Goal: Communication & Community: Answer question/provide support

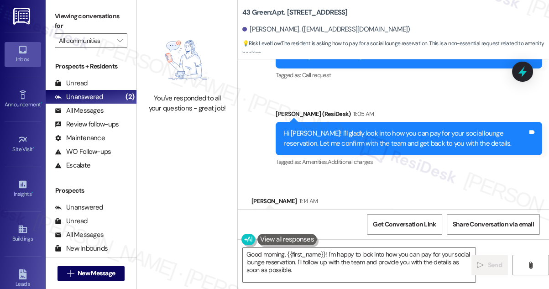
scroll to position [2928, 0]
click at [338, 129] on div "Hi [PERSON_NAME]! I'll gladly look into how you can pay for your social lounge …" at bounding box center [406, 139] width 244 height 20
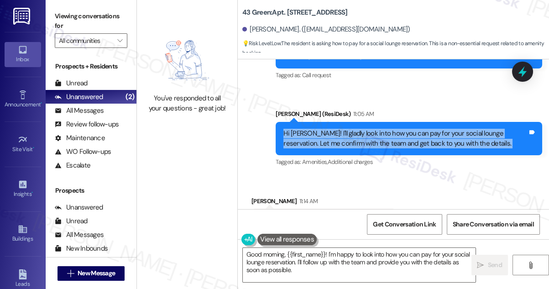
click at [338, 129] on div "Hi [PERSON_NAME]! I'll gladly look into how you can pay for your social lounge …" at bounding box center [406, 139] width 244 height 20
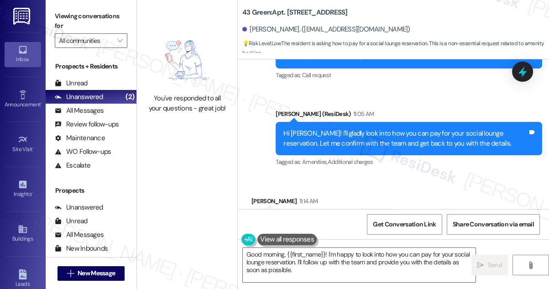
click at [369, 215] on div "Thank you, I spoke with someone just now." at bounding box center [320, 220] width 122 height 10
click at [394, 129] on div "Hi [PERSON_NAME]! I'll gladly look into how you can pay for your social lounge …" at bounding box center [406, 139] width 244 height 20
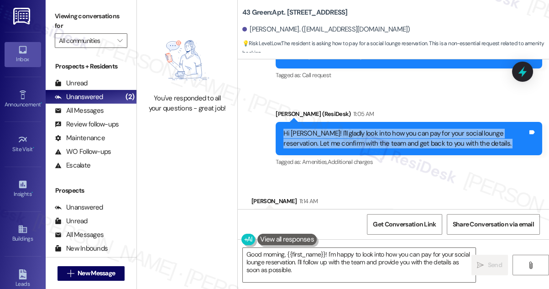
click at [394, 129] on div "Hi [PERSON_NAME]! I'll gladly look into how you can pay for your social lounge …" at bounding box center [406, 139] width 244 height 20
click at [327, 215] on div "Thank you, I spoke with someone just now." at bounding box center [320, 220] width 122 height 10
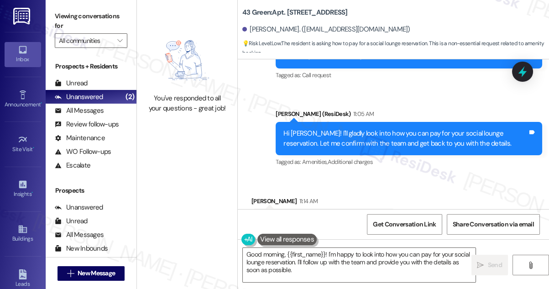
click at [327, 215] on div "Thank you, I spoke with someone just now." at bounding box center [320, 220] width 122 height 10
click at [320, 271] on textarea "Good morning, {{first_name}}! I'm happy to look into how you can pay for your s…" at bounding box center [359, 265] width 233 height 34
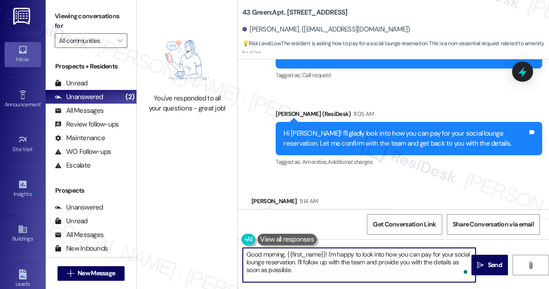
click at [378, 258] on textarea "Good morning, {{first_name}}! I'm happy to look into how you can pay for your s…" at bounding box center [359, 265] width 233 height 34
click at [329, 215] on div "Thank you, I spoke with someone just now." at bounding box center [320, 220] width 122 height 10
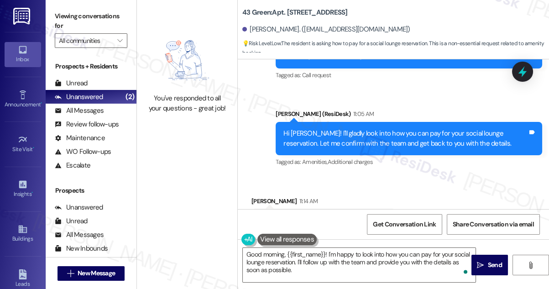
click at [329, 215] on div "Thank you, I spoke with someone just now." at bounding box center [320, 220] width 122 height 10
copy div "Thank you, I spoke with someone just now. Tags and notes"
click at [324, 253] on textarea "Good morning, {{first_name}}! I'm happy to look into how you can pay for your s…" at bounding box center [359, 265] width 233 height 34
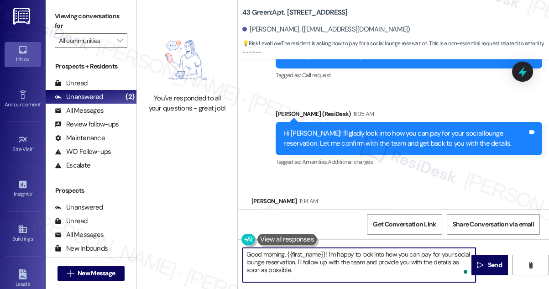
click at [324, 253] on textarea "Good morning, {{first_name}}! I'm happy to look into how you can pay for your s…" at bounding box center [359, 265] width 233 height 34
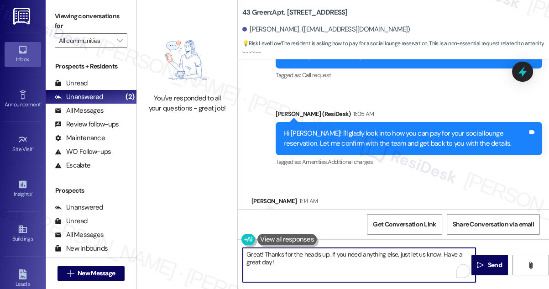
click at [449, 255] on textarea "Great! Thanks for the heads up. If you need anything else, just let us know. Ha…" at bounding box center [359, 265] width 233 height 34
click at [406, 266] on textarea "Great! Thanks for the heads up. If you need anything else, just let us know. Ha…" at bounding box center [359, 265] width 233 height 34
click at [253, 261] on textarea "Great! Thanks for the heads up. If you need anything else, just let us know. Ha…" at bounding box center [359, 265] width 233 height 34
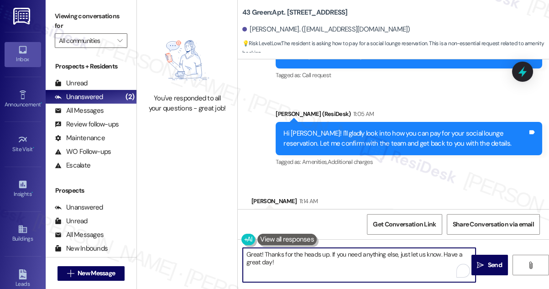
click at [298, 262] on textarea "Great! Thanks for the heads up. If you need anything else, just let us know. Ha…" at bounding box center [359, 265] width 233 height 34
type textarea "Great! Thanks for the heads up. If you need anything else, just let us know. Ha…"
click at [488, 263] on span "Send" at bounding box center [495, 265] width 14 height 10
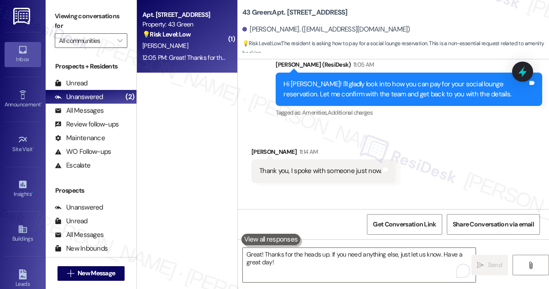
scroll to position [3001, 0]
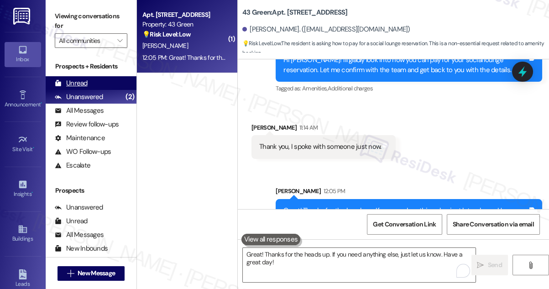
click at [112, 87] on div "Unread (0)" at bounding box center [91, 83] width 91 height 14
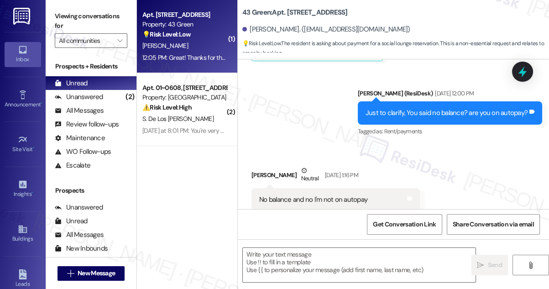
type textarea "Fetching suggested responses. Please feel free to read through the conversation…"
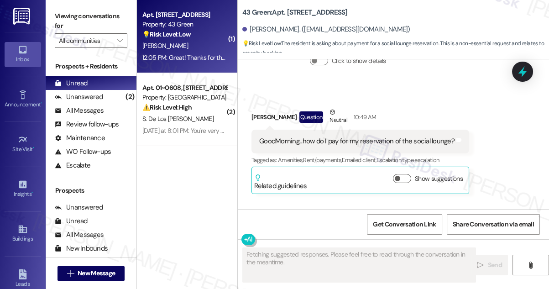
scroll to position [2948, 0]
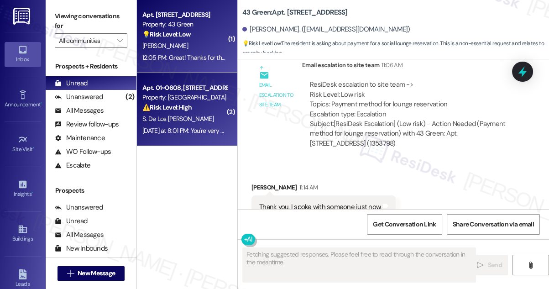
click at [210, 108] on div "⚠️ Risk Level: High The resident is concerned about potential mold growth after…" at bounding box center [184, 108] width 84 height 10
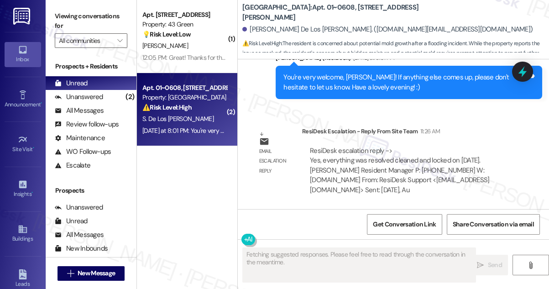
scroll to position [941, 0]
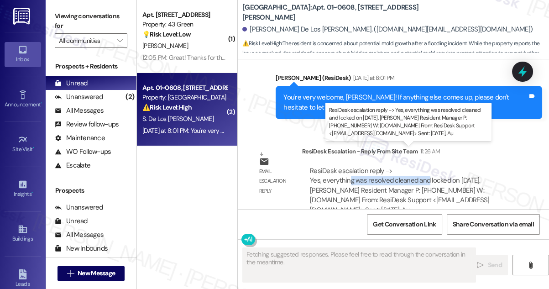
drag, startPoint x: 347, startPoint y: 164, endPoint x: 425, endPoint y: 164, distance: 77.2
click at [425, 166] on div "ResiDesk escalation reply -> Yes, everything was resolved cleaned and locked on…" at bounding box center [399, 190] width 179 height 48
click at [426, 166] on div "ResiDesk escalation reply -> Yes, everything was resolved cleaned and locked on…" at bounding box center [399, 190] width 179 height 48
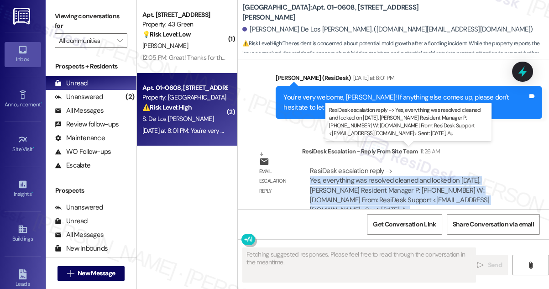
click at [426, 166] on div "ResiDesk escalation reply -> Yes, everything was resolved cleaned and locked on…" at bounding box center [399, 190] width 179 height 48
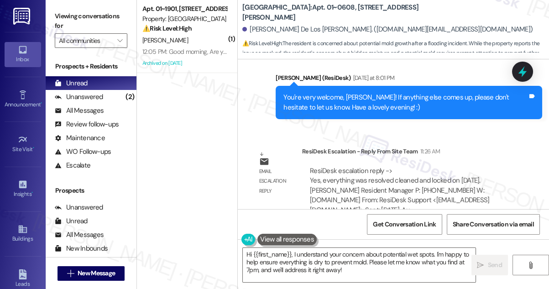
click at [344, 93] on div "You're very welcome, [PERSON_NAME]! If anything else comes up, please don't hes…" at bounding box center [406, 103] width 244 height 20
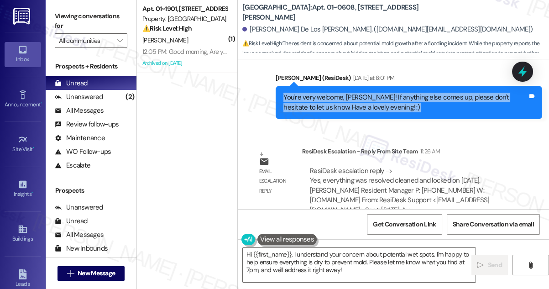
click at [344, 93] on div "You're very welcome, [PERSON_NAME]! If anything else comes up, please don't hes…" at bounding box center [406, 103] width 244 height 20
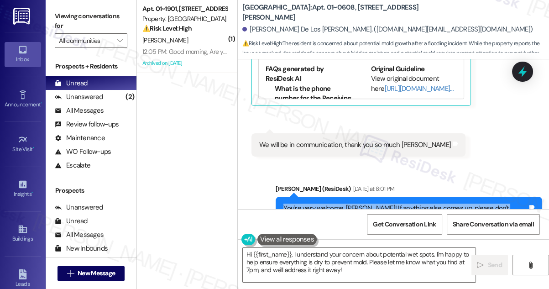
scroll to position [816, 0]
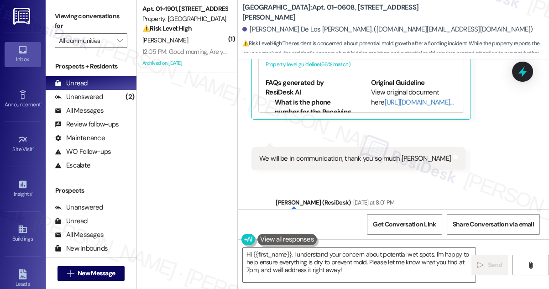
click at [313, 154] on div "We will be in communication, thank you so much [PERSON_NAME]" at bounding box center [355, 159] width 192 height 10
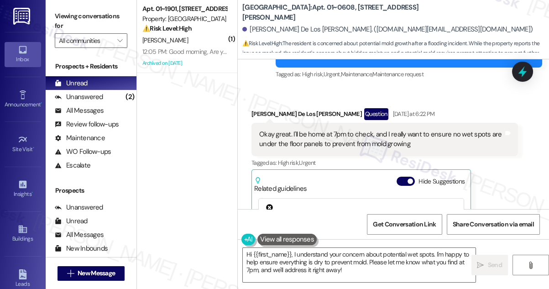
scroll to position [691, 0]
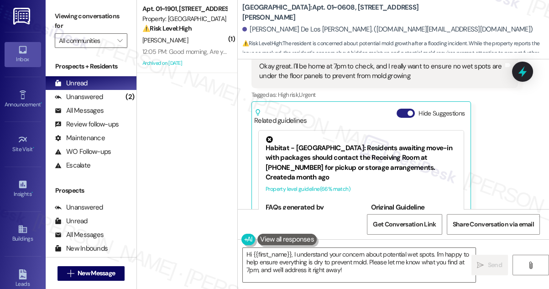
click at [410, 110] on span "button" at bounding box center [410, 112] width 5 height 5
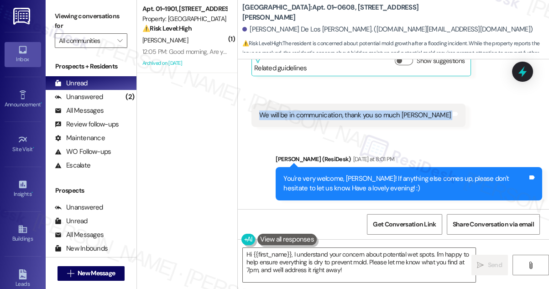
scroll to position [825, 0]
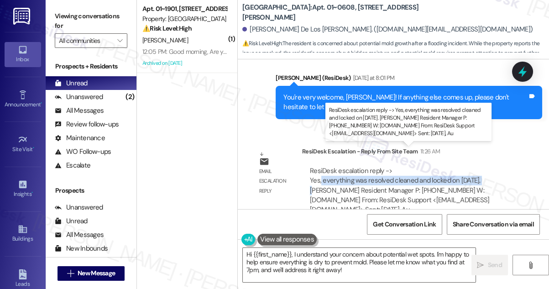
drag, startPoint x: 321, startPoint y: 159, endPoint x: 484, endPoint y: 159, distance: 163.9
click at [484, 166] on div "ResiDesk escalation reply -> Yes, everything was resolved cleaned and locked on…" at bounding box center [399, 190] width 179 height 48
copy div "everything was resolved cleaned and locked on yesterday"
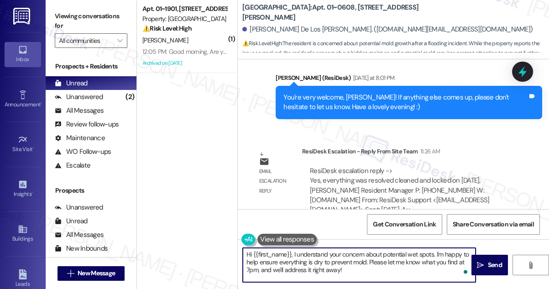
drag, startPoint x: 357, startPoint y: 270, endPoint x: 295, endPoint y: 250, distance: 65.6
click at [295, 250] on textarea "Hi {{first_name}}, I understand your concern about potential wet spots. I'm hap…" at bounding box center [359, 265] width 233 height 34
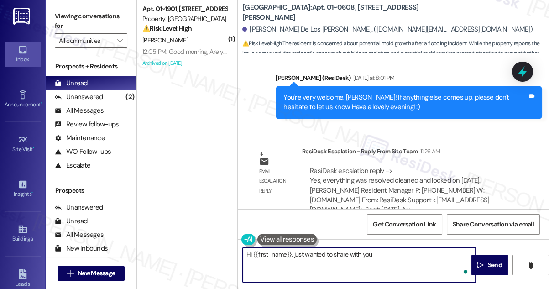
paste textarea "everything was resolved cleaned and locked on yesterday"
click at [371, 255] on textarea "Hi {{first_name}}, just wanted to share with you everything was resolved cleane…" at bounding box center [359, 265] width 233 height 34
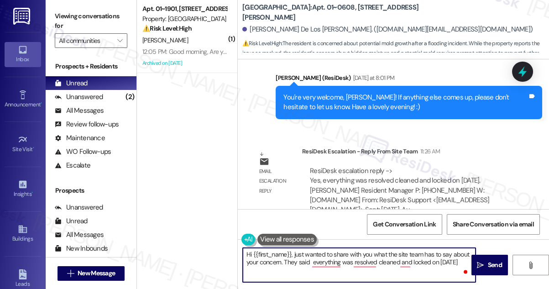
type textarea "Hi {{first_name}}, just wanted to share with you what the site team has to say …"
click at [387, 258] on textarea "Hi {{first_name}}, just wanted to share with you what the site team has to say …" at bounding box center [359, 265] width 233 height 34
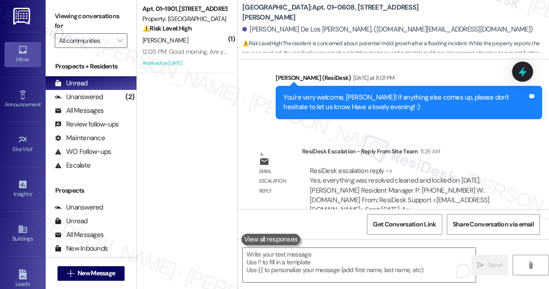
click at [91, 20] on label "Viewing conversations for" at bounding box center [91, 21] width 73 height 24
click at [70, 16] on label "Viewing conversations for" at bounding box center [91, 21] width 73 height 24
click at [279, 258] on textarea "To enrich screen reader interactions, please activate Accessibility in Grammarl…" at bounding box center [359, 265] width 233 height 34
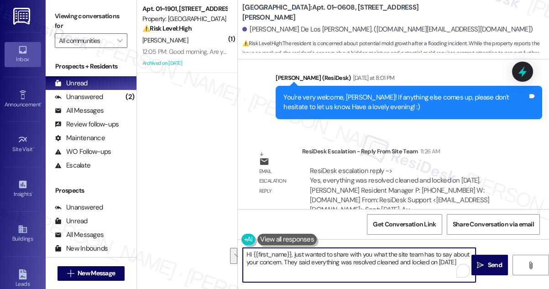
click at [322, 266] on textarea "Hi {{first_name}}, just wanted to share with you what the site team has to say …" at bounding box center [359, 265] width 233 height 34
drag, startPoint x: 293, startPoint y: 252, endPoint x: 465, endPoint y: 274, distance: 173.1
click at [465, 274] on div "Hi {{first_name}}, just wanted to share with you what the site team has to say …" at bounding box center [359, 264] width 234 height 35
paste textarea "I just wanted to share the update from the site team regarding your concern. Th…"
click at [270, 26] on div "[PERSON_NAME] De Los [PERSON_NAME]. ([DOMAIN_NAME][EMAIL_ADDRESS][DOMAIN_NAME])" at bounding box center [387, 30] width 290 height 10
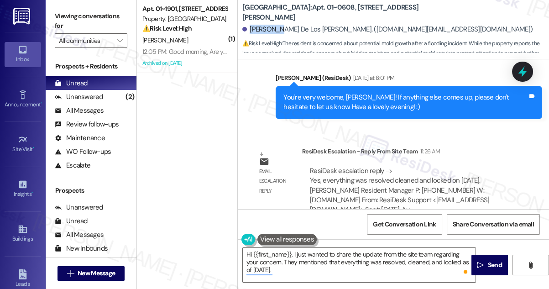
click at [270, 26] on div "[PERSON_NAME] De Los [PERSON_NAME]. ([DOMAIN_NAME][EMAIL_ADDRESS][DOMAIN_NAME])" at bounding box center [387, 30] width 290 height 10
click at [362, 252] on textarea "Hi {{first_name}}, I just wanted to share the update from the site team regardi…" at bounding box center [359, 265] width 233 height 34
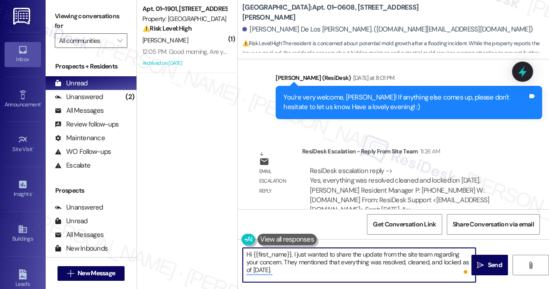
click at [362, 252] on textarea "Hi {{first_name}}, I just wanted to share the update from the site team regardi…" at bounding box center [359, 265] width 233 height 34
click at [349, 269] on textarea "Hi {{first_name}}, I just wanted to share the update from the site team regardi…" at bounding box center [359, 265] width 233 height 34
click at [268, 262] on textarea "Hi {{first_name}}, I just wanted to share the update from the site team regardi…" at bounding box center [359, 265] width 233 height 34
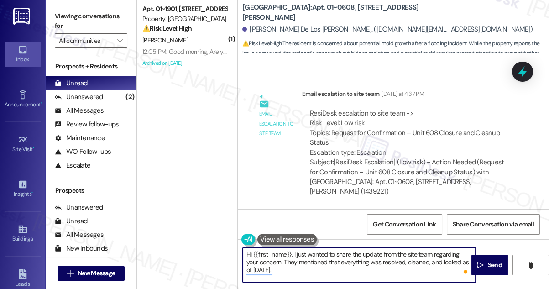
scroll to position [244, 0]
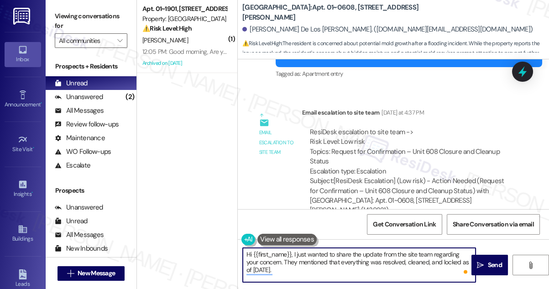
click at [263, 263] on textarea "Hi {{first_name}}, I just wanted to share the update from the site team regardi…" at bounding box center [359, 265] width 233 height 34
click at [263, 262] on textarea "Hi {{first_name}}, I just wanted to share the update from the site team regardi…" at bounding box center [359, 265] width 233 height 34
click at [269, 261] on textarea "Hi {{first_name}}, I just wanted to share the update from the site team regardi…" at bounding box center [359, 265] width 233 height 34
click at [359, 265] on textarea "Hi {{first_name}}, I just wanted to share the update from the site team regardi…" at bounding box center [359, 265] width 233 height 34
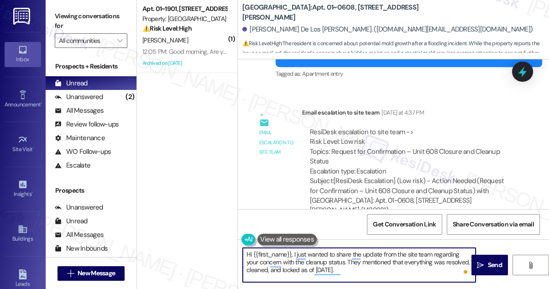
click at [359, 265] on textarea "Hi {{first_name}}, I just wanted to share the update from the site team regardi…" at bounding box center [359, 265] width 233 height 34
click at [408, 266] on textarea "Hi {{first_name}}, I just wanted to share the update from the site team regardi…" at bounding box center [359, 265] width 233 height 34
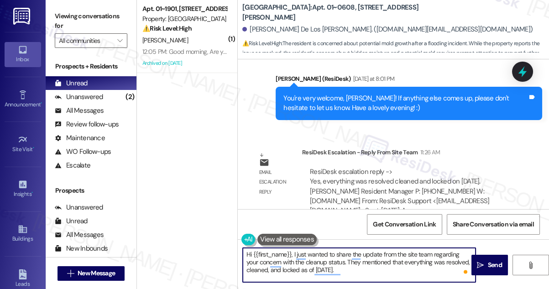
scroll to position [825, 0]
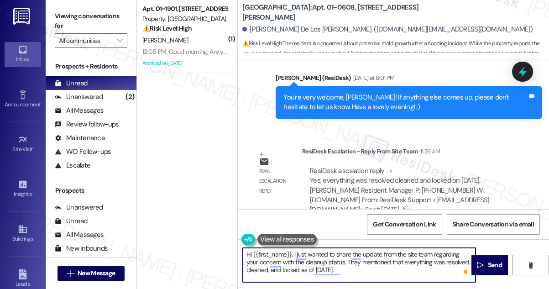
click at [302, 268] on textarea "Hi {{first_name}}, I just wanted to share the update from the site team regardi…" at bounding box center [359, 265] width 233 height 34
click at [299, 269] on textarea "Hi {{first_name}}, I just wanted to share the update from the site team regardi…" at bounding box center [359, 265] width 233 height 34
click at [300, 271] on textarea "Hi {{first_name}}, I just wanted to share the update from the site team regardi…" at bounding box center [359, 265] width 233 height 34
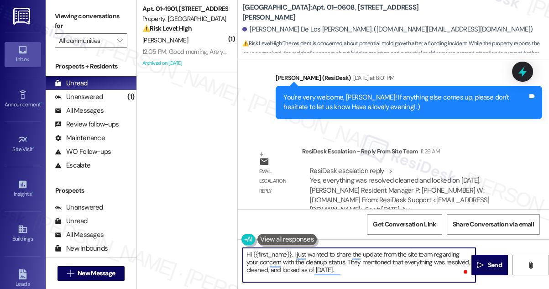
drag, startPoint x: 311, startPoint y: 268, endPoint x: 305, endPoint y: 268, distance: 6.9
click at [305, 268] on textarea "Hi {{first_name}}, I just wanted to share the update from the site team regardi…" at bounding box center [359, 265] width 233 height 34
drag, startPoint x: 314, startPoint y: 268, endPoint x: 302, endPoint y: 268, distance: 12.3
click at [302, 268] on textarea "Hi {{first_name}}, I just wanted to share the update from the site team regardi…" at bounding box center [359, 265] width 233 height 34
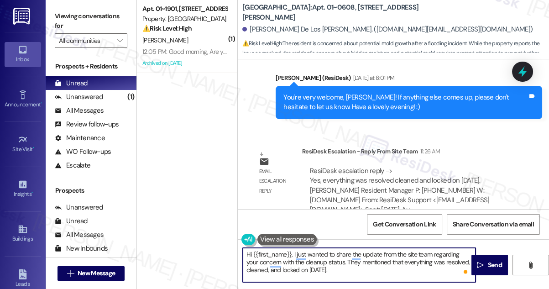
click at [357, 273] on textarea "Hi {{first_name}}, I just wanted to share the update from the site team regardi…" at bounding box center [359, 265] width 233 height 34
drag, startPoint x: 356, startPoint y: 267, endPoint x: 336, endPoint y: 269, distance: 20.2
click at [336, 269] on textarea "Hi {{first_name}}, I just wanted to share the update from the site team regardi…" at bounding box center [359, 265] width 233 height 34
type textarea "Hi {{first_name}}, I just wanted to share the update from the site team regardi…"
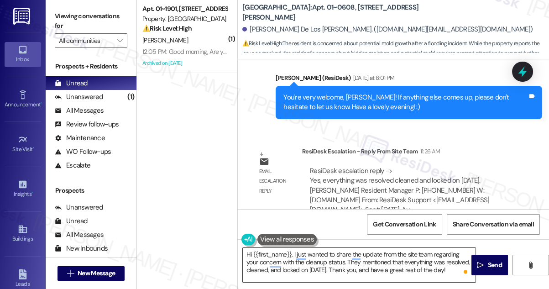
click at [455, 275] on textarea "Hi {{first_name}}, I just wanted to share the update from the site team regardi…" at bounding box center [359, 265] width 233 height 34
click at [501, 263] on span "Send" at bounding box center [495, 265] width 14 height 10
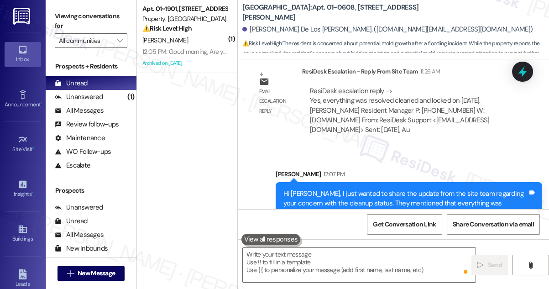
scroll to position [908, 0]
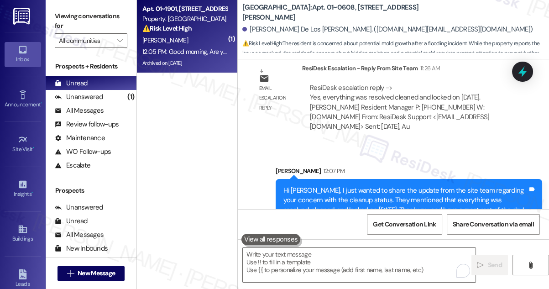
click at [182, 48] on div "12:05 PM: Good morning, Are you able to unlock the portal so I can pay rent? Th…" at bounding box center [259, 51] width 234 height 8
type textarea "Fetching suggested responses. Please feel free to read through the conversation…"
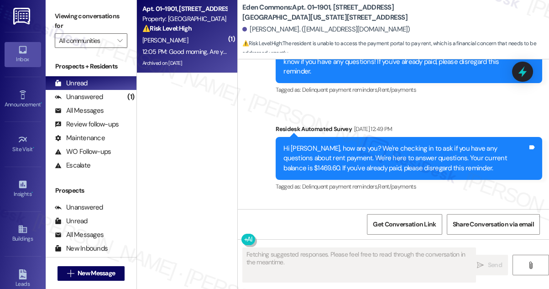
scroll to position [4859, 0]
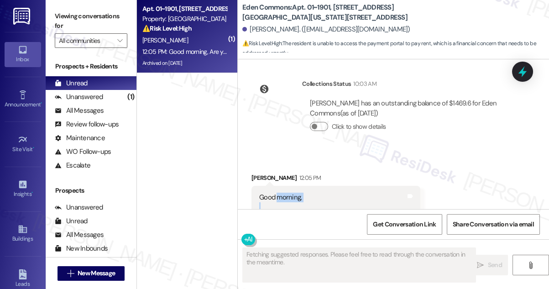
drag, startPoint x: 277, startPoint y: 138, endPoint x: 353, endPoint y: 158, distance: 79.3
click at [353, 193] on div "Good morning, Are you able to unlock the portal so I can pay rent? Thanks you." at bounding box center [332, 217] width 147 height 49
click at [354, 193] on div "Good morning, Are you able to unlock the portal so I can pay rent? Thanks you." at bounding box center [332, 217] width 147 height 49
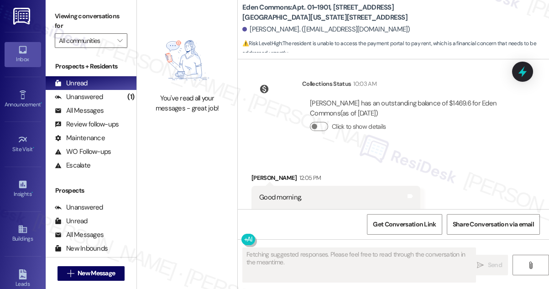
click at [354, 193] on div "Good morning, Are you able to unlock the portal so I can pay rent? Thanks you." at bounding box center [332, 217] width 147 height 49
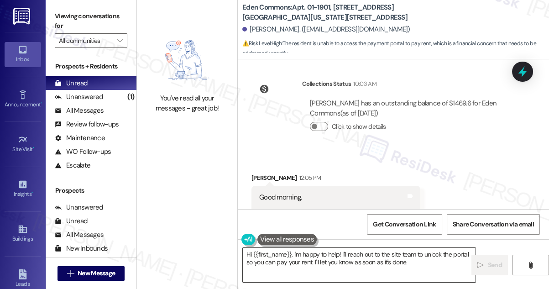
click at [373, 255] on textarea "Hi {{first_name}}, I'm happy to help! I'll reach out to the site team to unlock…" at bounding box center [359, 265] width 233 height 34
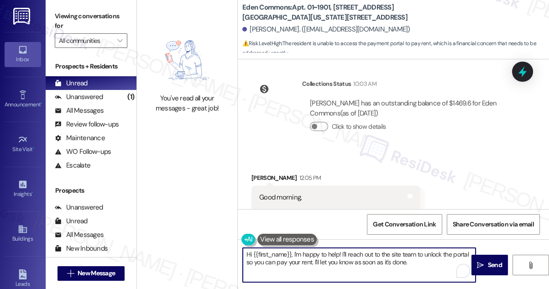
click at [373, 255] on textarea "Hi {{first_name}}, I'm happy to help! I'll reach out to the site team to unlock…" at bounding box center [359, 265] width 233 height 34
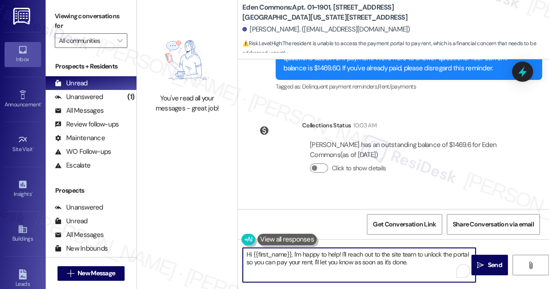
click at [335, 234] on div "Good morning, Are you able to unlock the portal so I can pay rent? Thanks you." at bounding box center [332, 258] width 147 height 49
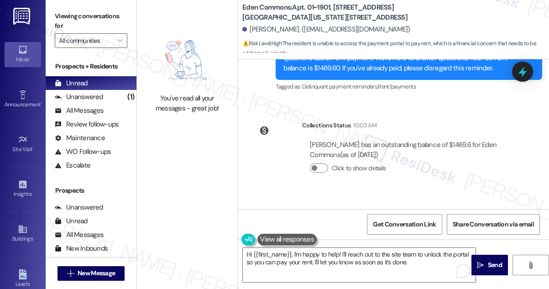
click at [332, 234] on div "Good morning, Are you able to unlock the portal so I can pay rent? Thanks you." at bounding box center [332, 258] width 147 height 49
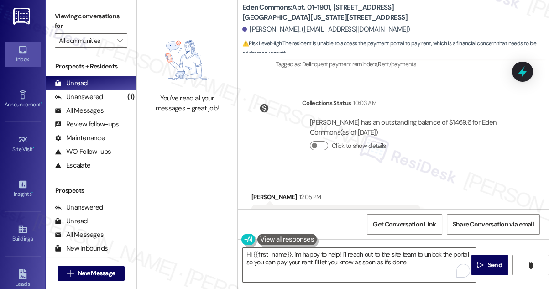
scroll to position [4859, 0]
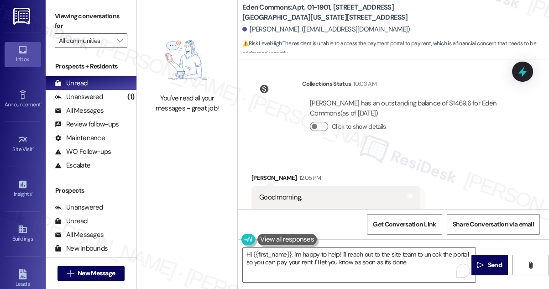
click at [306, 193] on div "Good morning, Are you able to unlock the portal so I can pay rent? Thanks you." at bounding box center [332, 217] width 147 height 49
copy div "Are you able to unlock the portal so I can pay rent?"
click at [81, 15] on label "Viewing conversations for" at bounding box center [91, 21] width 73 height 24
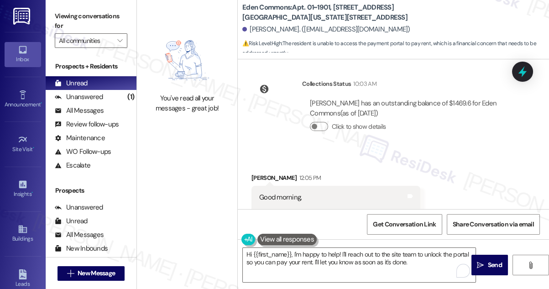
click at [83, 25] on label "Viewing conversations for" at bounding box center [91, 21] width 73 height 24
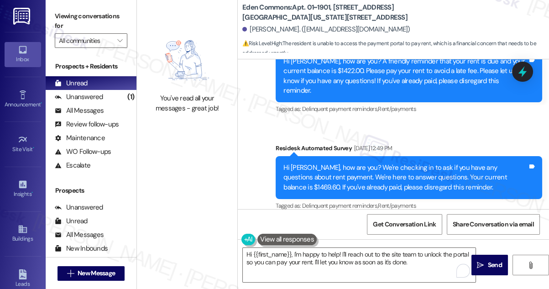
scroll to position [4694, 0]
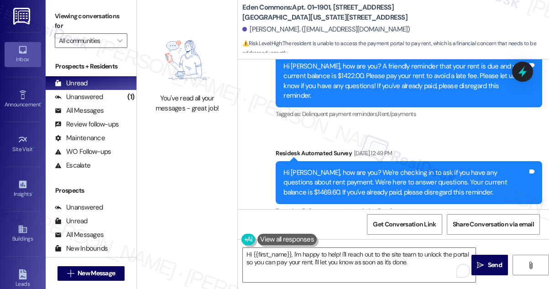
click at [364, 168] on div "Hi Allen, how are you? We're checking in to ask if you have any questions about…" at bounding box center [406, 182] width 244 height 29
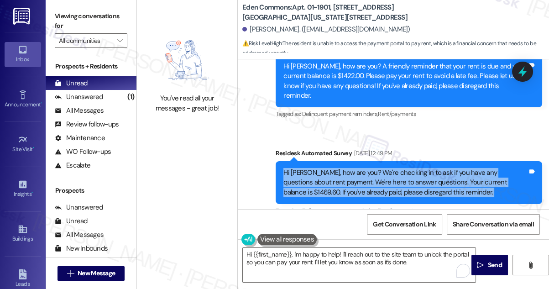
click at [364, 168] on div "Hi Allen, how are you? We're checking in to ask if you have any questions about…" at bounding box center [406, 182] width 244 height 29
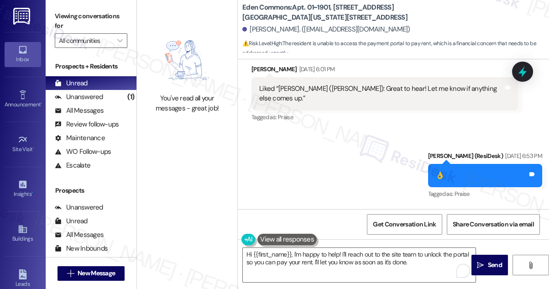
scroll to position [4403, 0]
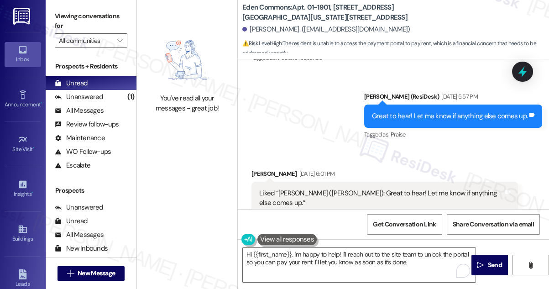
click at [331, 189] on div "Liked “Sarah (Eden Commons): Great to hear! Let me know if anything else comes …" at bounding box center [381, 199] width 244 height 20
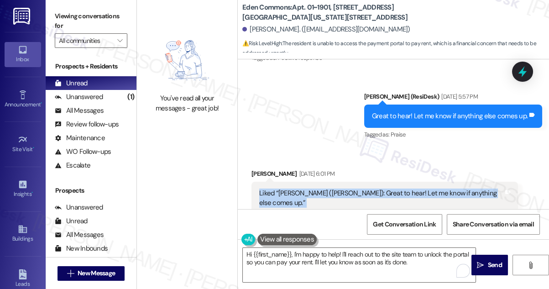
click at [331, 189] on div "Liked “Sarah (Eden Commons): Great to hear! Let me know if anything else comes …" at bounding box center [381, 199] width 244 height 20
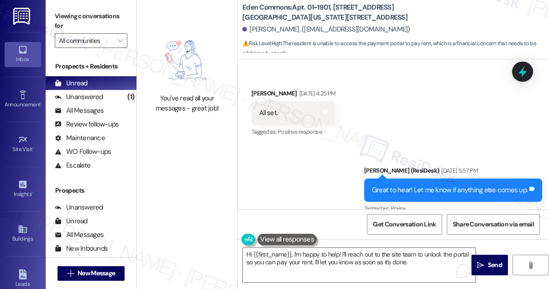
scroll to position [4320, 0]
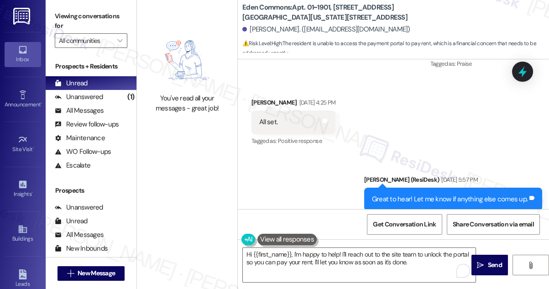
click at [411, 194] on div "Great to hear! Let me know if anything else comes up." at bounding box center [450, 199] width 156 height 10
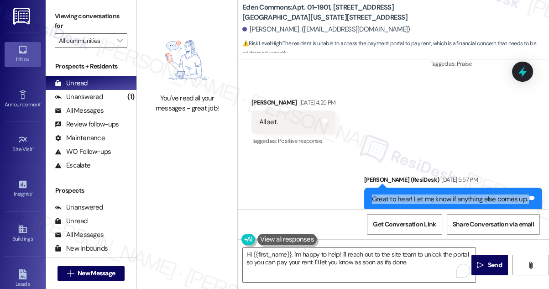
click at [411, 194] on div "Great to hear! Let me know if anything else comes up." at bounding box center [450, 199] width 156 height 10
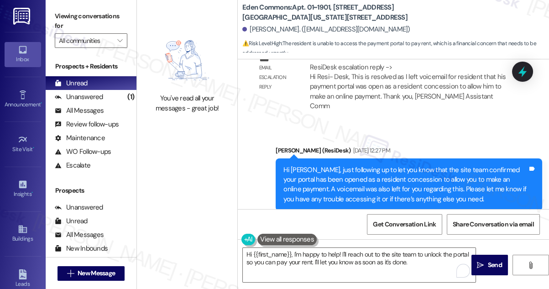
scroll to position [3905, 0]
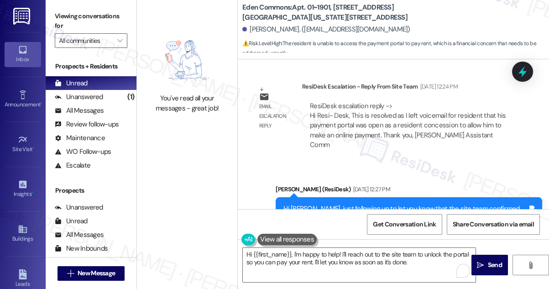
click at [403, 204] on div "Hi Allen, just following up to let you know that the site team confirmed your p…" at bounding box center [406, 223] width 244 height 39
click at [402, 204] on div "Hi Allen, just following up to let you know that the site team confirmed your p…" at bounding box center [406, 223] width 244 height 39
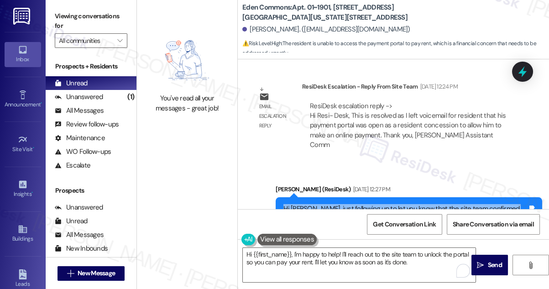
click at [402, 204] on div "Hi Allen, just following up to let you know that the site team confirmed your p…" at bounding box center [406, 223] width 244 height 39
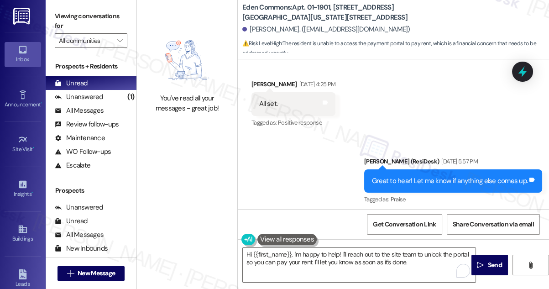
scroll to position [4320, 0]
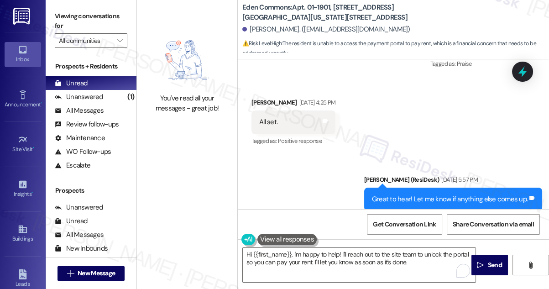
click at [401, 188] on div "Great to hear! Let me know if anything else comes up. Tags and notes" at bounding box center [453, 199] width 178 height 23
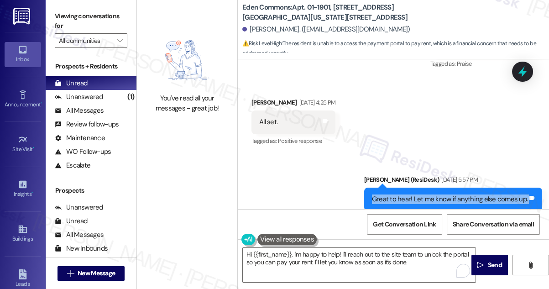
click at [401, 188] on div "Great to hear! Let me know if anything else comes up. Tags and notes" at bounding box center [453, 199] width 178 height 23
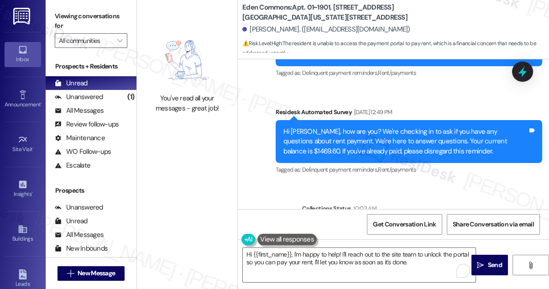
scroll to position [4694, 0]
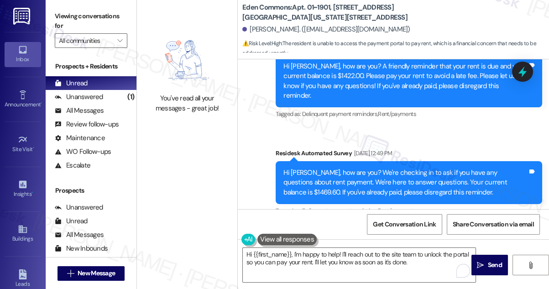
click at [388, 142] on div "Survey, sent via SMS Residesk Automated Survey Aug 07, 2025 at 12:49 PM Hi Alle…" at bounding box center [409, 183] width 280 height 83
click at [394, 168] on div "Hi Allen, how are you? We're checking in to ask if you have any questions about…" at bounding box center [406, 182] width 244 height 29
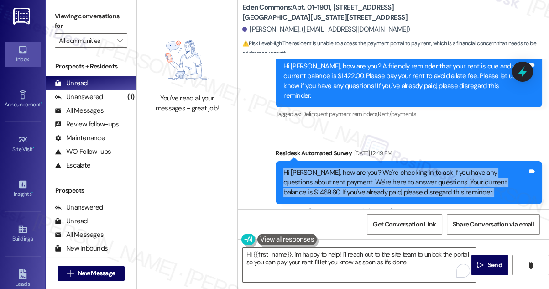
click at [394, 168] on div "Hi Allen, how are you? We're checking in to ask if you have any questions about…" at bounding box center [406, 182] width 244 height 29
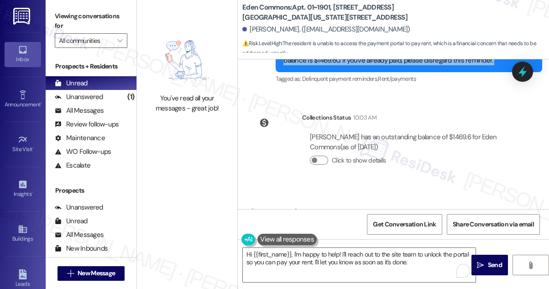
scroll to position [4859, 0]
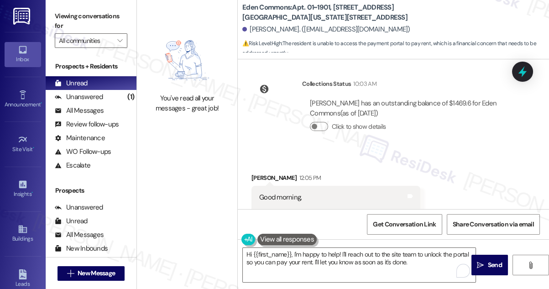
click at [268, 193] on div "Good morning, Are you able to unlock the portal so I can pay rent? Thanks you." at bounding box center [332, 217] width 147 height 49
click at [350, 193] on div "Good morning, Are you able to unlock the portal so I can pay rent? Thanks you." at bounding box center [332, 217] width 147 height 49
click at [351, 193] on div "Good morning, Are you able to unlock the portal so I can pay rent? Thanks you." at bounding box center [332, 217] width 147 height 49
click at [266, 186] on div "Good morning, Are you able to unlock the portal so I can pay rent? Thanks you. …" at bounding box center [336, 217] width 169 height 63
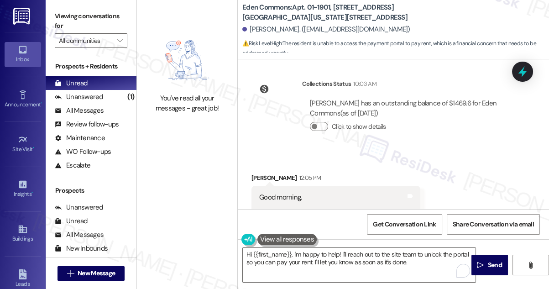
click at [266, 186] on div "Good morning, Are you able to unlock the portal so I can pay rent? Thanks you. …" at bounding box center [336, 217] width 169 height 63
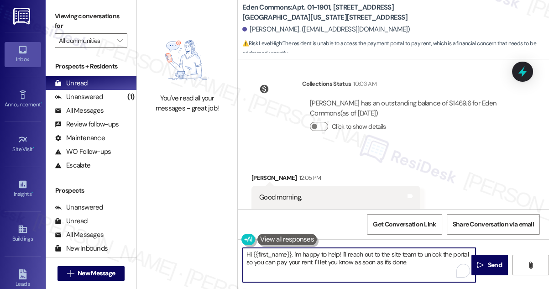
drag, startPoint x: 419, startPoint y: 261, endPoint x: 405, endPoint y: 250, distance: 17.5
click at [405, 250] on textarea "Hi {{first_name}}, I'm happy to help! I'll reach out to the site team to unlock…" at bounding box center [359, 265] width 233 height 34
click at [461, 152] on div "Received via SMS Allen Ledbetter 12:05 PM Good morning, Are you able to unlock …" at bounding box center [393, 210] width 311 height 116
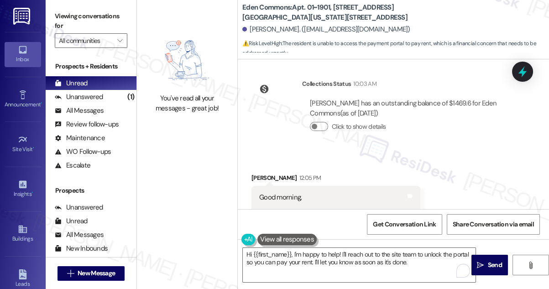
drag, startPoint x: 66, startPoint y: 16, endPoint x: 72, endPoint y: 20, distance: 7.4
click at [66, 16] on label "Viewing conversations for" at bounding box center [91, 21] width 73 height 24
click at [255, 186] on div "Good morning, Are you able to unlock the portal so I can pay rent? Thanks you. …" at bounding box center [336, 217] width 169 height 63
click at [322, 257] on textarea "Hi {{first_name}}, I'm happy to help! I'll reach out to the site team to unlock…" at bounding box center [359, 265] width 233 height 34
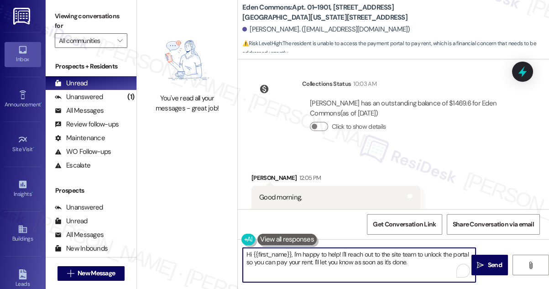
click at [322, 257] on textarea "Hi {{first_name}}, I'm happy to help! I'll reach out to the site team to unlock…" at bounding box center [359, 265] width 233 height 34
click at [343, 253] on textarea "Hi {{first_name}}, I'm happy to help! I'll reach out to the site team to unlock…" at bounding box center [359, 265] width 233 height 34
drag, startPoint x: 292, startPoint y: 253, endPoint x: 326, endPoint y: 250, distance: 34.4
click at [325, 250] on textarea "Hi {{first_name}}, I'm happy to help! I'll reach out to the site team to unlock…" at bounding box center [359, 265] width 233 height 34
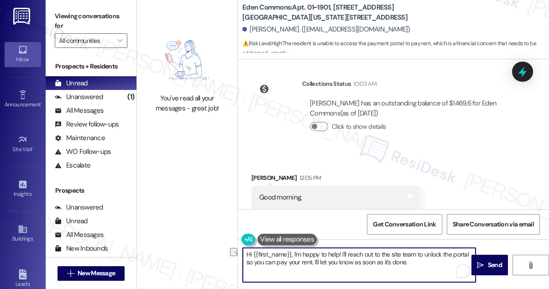
click at [327, 250] on textarea "Hi {{first_name}}, I'm happy to help! I'll reach out to the site team to unlock…" at bounding box center [359, 265] width 233 height 34
drag, startPoint x: 341, startPoint y: 253, endPoint x: 293, endPoint y: 249, distance: 48.1
click at [293, 249] on textarea "Hi {{first_name}}, I'm happy to help! I'll reach out to the site team to unlock…" at bounding box center [359, 265] width 233 height 34
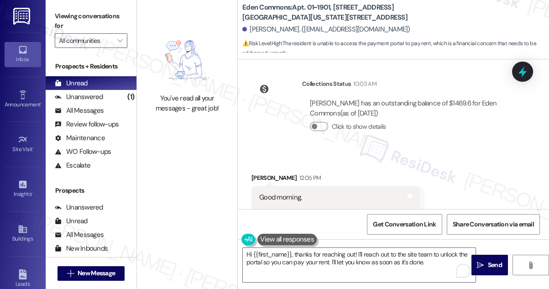
click at [70, 14] on label "Viewing conversations for" at bounding box center [91, 21] width 73 height 24
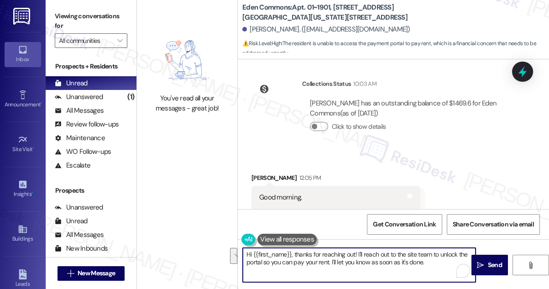
drag, startPoint x: 428, startPoint y: 260, endPoint x: 357, endPoint y: 252, distance: 71.2
click at [357, 252] on textarea "Hi {{first_name}}, thanks for reaching out! I'll reach out to the site team to …" at bounding box center [359, 265] width 233 height 34
paste textarea "understand you’re unable to access the portal to pay rent"
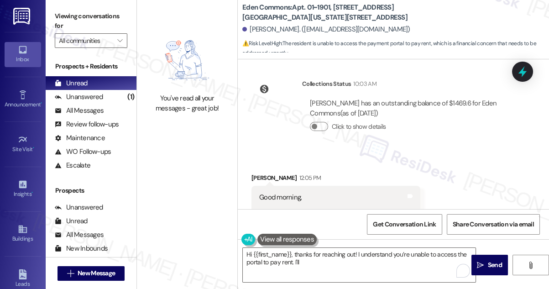
click at [69, 21] on label "Viewing conversations for" at bounding box center [91, 21] width 73 height 24
click at [326, 193] on div "Good morning, Are you able to unlock the portal so I can pay rent? Thanks you." at bounding box center [332, 217] width 147 height 49
copy div "Are you able to unlock the portal so I can pay rent?"
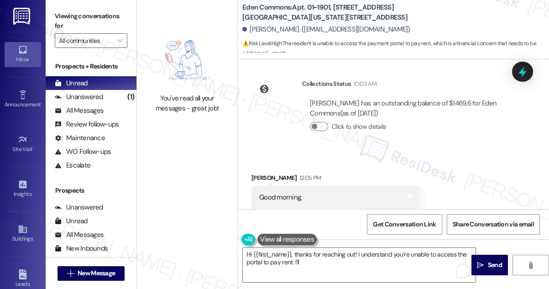
click at [68, 26] on label "Viewing conversations for" at bounding box center [91, 21] width 73 height 24
click at [71, 16] on label "Viewing conversations for" at bounding box center [91, 21] width 73 height 24
click at [322, 266] on textarea "Hi {{first_name}}, thanks for reaching out! I understand you’re unable to acces…" at bounding box center [359, 265] width 233 height 34
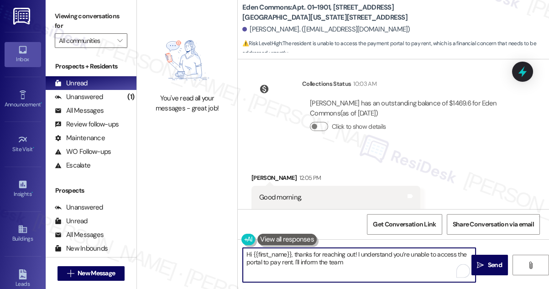
click at [448, 152] on div "Received via SMS Allen Ledbetter 12:05 PM Good morning, Are you able to unlock …" at bounding box center [393, 210] width 311 height 116
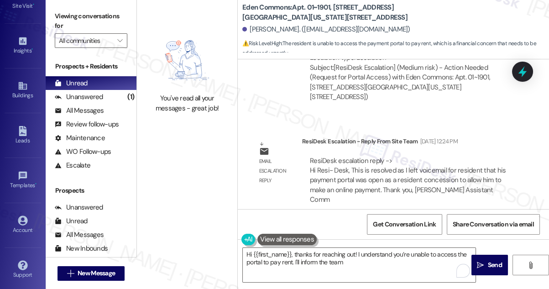
scroll to position [3891, 0]
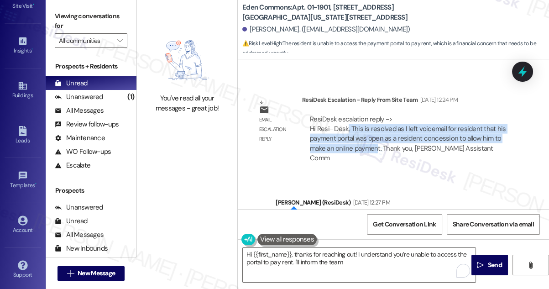
drag, startPoint x: 377, startPoint y: 119, endPoint x: 347, endPoint y: 102, distance: 34.8
click at [347, 115] on div "ResiDesk escalation reply -> Hi Resi- Desk, This is resolved as I left voicemai…" at bounding box center [408, 139] width 196 height 48
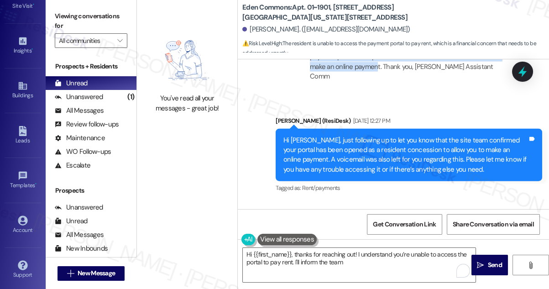
scroll to position [3974, 0]
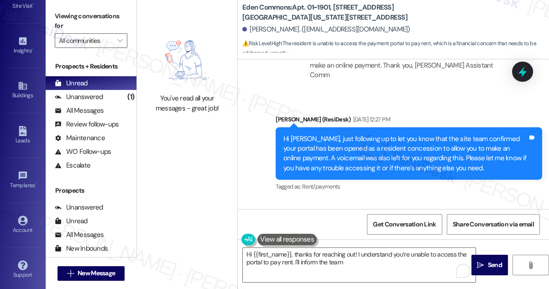
click at [355, 127] on div "Hi Allen, just following up to let you know that the site team confirmed your p…" at bounding box center [409, 153] width 267 height 53
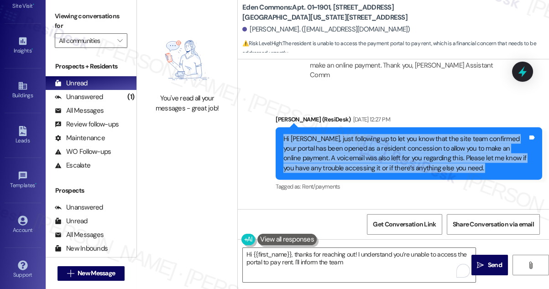
click at [355, 127] on div "Hi Allen, just following up to let you know that the site team confirmed your p…" at bounding box center [409, 153] width 267 height 53
click at [438, 127] on div "Hi Allen, just following up to let you know that the site team confirmed your p…" at bounding box center [409, 153] width 267 height 53
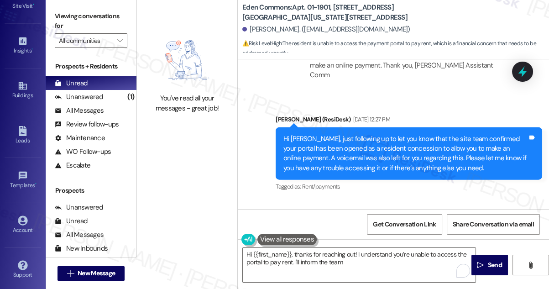
click at [425, 134] on div "Hi Allen, just following up to let you know that the site team confirmed your p…" at bounding box center [406, 153] width 244 height 39
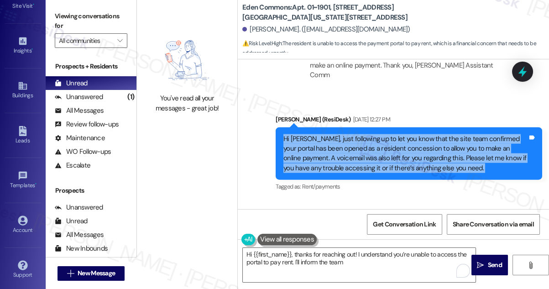
click at [425, 134] on div "Hi Allen, just following up to let you know that the site team confirmed your p…" at bounding box center [406, 153] width 244 height 39
click at [380, 134] on div "Hi Allen, just following up to let you know that the site team confirmed your p…" at bounding box center [406, 153] width 244 height 39
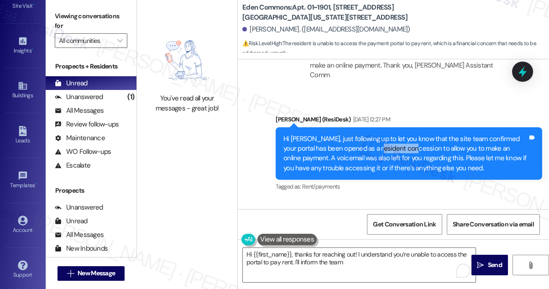
click at [380, 134] on div "Hi Allen, just following up to let you know that the site team confirmed your p…" at bounding box center [406, 153] width 244 height 39
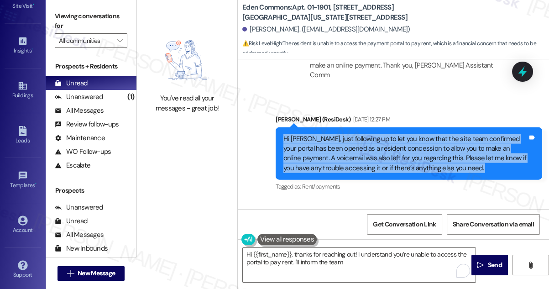
click at [380, 134] on div "Hi Allen, just following up to let you know that the site team confirmed your p…" at bounding box center [406, 153] width 244 height 39
click at [315, 134] on div "Hi Allen, just following up to let you know that the site team confirmed your p…" at bounding box center [406, 153] width 244 height 39
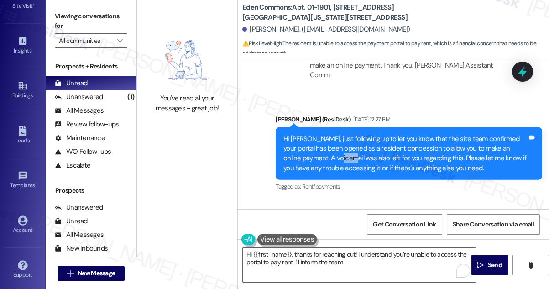
click at [315, 134] on div "Hi Allen, just following up to let you know that the site team confirmed your p…" at bounding box center [406, 153] width 244 height 39
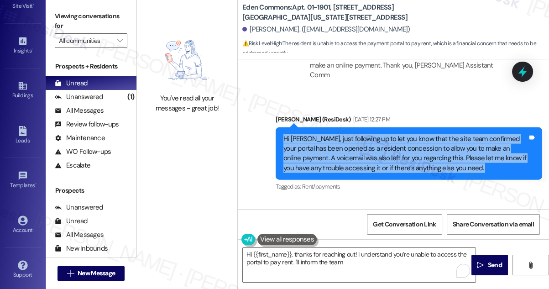
click at [315, 134] on div "Hi Allen, just following up to let you know that the site team confirmed your p…" at bounding box center [406, 153] width 244 height 39
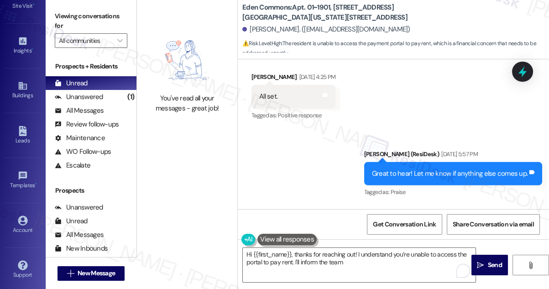
scroll to position [4348, 0]
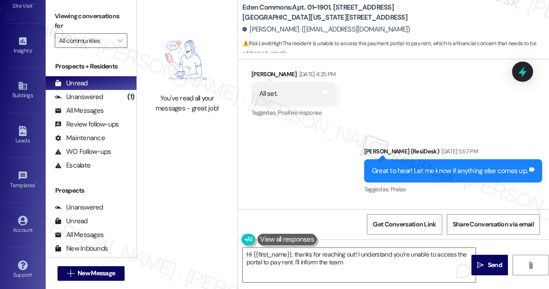
click at [402, 159] on div "Great to hear! Let me know if anything else comes up. Tags and notes" at bounding box center [453, 170] width 178 height 23
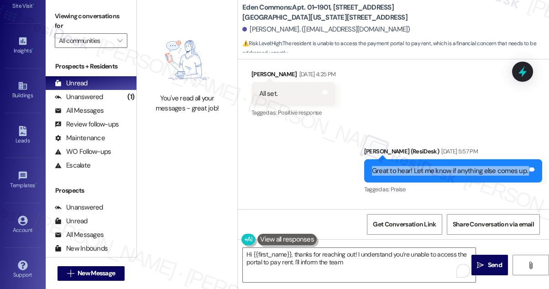
click at [402, 159] on div "Great to hear! Let me know if anything else comes up. Tags and notes" at bounding box center [453, 170] width 178 height 23
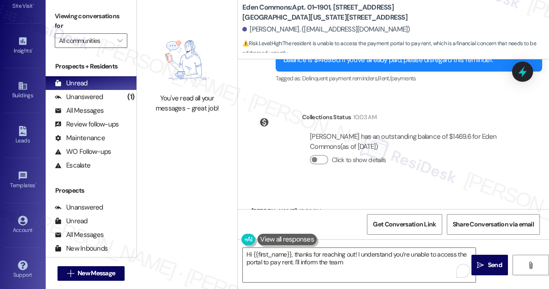
scroll to position [4859, 0]
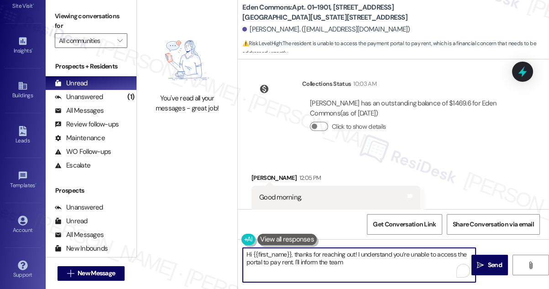
drag, startPoint x: 355, startPoint y: 259, endPoint x: 353, endPoint y: 253, distance: 5.6
click at [353, 253] on textarea "Hi {{first_name}}, thanks for reaching out! I understand you’re unable to acces…" at bounding box center [359, 265] width 233 height 34
click at [358, 267] on textarea "Hi {{first_name}}, thanks for reaching out! I understand you’re unable to acces…" at bounding box center [359, 265] width 233 height 34
click at [249, 252] on textarea "Hi {{first_name}}, thanks for reaching out! I understand you’re unable to acces…" at bounding box center [359, 265] width 233 height 34
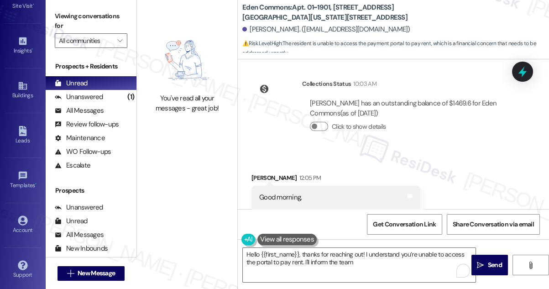
click at [86, 21] on label "Viewing conversations for" at bounding box center [91, 21] width 73 height 24
click at [337, 258] on textarea "Hello {{first_name}}, thanks for reaching out! I understand you’re unable to ac…" at bounding box center [359, 265] width 233 height 34
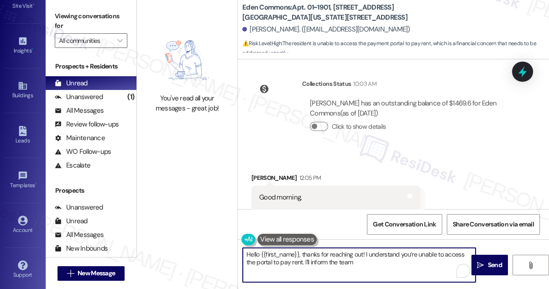
click at [337, 258] on textarea "Hello {{first_name}}, thanks for reaching out! I understand you’re unable to ac…" at bounding box center [359, 265] width 233 height 34
click at [403, 258] on textarea "Hello {{first_name}}, thanks for reaching out! I understand you’re unable to ac…" at bounding box center [359, 265] width 233 height 34
click at [463, 252] on textarea "Hello {{first_name}}, thanks for reaching out! I understand you’re unable to ac…" at bounding box center [359, 265] width 233 height 34
click at [272, 264] on textarea "Hello {{first_name}}, thanks for reaching out! I understand you’re unable to ac…" at bounding box center [359, 265] width 233 height 34
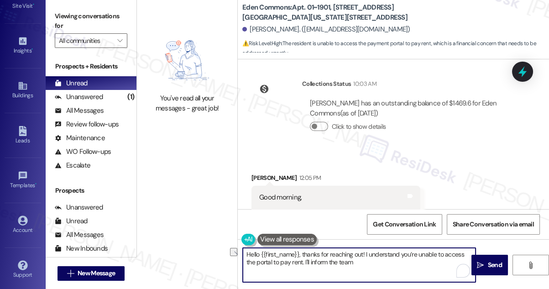
drag, startPoint x: 301, startPoint y: 262, endPoint x: 272, endPoint y: 262, distance: 28.8
click at [272, 262] on textarea "Hello {{first_name}}, thanks for reaching out! I understand you’re unable to ac…" at bounding box center [359, 265] width 233 height 34
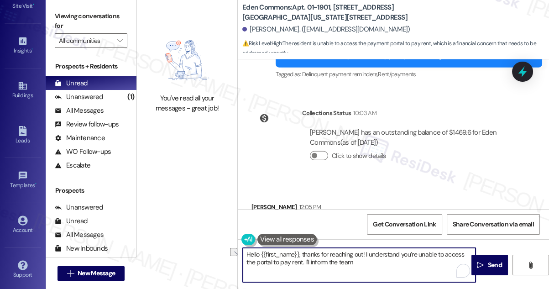
scroll to position [4818, 0]
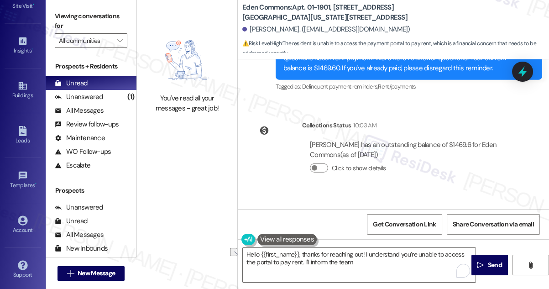
drag, startPoint x: 263, startPoint y: 178, endPoint x: 320, endPoint y: 193, distance: 58.7
click at [318, 234] on div "Good morning, Are you able to unlock the portal so I can pay rent? Thanks you." at bounding box center [332, 258] width 147 height 49
click at [320, 234] on div "Good morning, Are you able to unlock the portal so I can pay rent? Thanks you." at bounding box center [332, 258] width 147 height 49
click at [319, 234] on div "Good morning, Are you able to unlock the portal so I can pay rent? Thanks you." at bounding box center [332, 258] width 147 height 49
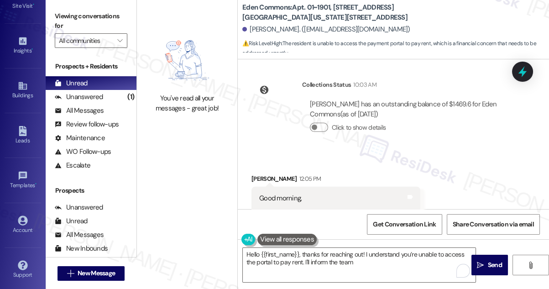
scroll to position [4859, 0]
click at [300, 193] on div "Good morning, Are you able to unlock the portal so I can pay rent? Thanks you." at bounding box center [332, 217] width 147 height 49
click at [296, 193] on div "Good morning, Are you able to unlock the portal so I can pay rent? Thanks you." at bounding box center [332, 217] width 147 height 49
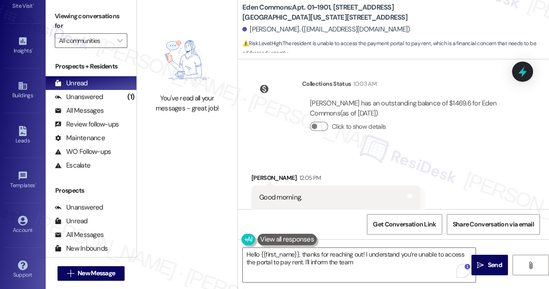
click at [296, 193] on div "Good morning, Are you able to unlock the portal so I can pay rent? Thanks you." at bounding box center [332, 217] width 147 height 49
click at [326, 193] on div "Good morning, Are you able to unlock the portal so I can pay rent? Thanks you." at bounding box center [332, 217] width 147 height 49
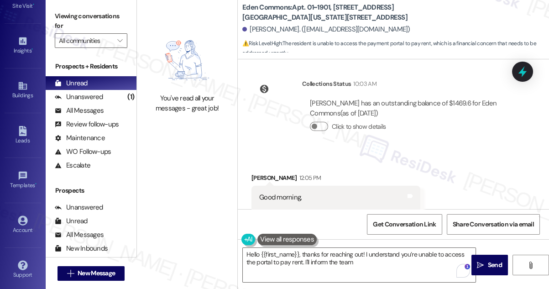
click at [339, 193] on div "Good morning, Are you able to unlock the portal so I can pay rent? Thanks you." at bounding box center [332, 217] width 147 height 49
click at [294, 262] on textarea "Hello {{first_name}}, thanks for reaching out! I understand you’re unable to ac…" at bounding box center [359, 265] width 233 height 34
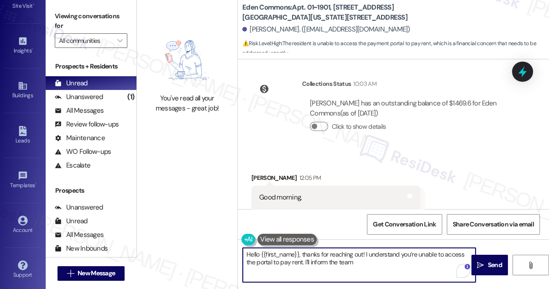
drag, startPoint x: 260, startPoint y: 254, endPoint x: 241, endPoint y: 254, distance: 18.7
click at [237, 254] on div "You've read all your messages - great job! Eden Commons: Apt. 01~1901, 2701&272…" at bounding box center [343, 144] width 412 height 289
click at [404, 253] on textarea "Hello {{first_name}}, thanks for reaching out! I understand you’re unable to ac…" at bounding box center [359, 265] width 233 height 34
click at [380, 263] on textarea "Hello {{first_name}}, thanks for reaching out! I understand you’re unable to ac…" at bounding box center [359, 265] width 233 height 34
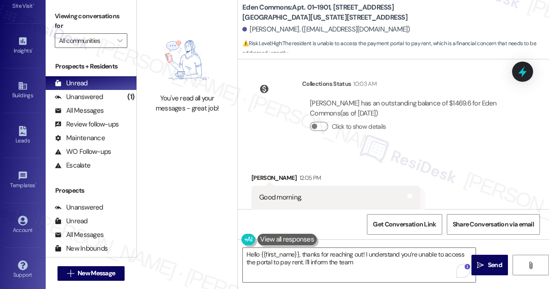
click at [70, 16] on label "Viewing conversations for" at bounding box center [91, 21] width 73 height 24
click at [364, 266] on textarea "Hello {{first_name}}, thanks for reaching out! I understand you’re unable to ac…" at bounding box center [359, 265] width 233 height 34
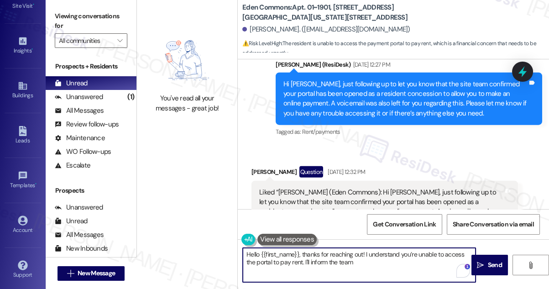
scroll to position [3988, 0]
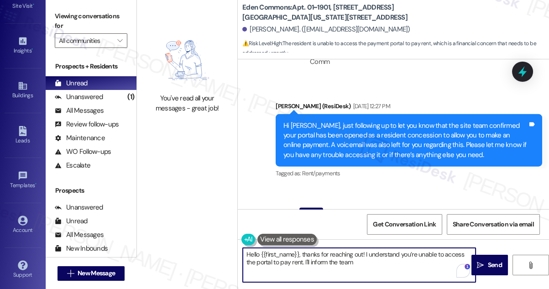
click at [392, 121] on div "Hi Allen, just following up to let you know that the site team confirmed your p…" at bounding box center [406, 140] width 244 height 39
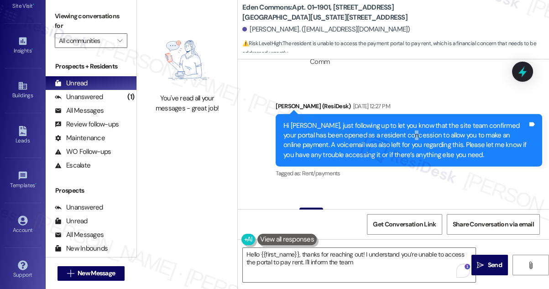
click at [392, 121] on div "Hi Allen, just following up to let you know that the site team confirmed your p…" at bounding box center [406, 140] width 244 height 39
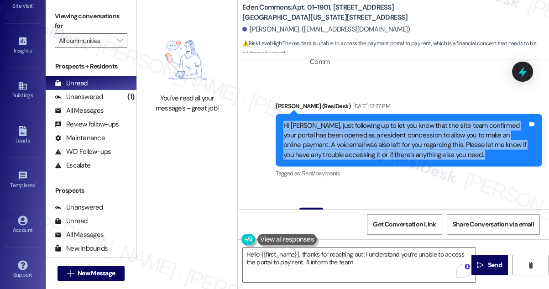
click at [392, 121] on div "Hi Allen, just following up to let you know that the site team confirmed your p…" at bounding box center [406, 140] width 244 height 39
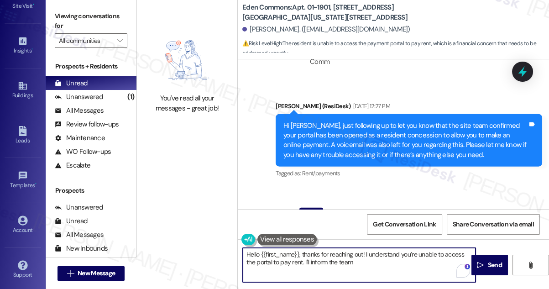
click at [355, 256] on textarea "Hello {{first_name}}, thanks for reaching out! I understand you’re unable to ac…" at bounding box center [359, 265] width 233 height 34
click at [379, 260] on textarea "Hello {{first_name}}, thanks for reaching out! I understand you’re unable to ac…" at bounding box center [359, 265] width 233 height 34
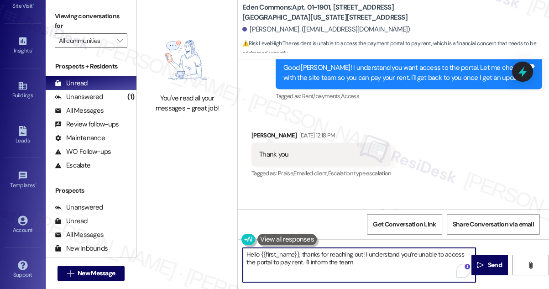
scroll to position [3573, 0]
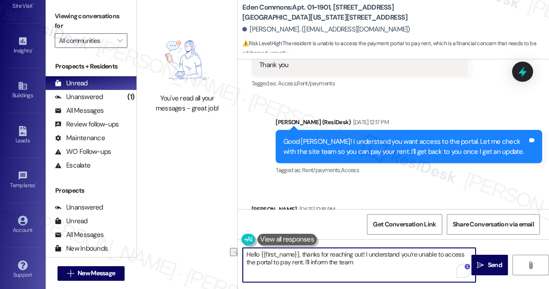
drag, startPoint x: 376, startPoint y: 260, endPoint x: 270, endPoint y: 265, distance: 106.1
click at [270, 265] on textarea "Hello {{first_name}}, thanks for reaching out! I understand you’re unable to ac…" at bounding box center [359, 265] width 233 height 34
click at [313, 263] on textarea "Hello {{first_name}}, thanks for reaching out! I understand you’re unable to ac…" at bounding box center [359, 265] width 233 height 34
drag, startPoint x: 366, startPoint y: 261, endPoint x: 357, endPoint y: 262, distance: 9.6
click at [357, 262] on textarea "Hello {{first_name}}, thanks for reaching out! I understand you’re unable to ac…" at bounding box center [359, 265] width 233 height 34
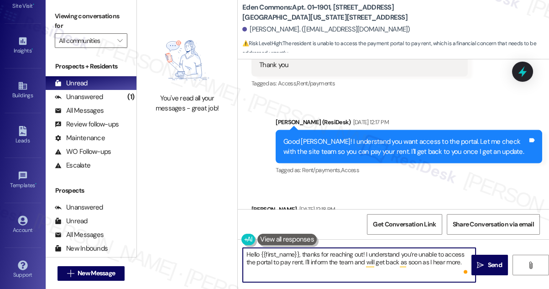
click at [347, 254] on textarea "Hello {{first_name}}, thanks for reaching out! I understand you’re unable to ac…" at bounding box center [359, 265] width 233 height 34
click at [316, 266] on textarea "Hello {{first_name}}, thanks for reaching out! I understand you’re unable to ac…" at bounding box center [359, 265] width 233 height 34
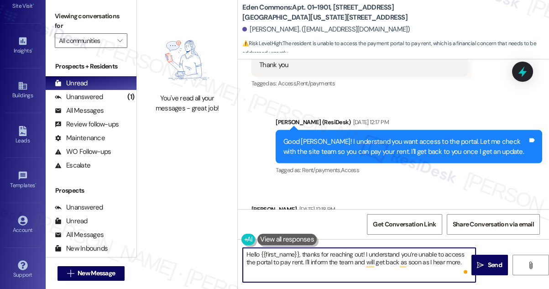
click at [316, 266] on textarea "Hello {{first_name}}, thanks for reaching out! I understand you’re unable to ac…" at bounding box center [359, 265] width 233 height 34
click at [404, 184] on div "Received via SMS Allen Ledbetter Jul 21, 2025 at 12:18 PM Thank you Tags and no…" at bounding box center [393, 222] width 311 height 77
drag, startPoint x: 462, startPoint y: 264, endPoint x: 445, endPoint y: 263, distance: 17.4
click at [445, 263] on textarea "Hello {{first_name}}, thanks for reaching out! I understand you’re unable to ac…" at bounding box center [359, 265] width 233 height 34
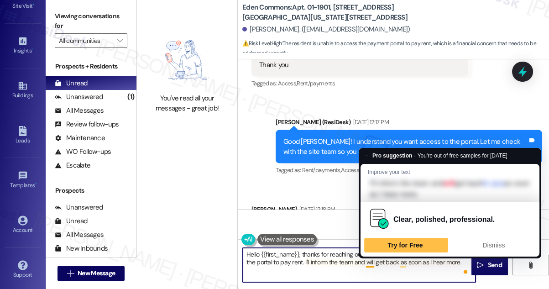
click at [332, 253] on textarea "Hello {{first_name}}, thanks for reaching out! I understand you’re unable to ac…" at bounding box center [359, 265] width 233 height 34
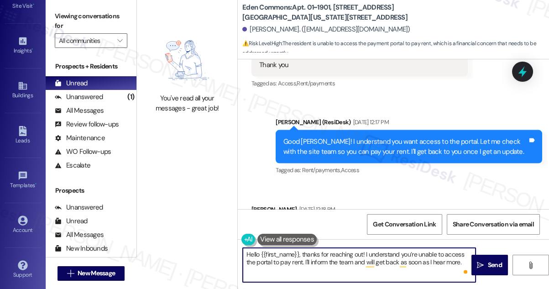
click at [332, 253] on textarea "Hello {{first_name}}, thanks for reaching out! I understand you’re unable to ac…" at bounding box center [359, 265] width 233 height 34
click at [410, 256] on textarea "Hello {{first_name}}, thanks for reaching out! I understand you’re unable to ac…" at bounding box center [359, 265] width 233 height 34
click at [302, 255] on textarea "Hello {{first_name}}, thanks for reaching out! I understand you’re unable to ac…" at bounding box center [359, 265] width 233 height 34
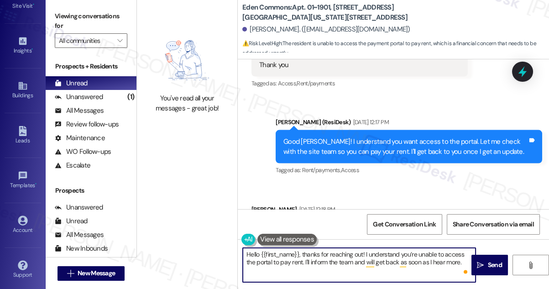
click at [302, 255] on textarea "Hello {{first_name}}, thanks for reaching out! I understand you’re unable to ac…" at bounding box center [359, 265] width 233 height 34
click at [376, 255] on textarea "Hello {{first_name}}, thanks for reaching out! I understand you’re unable to ac…" at bounding box center [359, 265] width 233 height 34
click at [322, 265] on textarea "Hello {{first_name}}, thanks for reaching out! I understand you’re unable to ac…" at bounding box center [359, 265] width 233 height 34
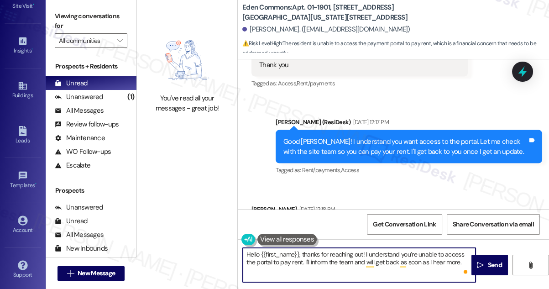
drag, startPoint x: 336, startPoint y: 262, endPoint x: 449, endPoint y: 259, distance: 113.7
click at [449, 259] on textarea "Hello {{first_name}}, thanks for reaching out! I understand you’re unable to ac…" at bounding box center [359, 265] width 233 height 34
click at [461, 259] on textarea "Hello {{first_name}}, thanks for reaching out! I understand you’re unable to ac…" at bounding box center [359, 265] width 233 height 34
click at [464, 261] on textarea "Hello {{first_name}}, thanks for reaching out! I understand you’re unable to ac…" at bounding box center [359, 265] width 233 height 34
drag, startPoint x: 453, startPoint y: 262, endPoint x: 381, endPoint y: 263, distance: 72.1
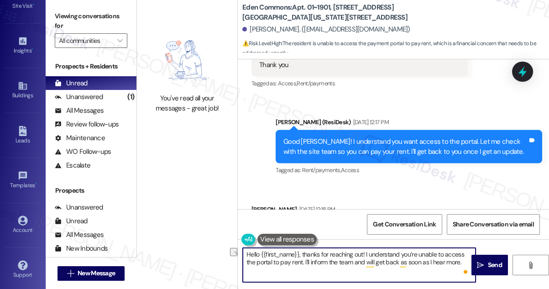
click at [381, 263] on textarea "Hello {{first_name}}, thanks for reaching out! I understand you’re unable to ac…" at bounding box center [359, 265] width 233 height 34
click at [397, 262] on textarea "Hello {{first_name}}, thanks for reaching out! I understand you’re unable to ac…" at bounding box center [359, 265] width 233 height 34
click at [399, 260] on textarea "Hello {{first_name}}, thanks for reaching out! I understand you’re unable to ac…" at bounding box center [359, 265] width 233 height 34
type textarea "Hello {{first_name}}, thanks for reaching out! I understand you’re unable to ac…"
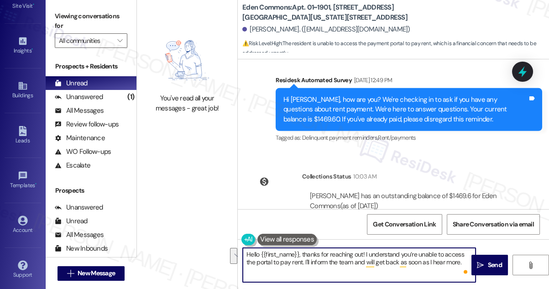
scroll to position [4859, 0]
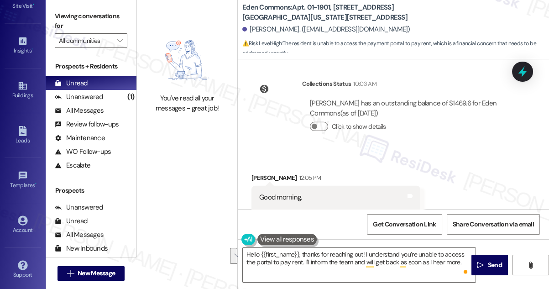
click at [353, 193] on div "Good morning, Are you able to unlock the portal so I can pay rent? Thanks you." at bounding box center [332, 217] width 147 height 49
click at [314, 254] on textarea "Hello {{first_name}}, thanks for reaching out! I understand you’re unable to ac…" at bounding box center [359, 265] width 233 height 34
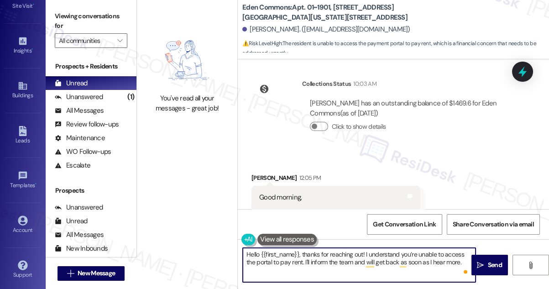
click at [314, 254] on textarea "Hello {{first_name}}, thanks for reaching out! I understand you’re unable to ac…" at bounding box center [359, 265] width 233 height 34
click at [380, 253] on textarea "Hello {{first_name}}, thanks for reaching out! I understand you’re unable to ac…" at bounding box center [359, 265] width 233 height 34
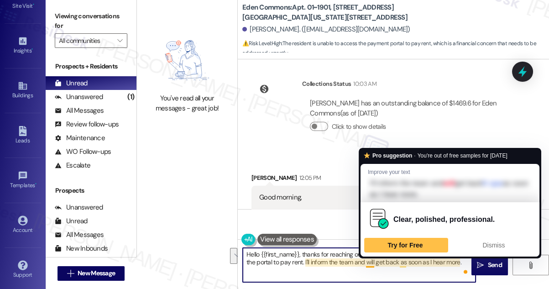
click at [373, 265] on textarea "Hello {{first_name}}, thanks for reaching out! I understand you’re unable to ac…" at bounding box center [359, 265] width 233 height 34
click at [350, 265] on textarea "Hello {{first_name}}, thanks for reaching out! I understand you’re unable to ac…" at bounding box center [359, 265] width 233 height 34
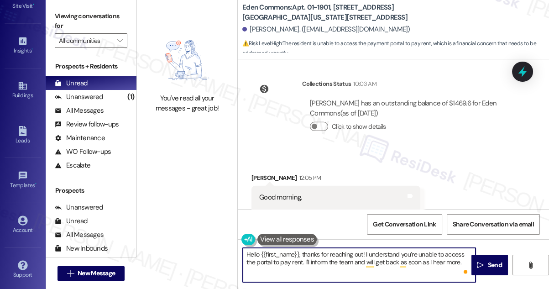
click at [350, 265] on textarea "Hello {{first_name}}, thanks for reaching out! I understand you’re unable to ac…" at bounding box center [359, 265] width 233 height 34
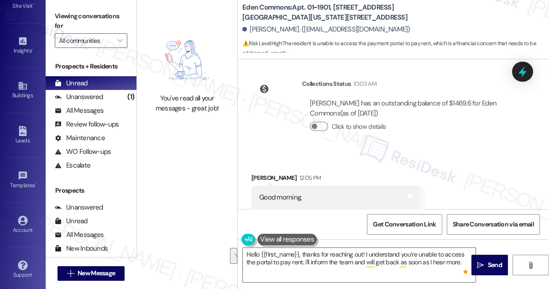
click at [300, 193] on div "Good morning, Are you able to unlock the portal so I can pay rent? Thanks you." at bounding box center [332, 217] width 147 height 49
copy div "Are you able to unlock the portal so I can pay rent?"
click at [84, 22] on label "Viewing conversations for" at bounding box center [91, 21] width 73 height 24
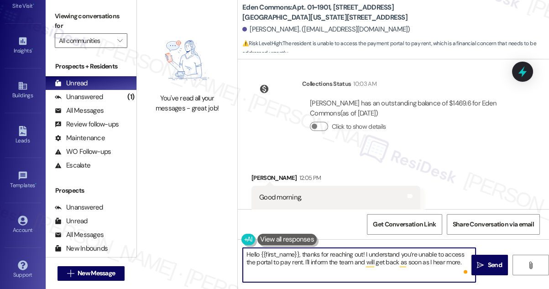
click at [316, 264] on textarea "Hello {{first_name}}, thanks for reaching out! I understand you’re unable to ac…" at bounding box center [359, 265] width 233 height 34
click at [317, 264] on textarea "Hello {{first_name}}, thanks for reaching out! I understand you’re unable to ac…" at bounding box center [359, 265] width 233 height 34
drag, startPoint x: 463, startPoint y: 261, endPoint x: 305, endPoint y: 264, distance: 157.5
click at [305, 264] on textarea "Hello {{first_name}}, thanks for reaching out! I understand you’re unable to ac…" at bounding box center [359, 265] width 233 height 34
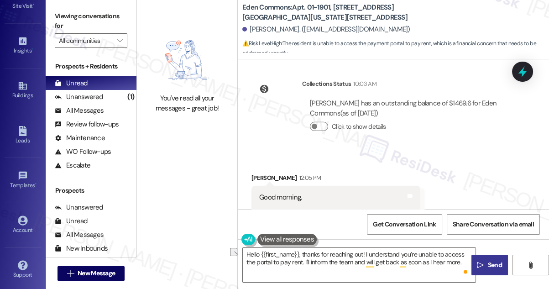
click at [487, 264] on span "Send" at bounding box center [495, 265] width 18 height 10
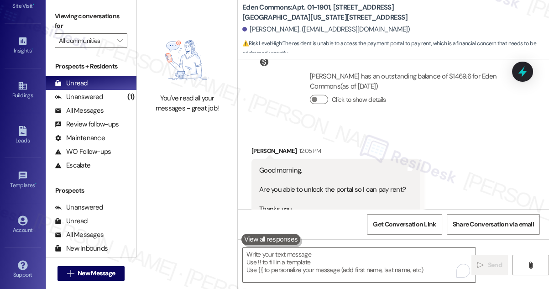
scroll to position [4933, 0]
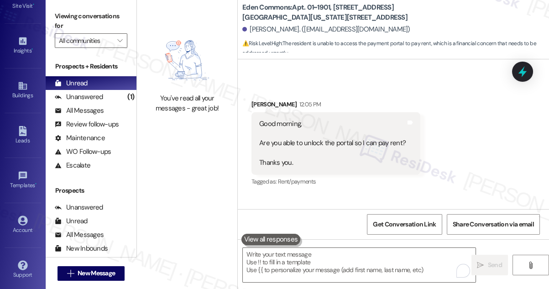
click at [58, 11] on label "Viewing conversations for" at bounding box center [91, 21] width 73 height 24
click at [350, 235] on div "Hello Allen, thanks for reaching out! I understand you’re unable to access the …" at bounding box center [406, 249] width 244 height 29
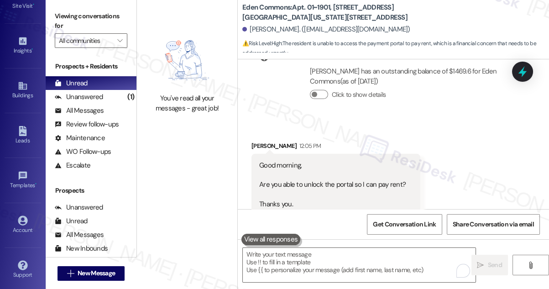
click at [334, 161] on div "Good morning, Are you able to unlock the portal so I can pay rent? Thanks you." at bounding box center [332, 185] width 147 height 49
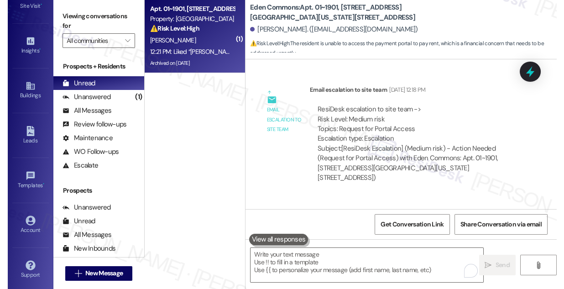
scroll to position [3730, 0]
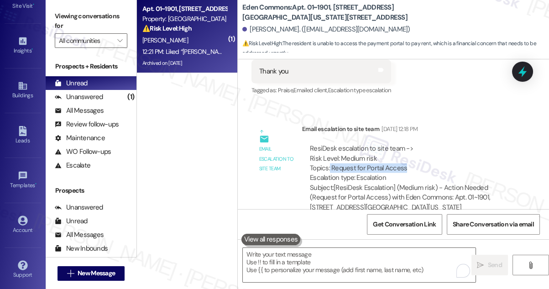
drag, startPoint x: 330, startPoint y: 148, endPoint x: 408, endPoint y: 146, distance: 78.1
click at [408, 146] on div "ResiDesk escalation to site team -> Risk Level: Medium risk Topics: Request for…" at bounding box center [410, 163] width 200 height 39
drag, startPoint x: 412, startPoint y: 144, endPoint x: 331, endPoint y: 150, distance: 81.5
click at [331, 150] on div "ResiDesk escalation to site team -> Risk Level: Medium risk Topics: Request for…" at bounding box center [410, 163] width 200 height 39
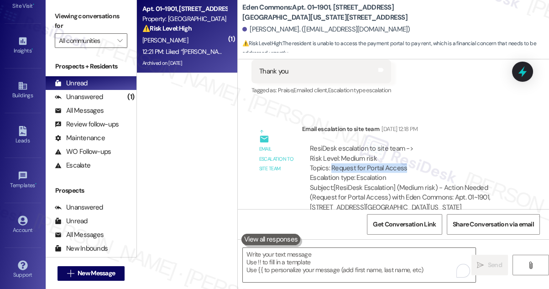
copy div "Request for Portal Access"
click at [80, 16] on label "Viewing conversations for" at bounding box center [91, 21] width 73 height 24
click at [72, 11] on label "Viewing conversations for" at bounding box center [91, 21] width 73 height 24
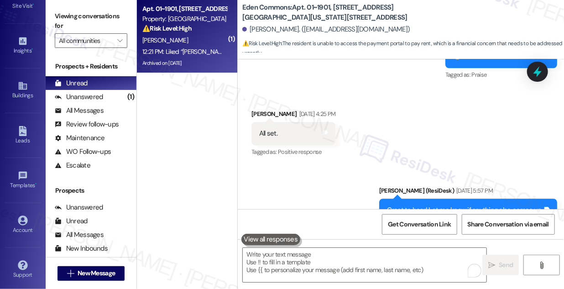
scroll to position [4352, 0]
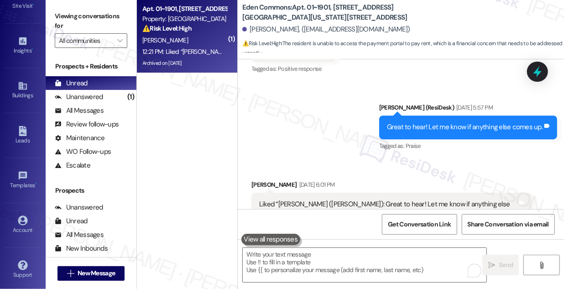
click at [405, 123] on div "Great to hear! Let me know if anything else comes up. Tags and notes" at bounding box center [468, 127] width 178 height 23
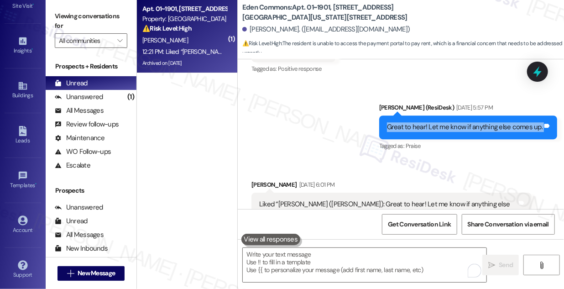
click at [405, 123] on div "Great to hear! Let me know if anything else comes up. Tags and notes" at bounding box center [468, 127] width 178 height 23
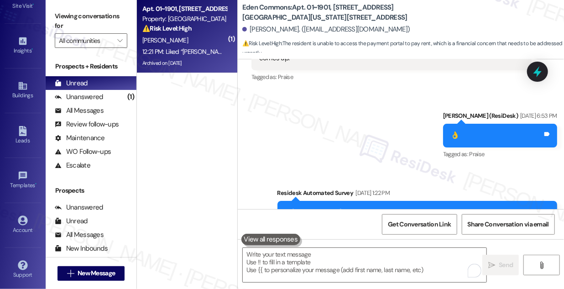
scroll to position [4601, 0]
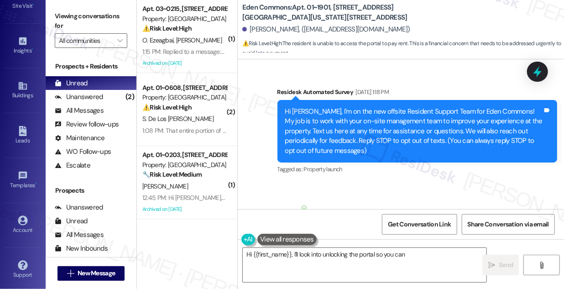
scroll to position [5175, 0]
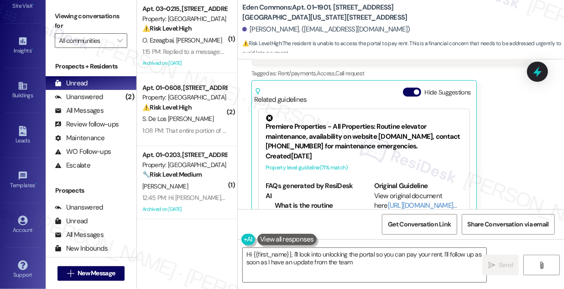
type textarea "Hi {{first_name}}, I'll look into unlocking the portal so you can pay your rent…"
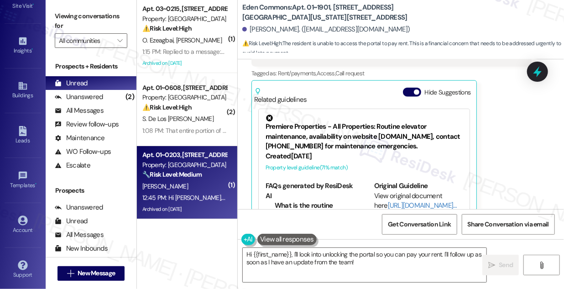
click at [202, 173] on strong "🔧 Risk Level: Medium" at bounding box center [171, 174] width 59 height 8
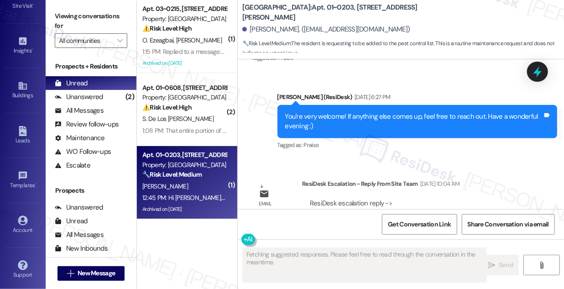
scroll to position [12065, 0]
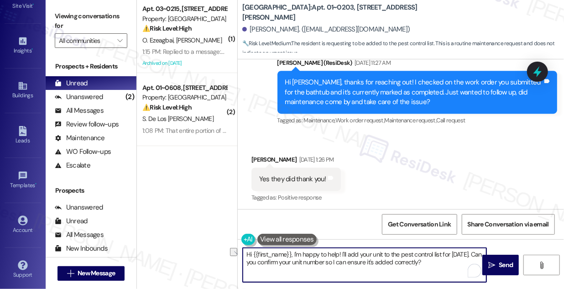
drag, startPoint x: 426, startPoint y: 259, endPoint x: 270, endPoint y: 266, distance: 155.9
click at [270, 266] on textarea "Hi {{first_name}}, I'm happy to help! I'll add your unit to the pest control li…" at bounding box center [365, 265] width 244 height 34
drag, startPoint x: 294, startPoint y: 252, endPoint x: 350, endPoint y: 269, distance: 58.8
click at [350, 269] on textarea "Hi {{first_name}}, I'm happy to help! I'll add your unit to the pest control li…" at bounding box center [365, 265] width 244 height 34
click at [357, 245] on div "Great! Glad to hear it's resolved. If you need anything else, I'm just a text a…" at bounding box center [433, 256] width 248 height 23
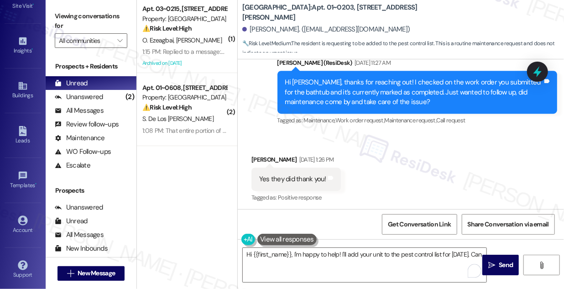
click at [357, 245] on div "Great! Glad to hear it's resolved. If you need anything else, I'm just a text a…" at bounding box center [433, 256] width 248 height 23
click at [393, 16] on div "Columbus Plaza: Apt. 01~0203, 233 East Wacker" at bounding box center [333, 12] width 183 height 11
drag, startPoint x: 393, startPoint y: 16, endPoint x: 361, endPoint y: 18, distance: 32.0
click at [361, 18] on div "Columbus Plaza: Apt. 01~0203, 233 East Wacker Akhila Cholasamudram. (akhilachol…" at bounding box center [403, 27] width 322 height 50
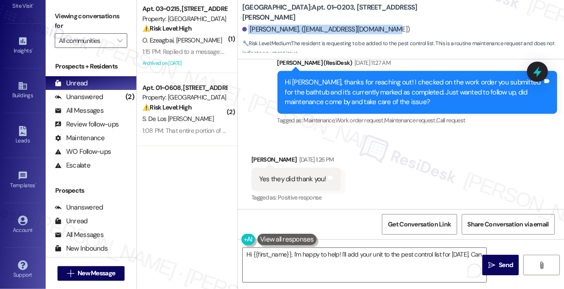
click at [378, 24] on div "Akhila Cholasamudram. (akhilacholasamudram@gmail.com)" at bounding box center [403, 30] width 322 height 18
copy div "Hi Sara, can my unit please be added to the pest control list for tomorrow Tags…"
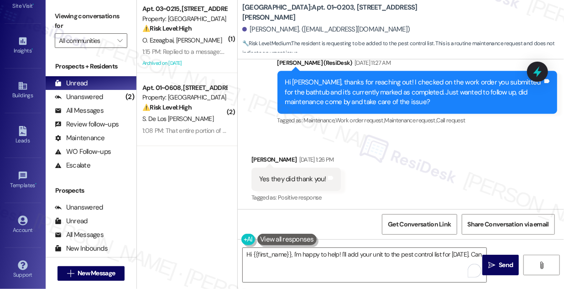
click at [78, 17] on label "Viewing conversations for" at bounding box center [91, 21] width 73 height 24
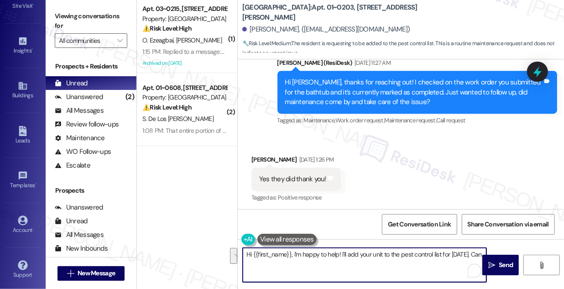
drag, startPoint x: 332, startPoint y: 264, endPoint x: 294, endPoint y: 253, distance: 39.6
click at [294, 253] on textarea "Hi {{first_name}}, I'm happy to help! I'll add your unit to the pest control li…" at bounding box center [365, 265] width 244 height 34
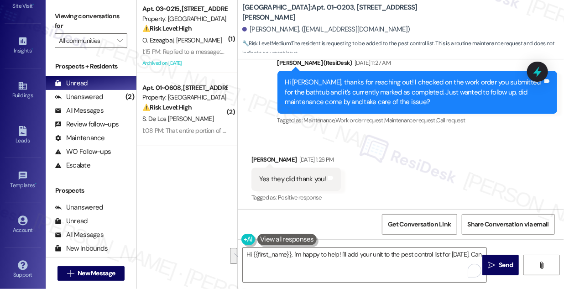
drag, startPoint x: 74, startPoint y: 12, endPoint x: 78, endPoint y: 13, distance: 4.8
click at [74, 12] on label "Viewing conversations for" at bounding box center [91, 21] width 73 height 24
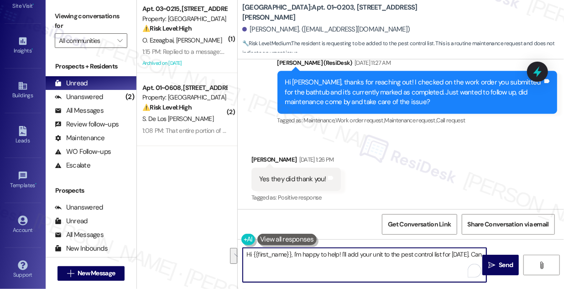
drag, startPoint x: 289, startPoint y: 261, endPoint x: 293, endPoint y: 253, distance: 8.2
click at [293, 253] on textarea "Hi {{first_name}}, I'm happy to help! I'll add your unit to the pest control li…" at bounding box center [365, 265] width 244 height 34
paste textarea "Thanks for your request to be added to the pest control list for tomorrow. Can …"
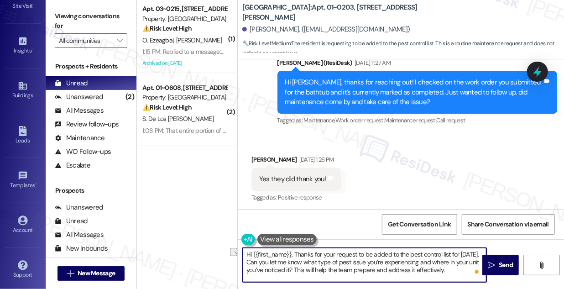
drag, startPoint x: 296, startPoint y: 254, endPoint x: 356, endPoint y: 252, distance: 60.3
click at [356, 252] on textarea "Hi {{first_name}}, Thanks for your request to be added to the pest control list…" at bounding box center [365, 265] width 244 height 34
click at [294, 261] on textarea "Hi {{first_name}}, I understand you want to be added to the pest control list f…" at bounding box center [365, 265] width 244 height 34
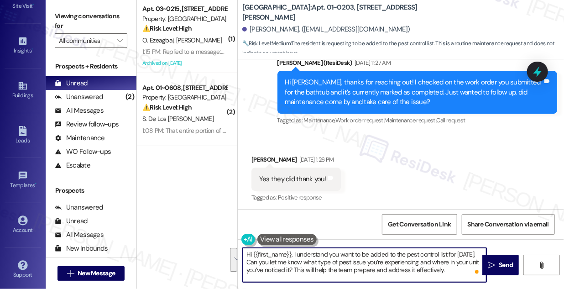
click at [317, 259] on textarea "Hi {{first_name}}, I understand you want to be added to the pest control list f…" at bounding box center [365, 265] width 244 height 34
click at [409, 264] on textarea "Hi {{first_name}}, I understand you want to be added to the pest control list f…" at bounding box center [365, 265] width 244 height 34
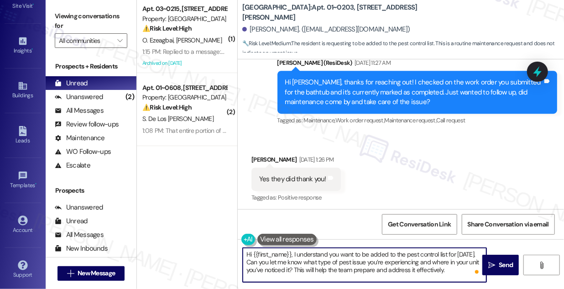
click at [437, 269] on textarea "Hi {{first_name}}, I understand you want to be added to the pest control list f…" at bounding box center [365, 265] width 244 height 34
drag, startPoint x: 470, startPoint y: 269, endPoint x: 402, endPoint y: 272, distance: 68.1
click at [402, 272] on textarea "Hi {{first_name}}, I understand you want to be added to the pest control list f…" at bounding box center [365, 265] width 244 height 34
click at [404, 271] on textarea "Hi {{first_name}}, I understand you want to be added to the pest control list f…" at bounding box center [365, 265] width 244 height 34
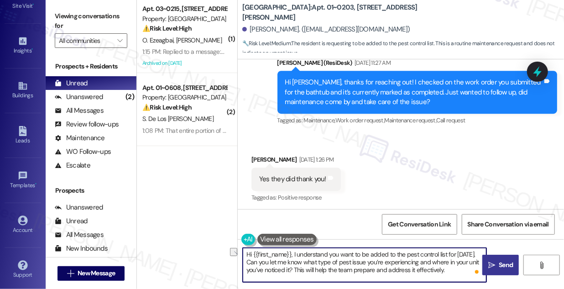
type textarea "Hi {{first_name}}, I understand you want to be added to the pest control list f…"
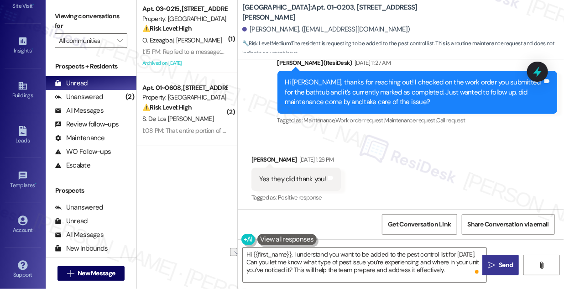
click at [499, 259] on button " Send" at bounding box center [501, 265] width 37 height 21
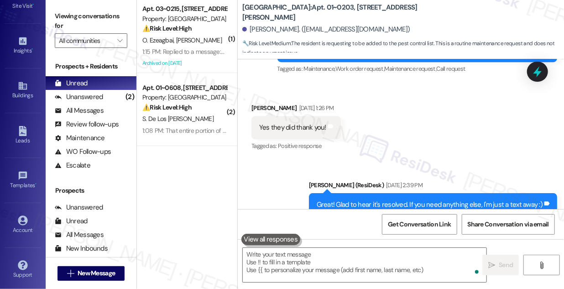
scroll to position [12148, 0]
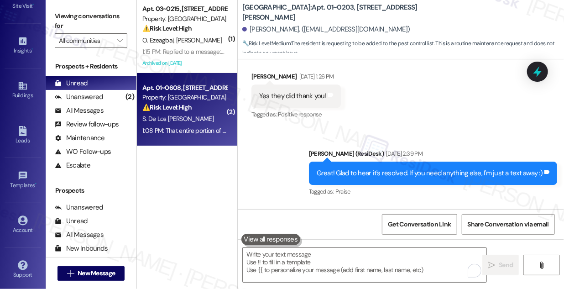
click at [197, 115] on div "S. De Los [PERSON_NAME]" at bounding box center [185, 118] width 86 height 11
type textarea "Fetching suggested responses. Please feel free to read through the conversation…"
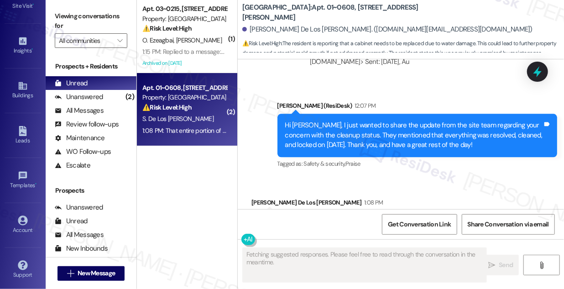
scroll to position [1063, 0]
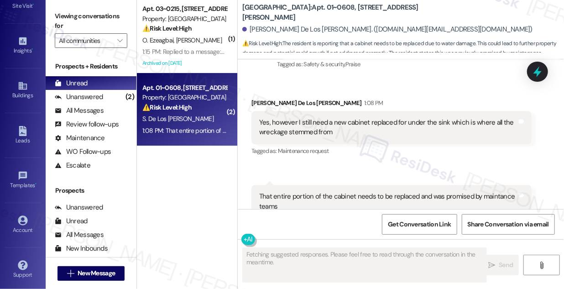
click at [370, 192] on div "That entire portion of the cabinet needs to be replaced and was promised by mai…" at bounding box center [388, 202] width 258 height 20
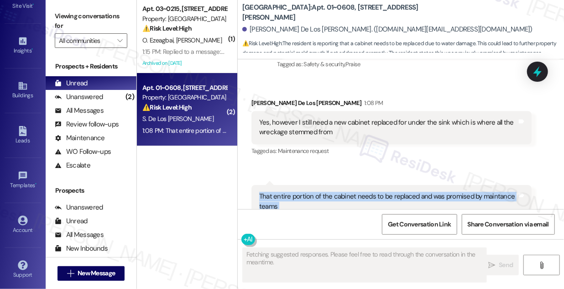
click at [370, 192] on div "That entire portion of the cabinet needs to be replaced and was promised by mai…" at bounding box center [388, 202] width 258 height 20
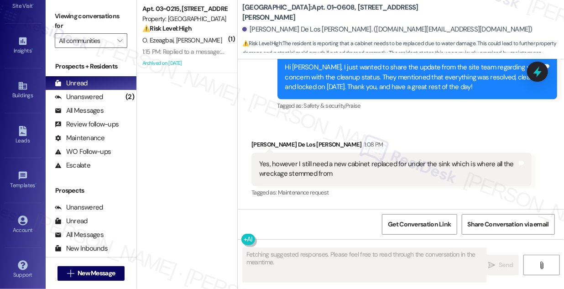
scroll to position [938, 0]
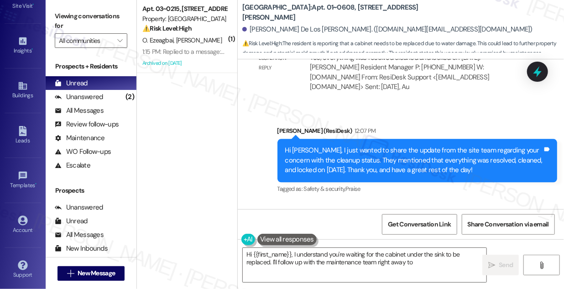
click at [329, 146] on div "Hi [PERSON_NAME], I just wanted to share the update from the site team regardin…" at bounding box center [414, 160] width 258 height 29
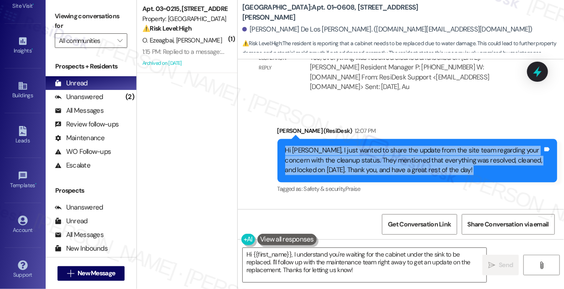
click at [329, 146] on div "Hi [PERSON_NAME], I just wanted to share the update from the site team regardin…" at bounding box center [414, 160] width 258 height 29
click at [432, 146] on div "Hi [PERSON_NAME], I just wanted to share the update from the site team regardin…" at bounding box center [414, 160] width 258 height 29
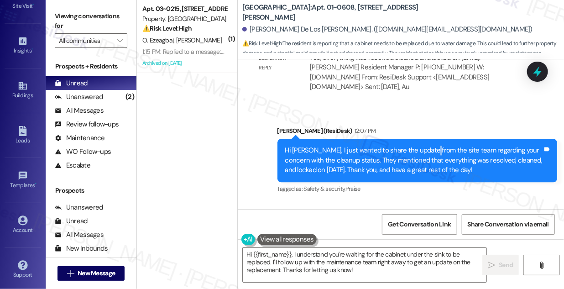
click at [432, 146] on div "Hi [PERSON_NAME], I just wanted to share the update from the site team regardin…" at bounding box center [414, 160] width 258 height 29
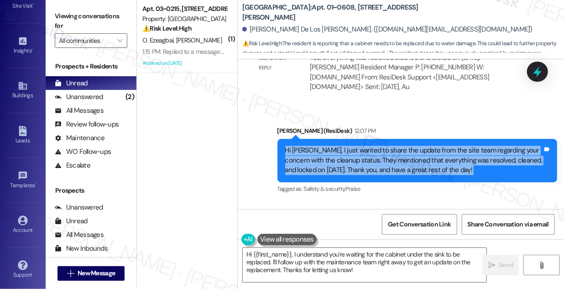
click at [432, 146] on div "Hi [PERSON_NAME], I just wanted to share the update from the site team regardin…" at bounding box center [414, 160] width 258 height 29
click at [350, 146] on div "Hi [PERSON_NAME], I just wanted to share the update from the site team regardin…" at bounding box center [414, 160] width 258 height 29
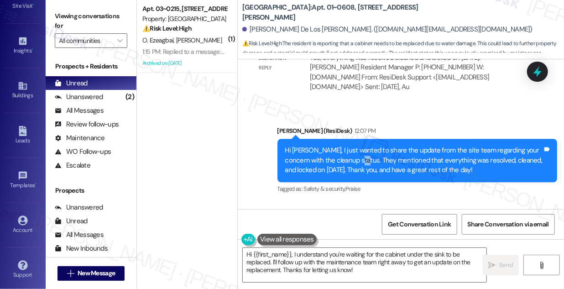
click at [350, 146] on div "Hi [PERSON_NAME], I just wanted to share the update from the site team regardin…" at bounding box center [414, 160] width 258 height 29
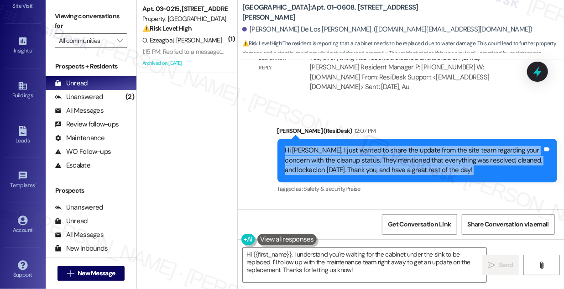
click at [350, 146] on div "Hi [PERSON_NAME], I just wanted to share the update from the site team regardin…" at bounding box center [414, 160] width 258 height 29
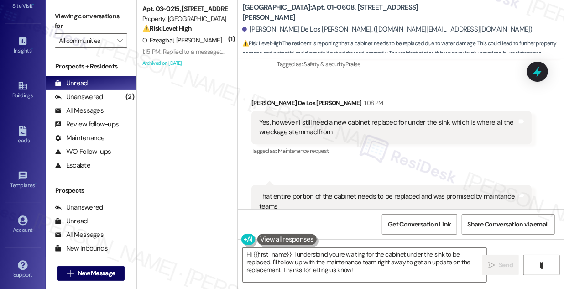
click at [321, 111] on div "Yes, however I still need a new cabinet replaced for under the sink which is wh…" at bounding box center [392, 127] width 280 height 33
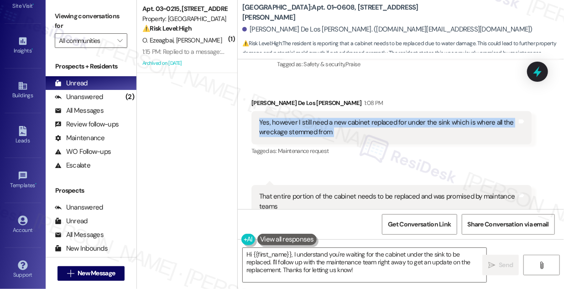
click at [321, 111] on div "Yes, however I still need a new cabinet replaced for under the sink which is wh…" at bounding box center [392, 127] width 280 height 33
click at [359, 118] on div "Yes, however I still need a new cabinet replaced for under the sink which is wh…" at bounding box center [388, 128] width 258 height 20
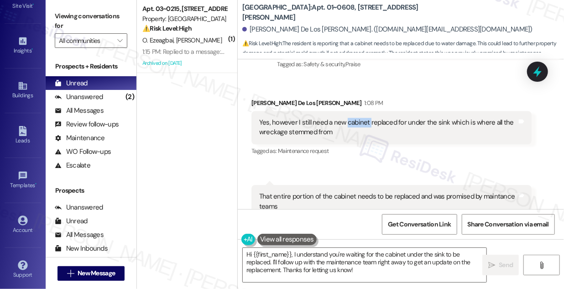
click at [359, 118] on div "Yes, however I still need a new cabinet replaced for under the sink which is wh…" at bounding box center [388, 128] width 258 height 20
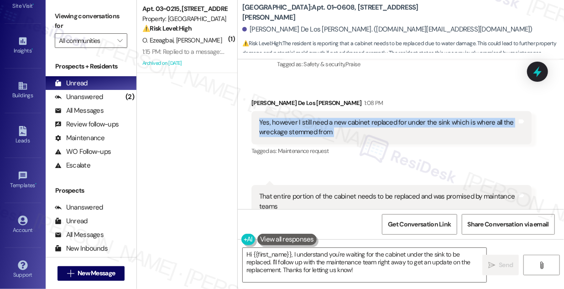
click at [359, 118] on div "Yes, however I still need a new cabinet replaced for under the sink which is wh…" at bounding box center [388, 128] width 258 height 20
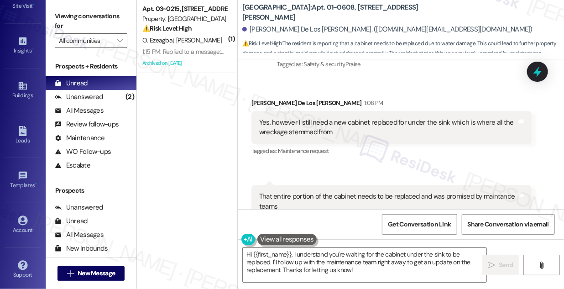
click at [280, 192] on div "That entire portion of the cabinet needs to be replaced and was promised by mai…" at bounding box center [388, 202] width 258 height 20
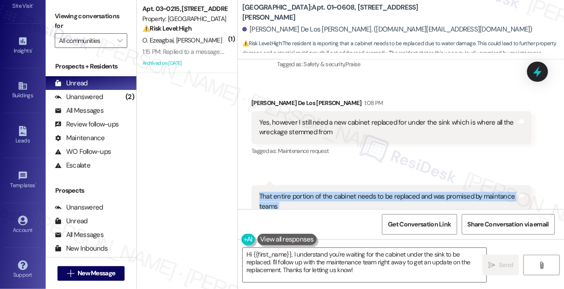
click at [280, 192] on div "That entire portion of the cabinet needs to be replaced and was promised by mai…" at bounding box center [388, 202] width 258 height 20
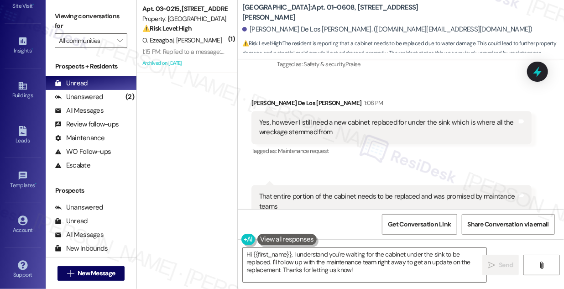
click at [298, 111] on div "Yes, however I still need a new cabinet replaced for under the sink which is wh…" at bounding box center [392, 127] width 280 height 33
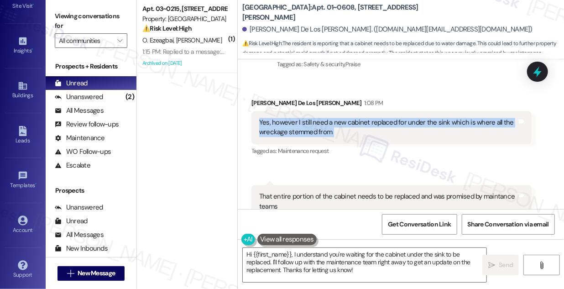
click at [298, 111] on div "Yes, however I still need a new cabinet replaced for under the sink which is wh…" at bounding box center [392, 127] width 280 height 33
click at [329, 253] on textarea "Hi {{first_name}}, I understand you're waiting for the cabinet under the sink t…" at bounding box center [365, 265] width 244 height 34
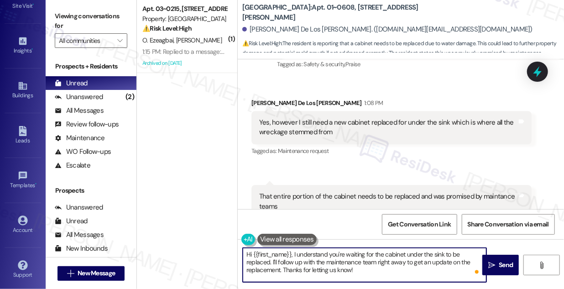
click at [298, 111] on div "Yes, however I still need a new cabinet replaced for under the sink which is wh…" at bounding box center [392, 127] width 280 height 33
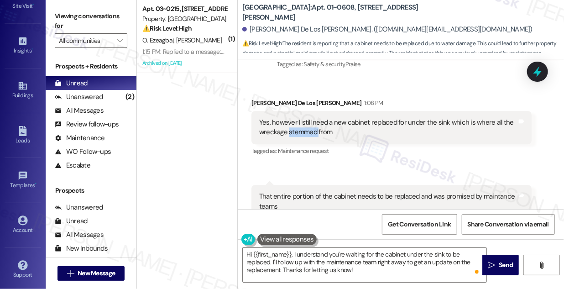
click at [298, 111] on div "Yes, however I still need a new cabinet replaced for under the sink which is wh…" at bounding box center [392, 127] width 280 height 33
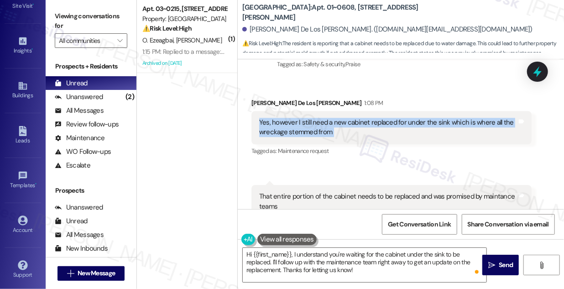
click at [298, 111] on div "Yes, however I still need a new cabinet replaced for under the sink which is wh…" at bounding box center [392, 127] width 280 height 33
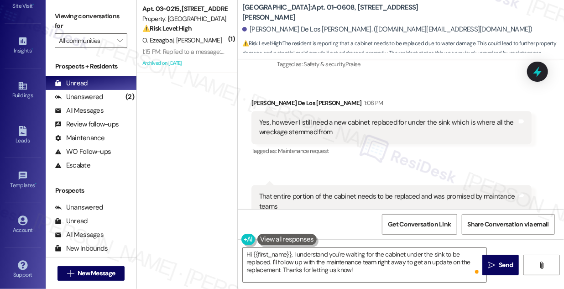
click at [286, 98] on div "Samantha De Los Santos 1:08 PM" at bounding box center [392, 104] width 280 height 13
click at [289, 118] on div "Yes, however I still need a new cabinet replaced for under the sink which is wh…" at bounding box center [388, 128] width 258 height 20
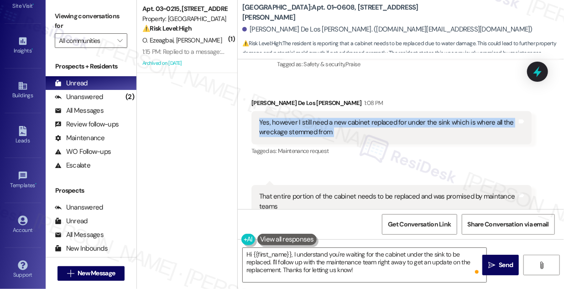
click at [289, 118] on div "Yes, however I still need a new cabinet replaced for under the sink which is wh…" at bounding box center [388, 128] width 258 height 20
copy div "Yes, however I still need a new cabinet replaced for under the sink which is wh…"
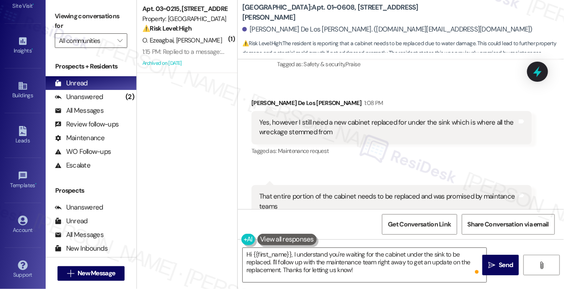
drag, startPoint x: 74, startPoint y: 16, endPoint x: 92, endPoint y: 28, distance: 22.4
click at [74, 16] on label "Viewing conversations for" at bounding box center [91, 21] width 73 height 24
click at [312, 192] on div "That entire portion of the cabinet needs to be replaced and was promised by mai…" at bounding box center [388, 202] width 258 height 20
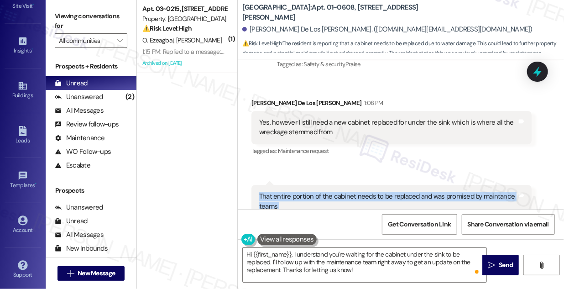
click at [312, 192] on div "That entire portion of the cabinet needs to be replaced and was promised by mai…" at bounding box center [388, 202] width 258 height 20
copy div "That entire portion of the cabinet needs to be replaced and was promised by mai…"
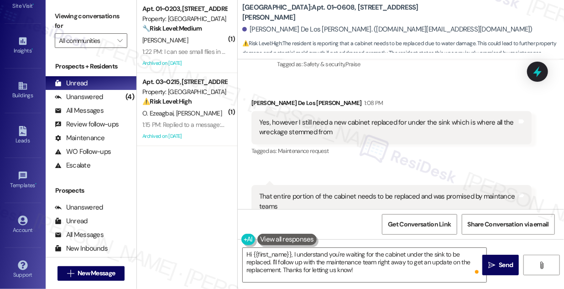
click at [63, 15] on label "Viewing conversations for" at bounding box center [91, 21] width 73 height 24
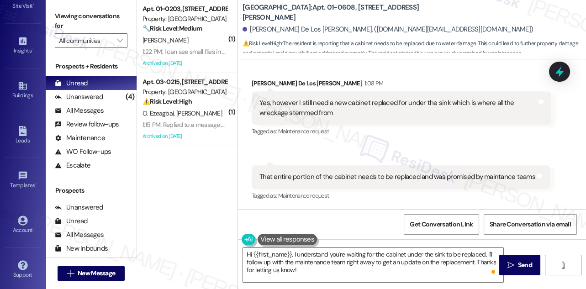
scroll to position [1053, 0]
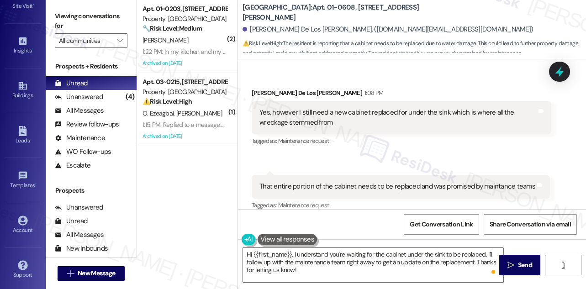
drag, startPoint x: 73, startPoint y: 19, endPoint x: 84, endPoint y: 29, distance: 14.9
click at [73, 19] on label "Viewing conversations for" at bounding box center [91, 21] width 73 height 24
click at [286, 268] on textarea "Hi {{first_name}}, I understand you're waiting for the cabinet under the sink t…" at bounding box center [373, 265] width 260 height 34
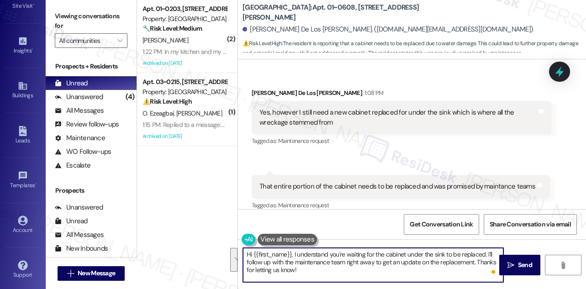
drag, startPoint x: 310, startPoint y: 273, endPoint x: 293, endPoint y: 253, distance: 25.3
click at [293, 253] on textarea "Hi {{first_name}}, I understand you're waiting for the cabinet under the sink t…" at bounding box center [373, 265] width 260 height 34
paste textarea "Thanks for the update. I understand you still need the cabinet under the sink r…"
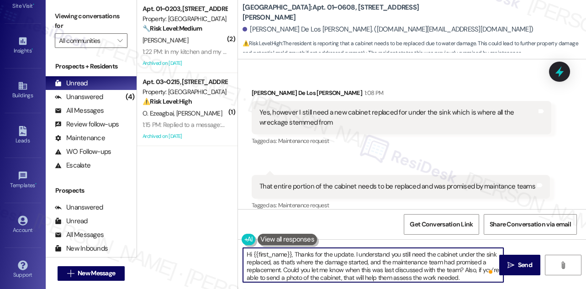
click at [294, 252] on textarea "Hi {{first_name}}, Thanks for the update. I understand you still need the cabin…" at bounding box center [373, 265] width 260 height 34
click at [352, 255] on textarea "Hi {{first_name}}, thanks for the update. I understand you still need the cabin…" at bounding box center [373, 265] width 260 height 34
click at [300, 260] on textarea "Hi {{first_name}}, thanks for the update! I understand you still need the cabin…" at bounding box center [373, 265] width 260 height 34
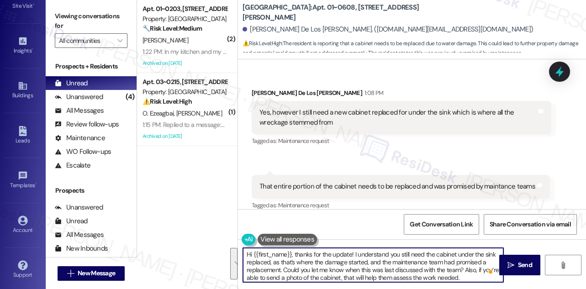
type textarea "Hi {{first_name}}, thanks for the update! I understand you still need the cabin…"
click at [313, 267] on textarea "Hi {{first_name}}, thanks for the update! I understand you still need the cabin…" at bounding box center [373, 265] width 260 height 34
drag, startPoint x: 366, startPoint y: 263, endPoint x: 460, endPoint y: 264, distance: 94.5
click at [460, 264] on textarea "Hi {{first_name}}, thanks for the update! I understand you still need the cabin…" at bounding box center [373, 265] width 260 height 34
click at [307, 271] on textarea "Hi {{first_name}}, thanks for the update! I understand you still need the cabin…" at bounding box center [373, 265] width 260 height 34
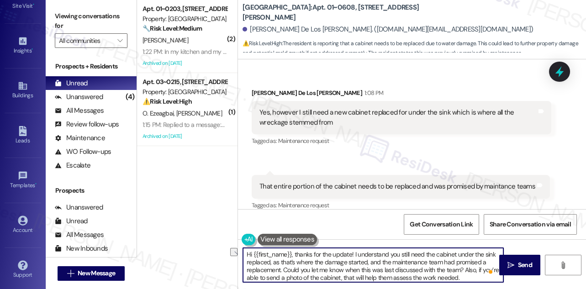
click at [307, 271] on textarea "Hi {{first_name}}, thanks for the update! I understand you still need the cabin…" at bounding box center [373, 265] width 260 height 34
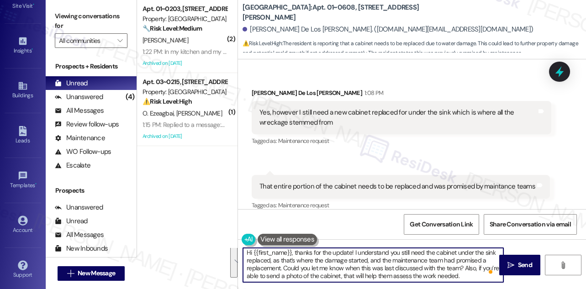
scroll to position [2, 0]
click at [424, 264] on textarea "Hi {{first_name}}, thanks for the update! I understand you still need the cabin…" at bounding box center [373, 265] width 260 height 34
click at [405, 277] on textarea "Hi {{first_name}}, thanks for the update! I understand you still need the cabin…" at bounding box center [373, 265] width 260 height 34
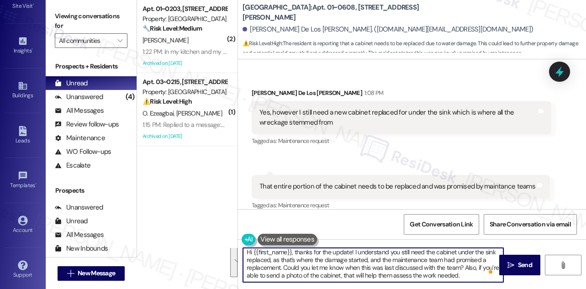
click at [472, 275] on textarea "Hi {{first_name}}, thanks for the update! I understand you still need the cabin…" at bounding box center [373, 265] width 260 height 34
click at [480, 276] on textarea "Hi {{first_name}}, thanks for the update! I understand you still need the cabin…" at bounding box center [373, 265] width 260 height 34
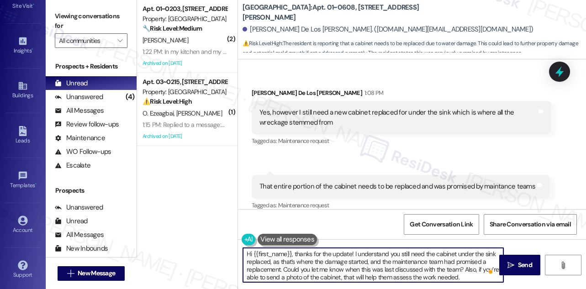
scroll to position [0, 0]
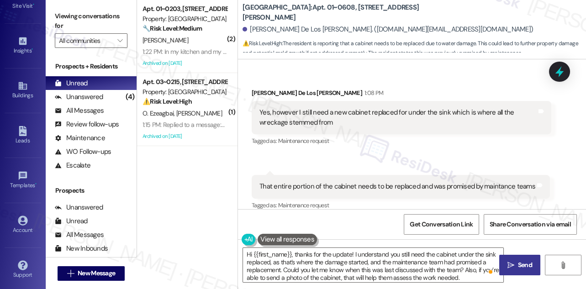
click at [505, 265] on span " Send" at bounding box center [519, 265] width 29 height 10
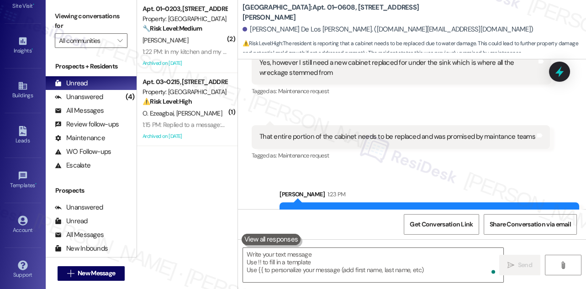
scroll to position [1146, 0]
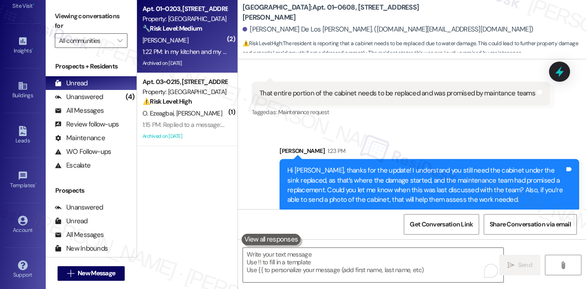
click at [197, 59] on div "Archived on [DATE]" at bounding box center [185, 63] width 86 height 11
type textarea "Fetching suggested responses. Please feel free to read through the conversation…"
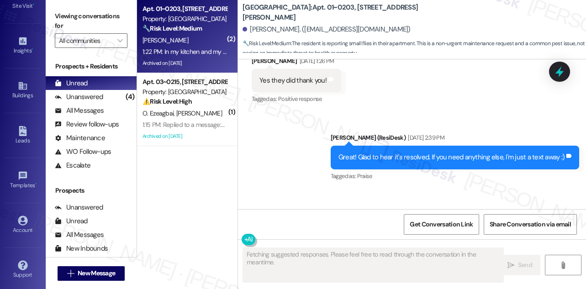
scroll to position [12215, 0]
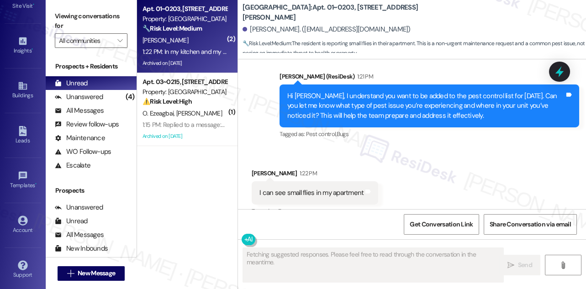
click at [313, 181] on div "I can see small flies in my apartment Tags and notes" at bounding box center [315, 192] width 126 height 23
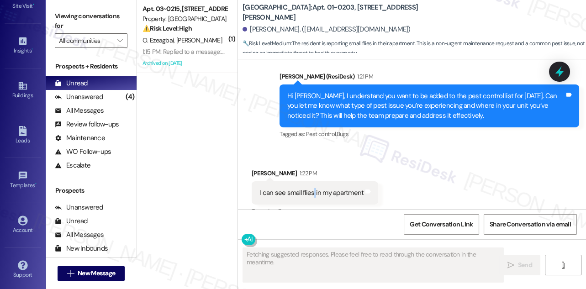
click at [313, 181] on div "I can see small flies in my apartment Tags and notes" at bounding box center [315, 192] width 126 height 23
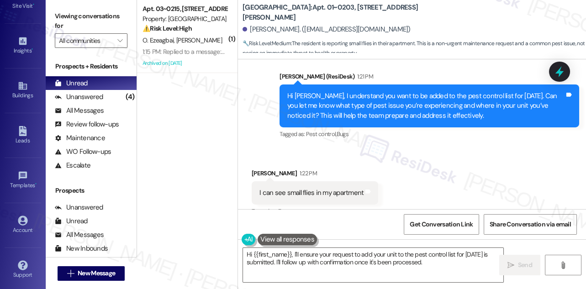
click at [315, 252] on div "In my kitchen and my living areas" at bounding box center [306, 257] width 95 height 10
click at [314, 252] on div "In my kitchen and my living areas" at bounding box center [306, 257] width 95 height 10
click at [338, 252] on div "In my kitchen and my living areas" at bounding box center [306, 257] width 95 height 10
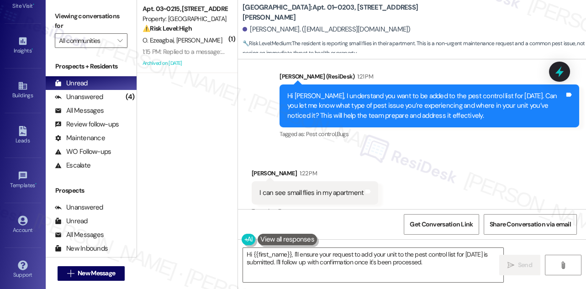
click at [338, 252] on div "In my kitchen and my living areas" at bounding box center [306, 257] width 95 height 10
click at [83, 13] on label "Viewing conversations for" at bounding box center [91, 21] width 73 height 24
drag, startPoint x: 408, startPoint y: 14, endPoint x: 336, endPoint y: 7, distance: 73.0
click at [336, 7] on div "Columbus Plaza: Apt. 01~0203, 233 East Wacker" at bounding box center [333, 12] width 183 height 11
copy b "233 East Wacker"
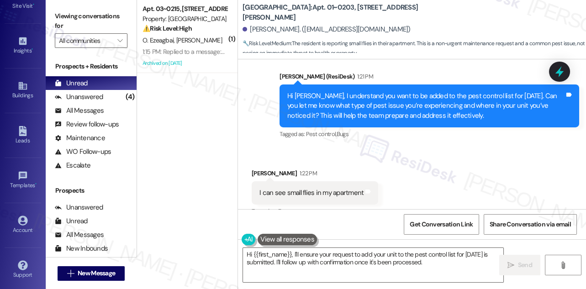
click at [86, 14] on label "Viewing conversations for" at bounding box center [91, 21] width 73 height 24
drag, startPoint x: 309, startPoint y: 12, endPoint x: 334, endPoint y: 11, distance: 24.7
click at [334, 11] on b "Columbus Plaza: Apt. 01~0203, 233 East Wacker" at bounding box center [333, 13] width 183 height 20
copy b "01~0203"
click at [84, 15] on label "Viewing conversations for" at bounding box center [91, 21] width 73 height 24
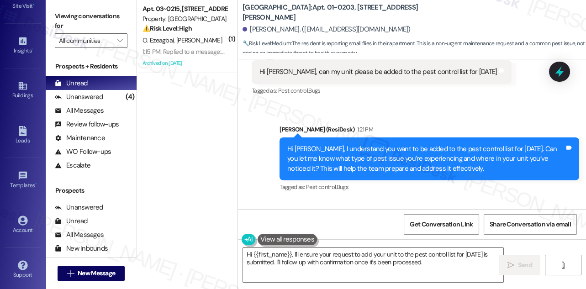
scroll to position [12132, 0]
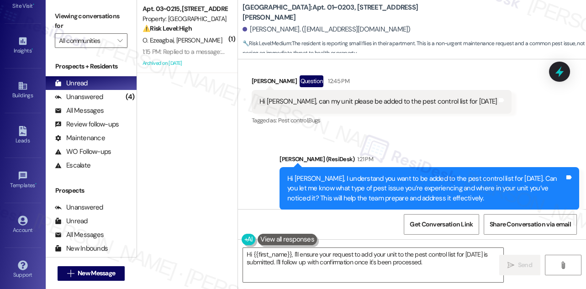
click at [378, 174] on div "Hi Akhila, I understand you want to be added to the pest control list for tomor…" at bounding box center [425, 188] width 277 height 29
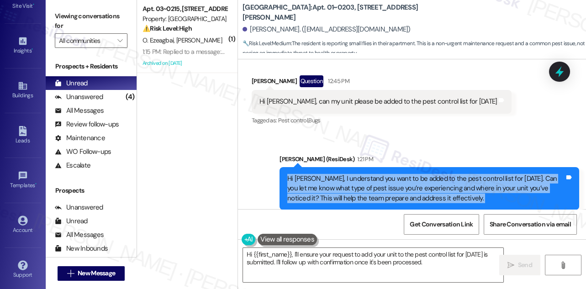
click at [378, 174] on div "Hi Akhila, I understand you want to be added to the pest control list for tomor…" at bounding box center [425, 188] width 277 height 29
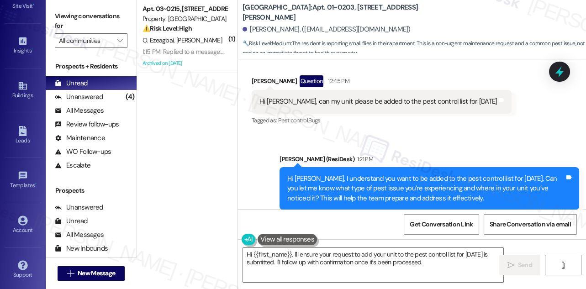
click at [81, 21] on label "Viewing conversations for" at bounding box center [91, 21] width 73 height 24
click at [307, 11] on b "Columbus Plaza: Apt. 01~0203, 233 East Wacker" at bounding box center [333, 13] width 183 height 20
drag, startPoint x: 307, startPoint y: 12, endPoint x: 327, endPoint y: 12, distance: 20.5
click at [327, 12] on b "Columbus Plaza: Apt. 01~0203, 233 East Wacker" at bounding box center [333, 13] width 183 height 20
copy b "01~0203"
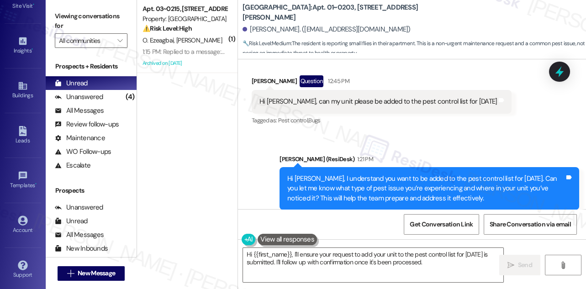
click at [75, 9] on label "Viewing conversations for" at bounding box center [91, 21] width 73 height 24
click at [304, 266] on textarea "Hi {{first_name}}, I'll ensure your request to add your unit to the pest contro…" at bounding box center [373, 265] width 260 height 34
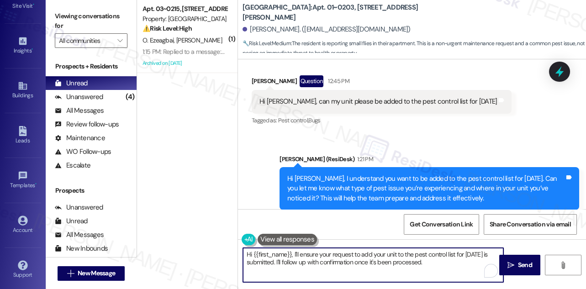
click at [304, 266] on textarea "Hi {{first_name}}, I'll ensure your request to add your unit to the pest contro…" at bounding box center [373, 265] width 260 height 34
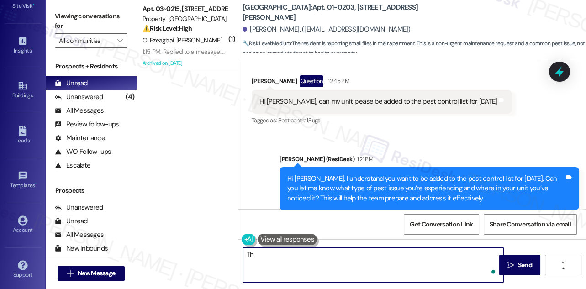
type textarea "T"
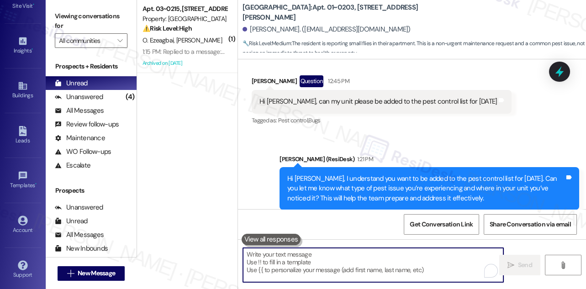
type textarea "F"
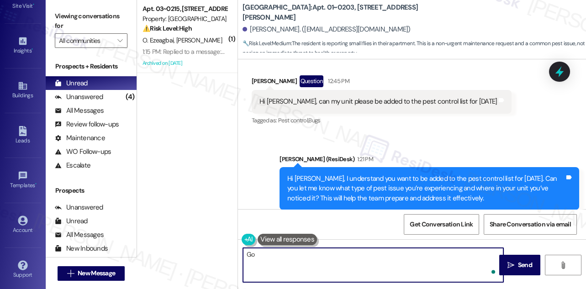
type textarea "G"
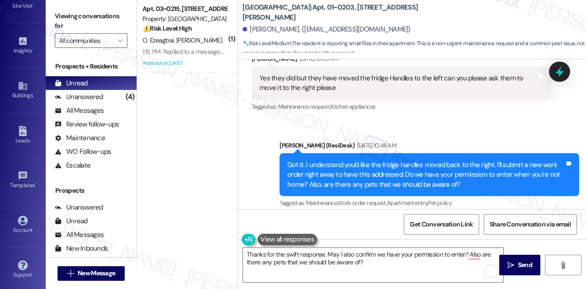
scroll to position [10030, 0]
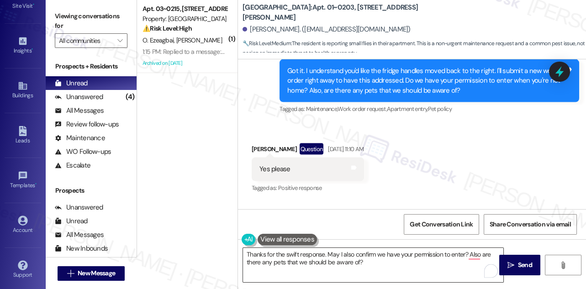
click at [367, 263] on textarea "Thanks for the swift response. May I also confirm we have your permission to en…" at bounding box center [373, 265] width 260 height 34
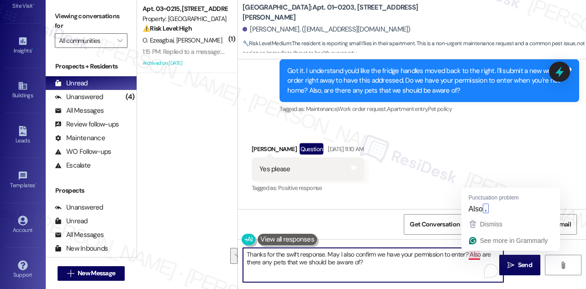
drag, startPoint x: 384, startPoint y: 262, endPoint x: 468, endPoint y: 252, distance: 84.1
click at [468, 252] on textarea "Thanks for the swift response. May I also confirm we have your permission to en…" at bounding box center [373, 265] width 260 height 34
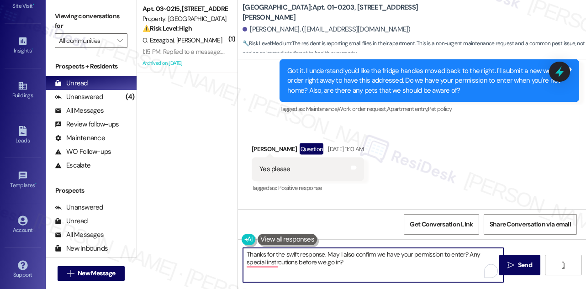
click at [363, 258] on textarea "Thanks for the swift response. May I also confirm we have your permission to en…" at bounding box center [373, 265] width 260 height 34
click at [325, 252] on textarea "Thanks for the swift response. May I also confirm we have your permission to en…" at bounding box center [373, 265] width 260 height 34
click at [326, 254] on textarea "Thanks for the swift response. May I also confirm we have your permission to en…" at bounding box center [373, 265] width 260 height 34
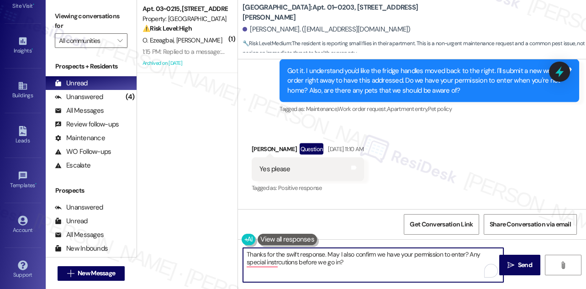
click at [326, 254] on textarea "Thanks for the swift response. May I also confirm we have your permission to en…" at bounding box center [373, 265] width 260 height 34
click at [470, 254] on textarea "Thanks for the swift response. May I also confirm we have your permission to en…" at bounding box center [373, 265] width 260 height 34
click at [356, 263] on textarea "Thanks for the swift response. May I also confirm we have your permission to en…" at bounding box center [373, 265] width 260 height 34
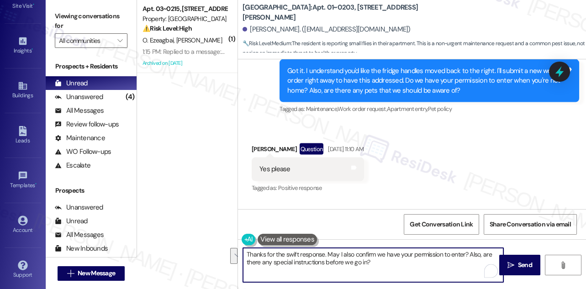
scroll to position [10362, 0]
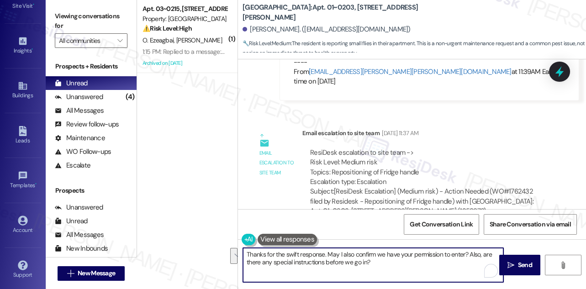
click at [389, 258] on textarea "Thanks for the swift response. May I also confirm we have your permission to en…" at bounding box center [373, 265] width 260 height 34
click at [343, 251] on textarea "Thanks for the swift response. May I also confirm we have your permission to en…" at bounding box center [373, 265] width 260 height 34
click at [344, 255] on textarea "Thanks for the swift response. May I also confirm we have your permission to en…" at bounding box center [373, 265] width 260 height 34
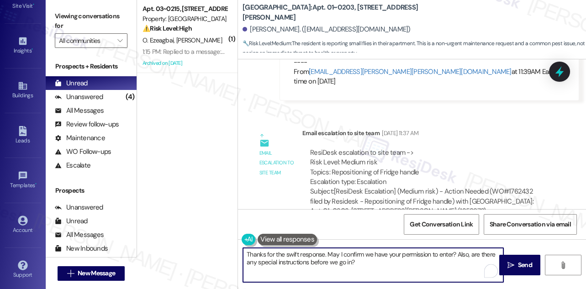
click at [376, 262] on textarea "Thanks for the swift response. May I confirm we have your permission to enter? …" at bounding box center [373, 265] width 260 height 34
drag, startPoint x: 376, startPoint y: 262, endPoint x: 380, endPoint y: 257, distance: 6.6
click at [376, 262] on textarea "Thanks for the swift response. May I confirm we have your permission to enter? …" at bounding box center [373, 265] width 260 height 34
type textarea "Thanks for the swift response. May I confirm we have your permission to enter? …"
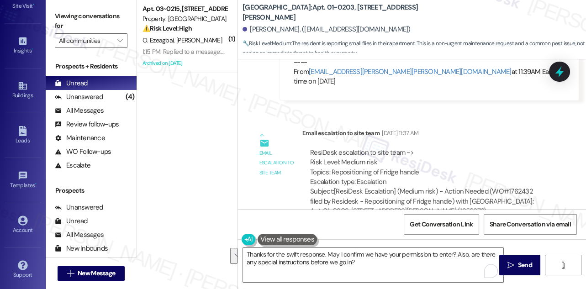
click at [485, 230] on div "Received via SMS Akhila Cholasamudram Jul 16, 2025 at 12:28 PM Thank you apprec…" at bounding box center [412, 268] width 348 height 77
click at [509, 264] on icon "" at bounding box center [510, 265] width 7 height 7
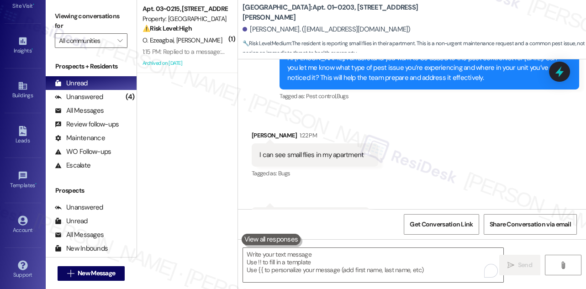
scroll to position [12289, 0]
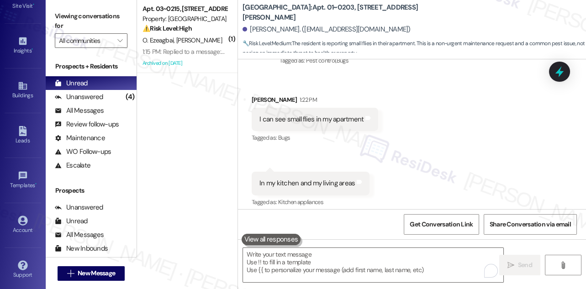
click at [333, 256] on div "Thanks for the swift response. May I confirm we have your permission to enter? …" at bounding box center [425, 266] width 277 height 20
click at [364, 195] on div "Tagged as: Kitchen appliances Click to highlight conversations about Kitchen ap…" at bounding box center [311, 201] width 118 height 13
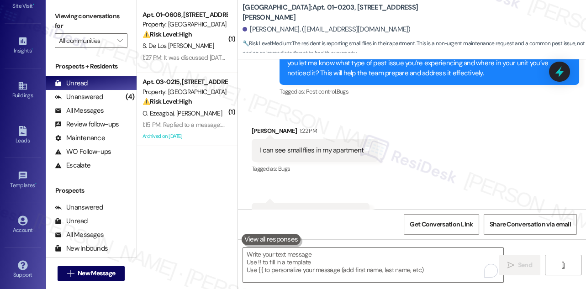
scroll to position [12247, 0]
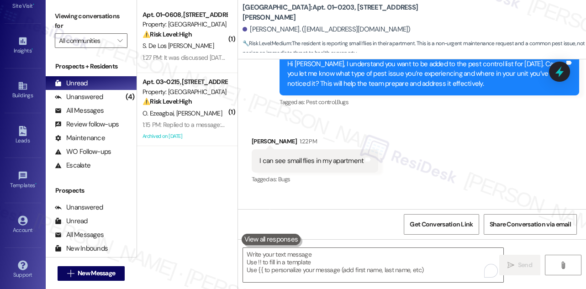
click at [312, 156] on div "I can see small flies in my apartment" at bounding box center [311, 161] width 104 height 10
copy div "I can see small flies in my apartment Tags and notes"
click at [75, 21] on label "Viewing conversations for" at bounding box center [91, 21] width 73 height 24
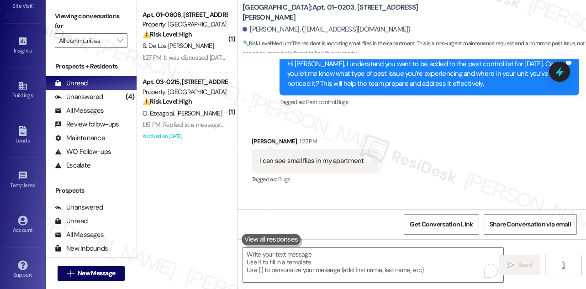
click at [286, 220] on div "In my kitchen and my living areas" at bounding box center [306, 225] width 95 height 10
drag, startPoint x: 276, startPoint y: 146, endPoint x: 364, endPoint y: 150, distance: 87.8
click at [364, 213] on div "In my kitchen and my living areas Tags and notes" at bounding box center [311, 224] width 118 height 23
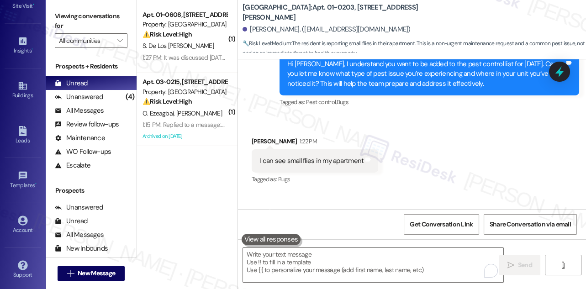
copy div "kitchen and my living areas Tags and notes"
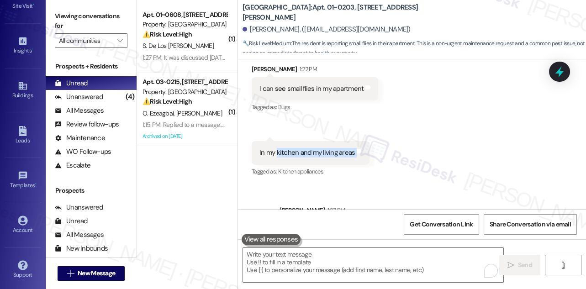
scroll to position [12352, 0]
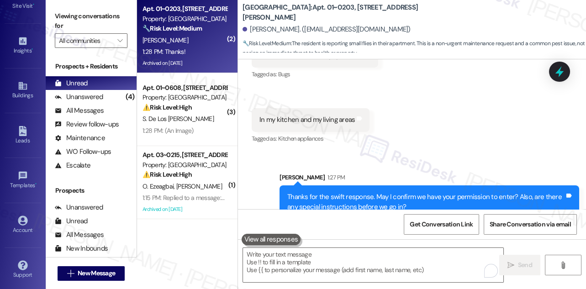
drag, startPoint x: 68, startPoint y: 12, endPoint x: 164, endPoint y: 43, distance: 101.4
click at [68, 12] on label "Viewing conversations for" at bounding box center [91, 21] width 73 height 24
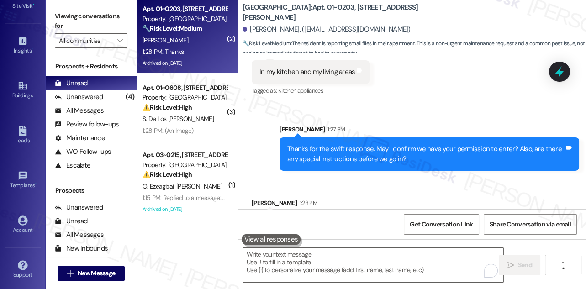
scroll to position [12416, 0]
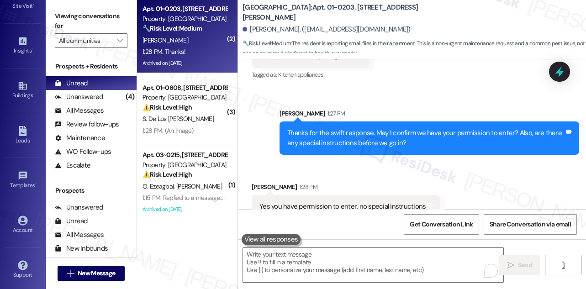
click at [77, 16] on label "Viewing conversations for" at bounding box center [91, 21] width 73 height 24
click at [84, 14] on label "Viewing conversations for" at bounding box center [91, 21] width 73 height 24
click at [345, 260] on textarea "To enrich screen reader interactions, please activate Accessibility in Grammarl…" at bounding box center [373, 265] width 260 height 34
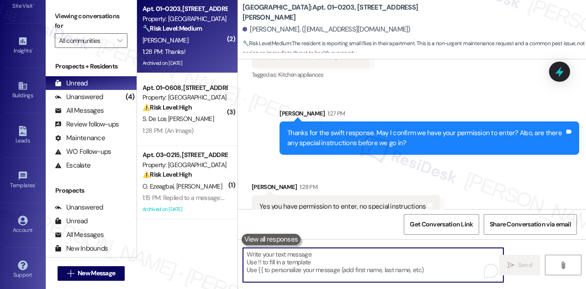
click at [362, 255] on textarea "To enrich screen reader interactions, please activate Accessibility in Grammarl…" at bounding box center [373, 265] width 260 height 34
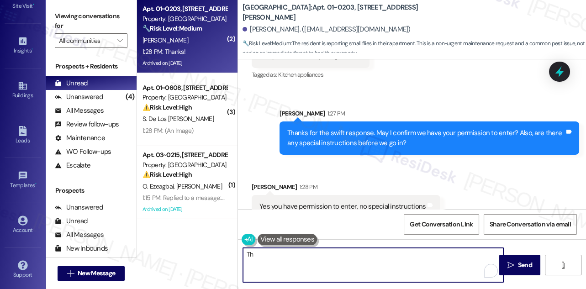
type textarea "T"
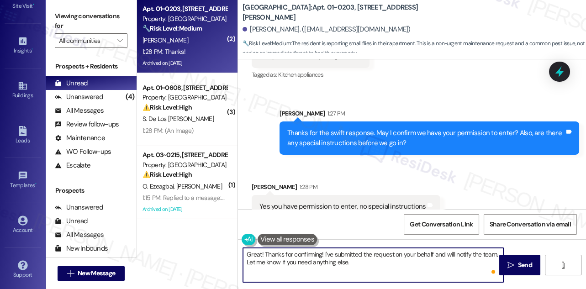
type textarea "Great! Thanks for confirming! I've submitted the request on your behalf and wil…"
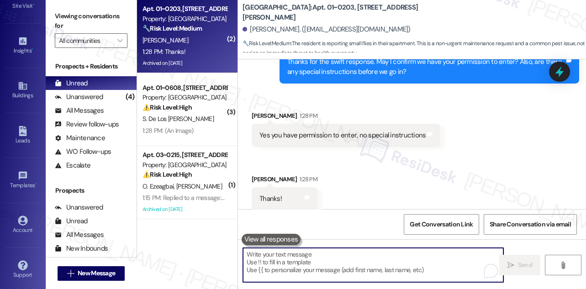
scroll to position [12489, 0]
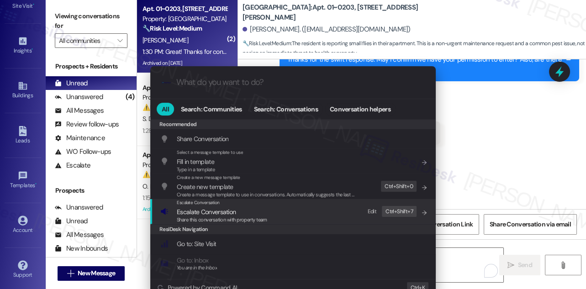
click at [322, 222] on div "Escalate Conversation Escalate Conversation Share this conversation with proper…" at bounding box center [293, 211] width 267 height 25
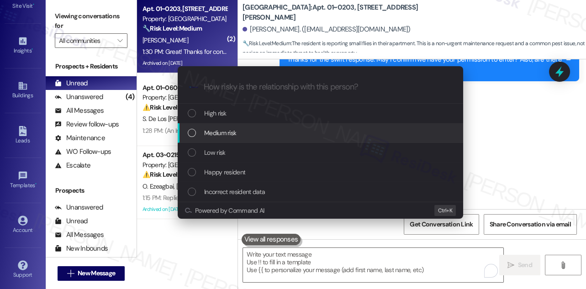
click at [233, 137] on span "Medium risk" at bounding box center [220, 133] width 32 height 10
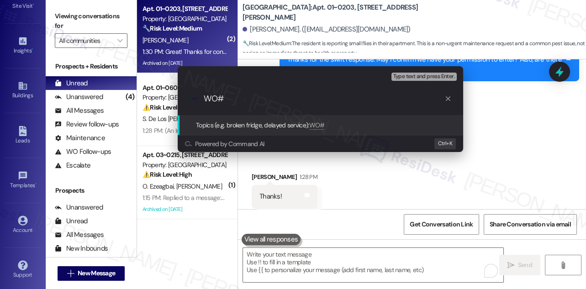
paste input "1769661"
type input "WO#1769661 filed by Residesk -"
click at [90, 17] on div "Escalate Conversation Medium risk Topics (e.g. broken fridge, delayed service) …" at bounding box center [293, 144] width 586 height 289
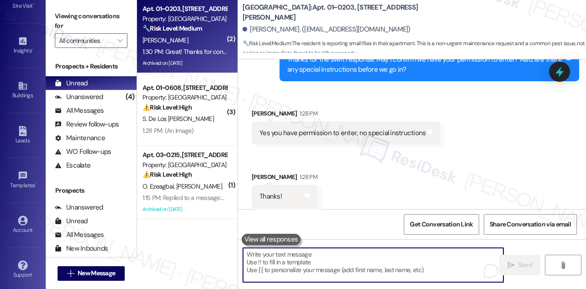
type textarea "k"
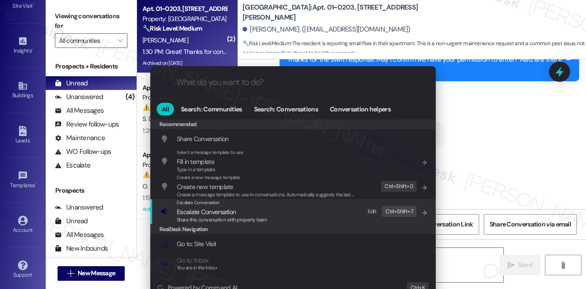
click at [273, 212] on div "Escalate Conversation Escalate Conversation Share this conversation with proper…" at bounding box center [293, 211] width 267 height 25
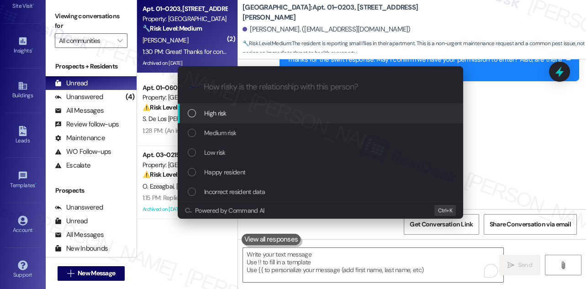
click at [245, 116] on div "High risk" at bounding box center [321, 113] width 267 height 10
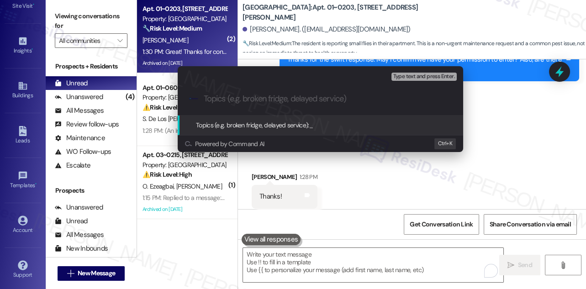
paste input "1769661"
click at [204, 100] on input "1769661" at bounding box center [324, 99] width 241 height 10
type input "WO#1769661 filed by Residesk - Pest Issue"
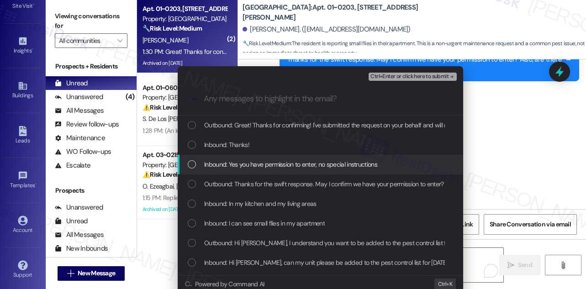
click at [279, 165] on span "Inbound: Yes you have permission to enter, no special instructions" at bounding box center [290, 164] width 173 height 10
click at [278, 166] on span "Inbound: Yes you have permission to enter, no special instructions" at bounding box center [290, 164] width 173 height 10
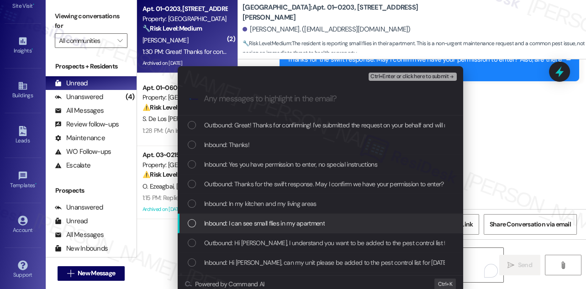
click at [276, 224] on span "Inbound: I can see small flies in my apartment" at bounding box center [264, 223] width 121 height 10
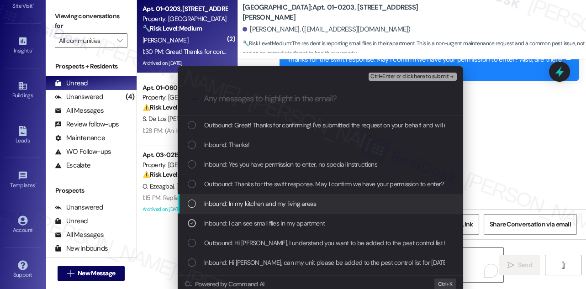
click at [273, 200] on span "Inbound: In my kitchen and my living areas" at bounding box center [260, 204] width 112 height 10
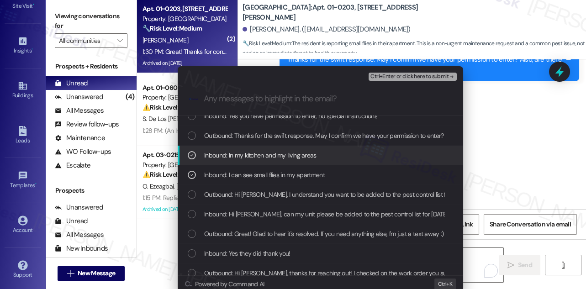
scroll to position [83, 0]
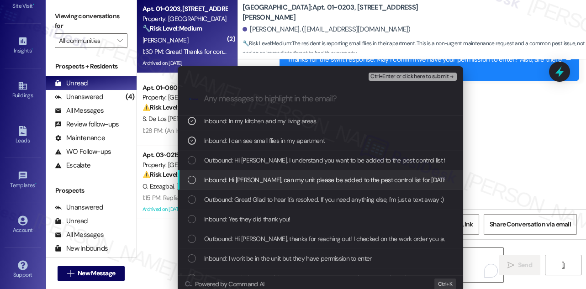
click at [263, 179] on span "Inbound: Hi Sara, can my unit please be added to the pest control list for tomo…" at bounding box center [326, 180] width 244 height 10
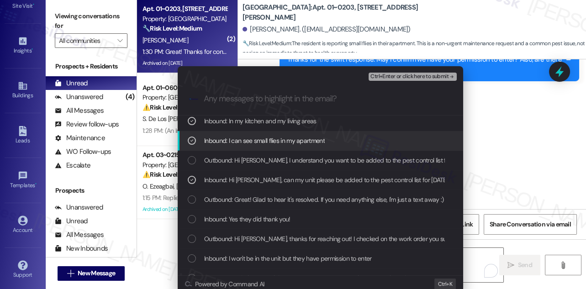
scroll to position [41, 0]
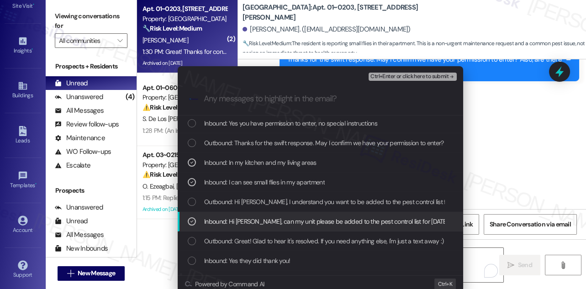
click at [260, 218] on span "Inbound: Hi Sara, can my unit please be added to the pest control list for tomo…" at bounding box center [326, 221] width 244 height 10
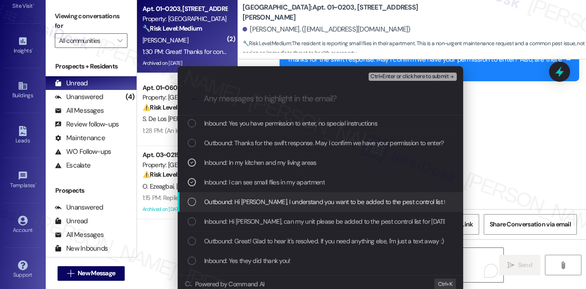
scroll to position [0, 0]
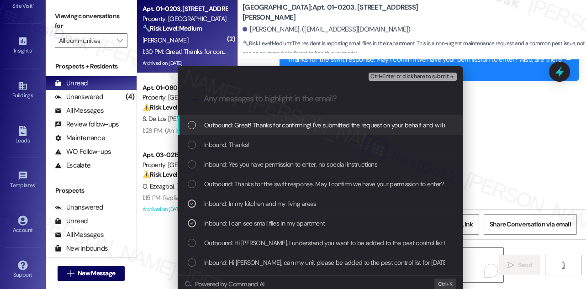
click at [419, 76] on span "Ctrl+Enter or click here to submit" at bounding box center [409, 77] width 78 height 6
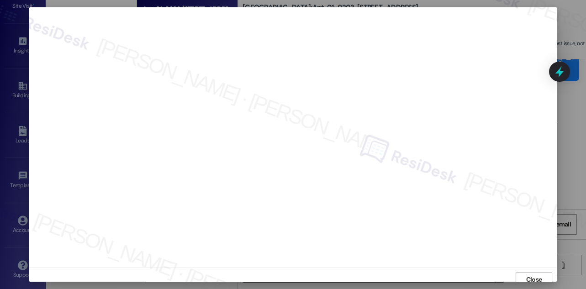
scroll to position [5, 0]
click at [529, 272] on span "Close" at bounding box center [534, 275] width 16 height 10
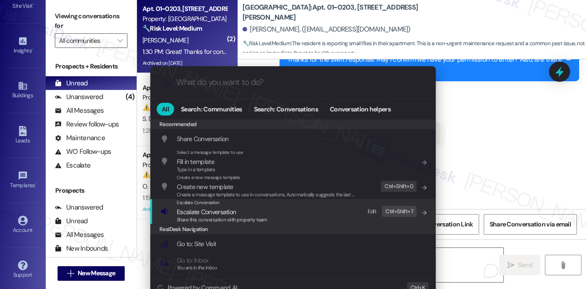
click at [229, 212] on span "Escalate Conversation" at bounding box center [206, 212] width 59 height 8
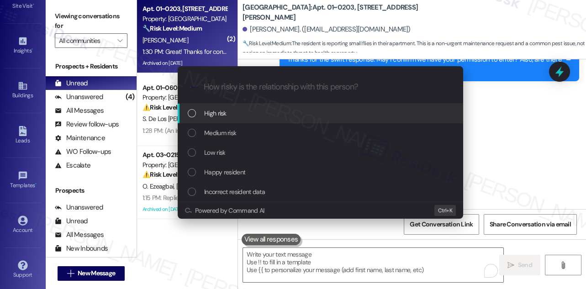
click at [242, 111] on div "High risk" at bounding box center [321, 113] width 267 height 10
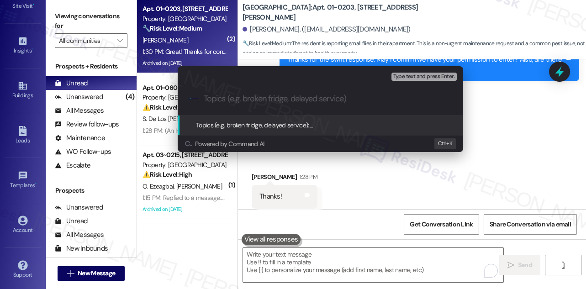
paste input "(WO#1769661 filed by Residesk - Pest Issue"
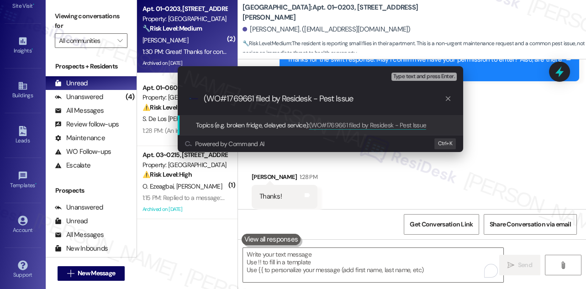
drag, startPoint x: 205, startPoint y: 96, endPoint x: 198, endPoint y: 97, distance: 7.8
click at [198, 97] on div ".cls-1{fill:#0a055f;}.cls-2{fill:#0cc4c4;} resideskLogoBlueOrange (WO#1769661 f…" at bounding box center [320, 99] width 285 height 32
type input "WO#1769661 filed by Residesk - Pest Issue"
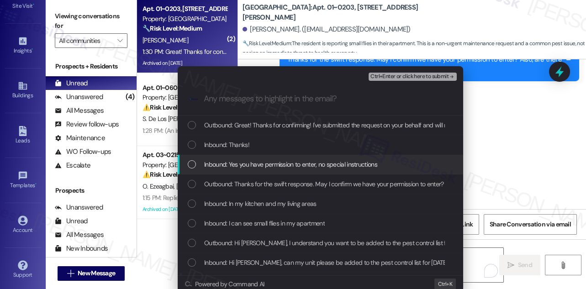
click at [243, 166] on span "Inbound: Yes you have permission to enter, no special instructions" at bounding box center [290, 164] width 173 height 10
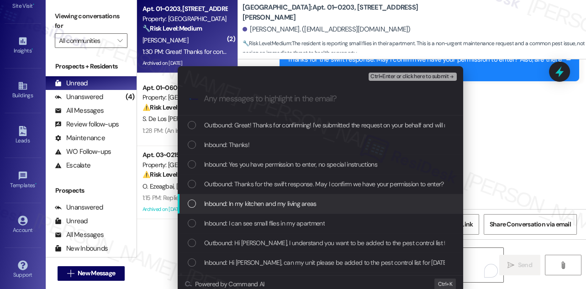
click at [238, 202] on span "Inbound: In my kitchen and my living areas" at bounding box center [260, 204] width 112 height 10
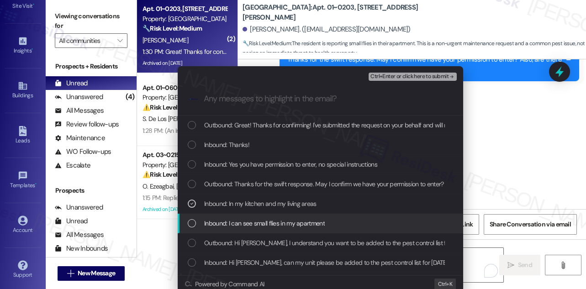
click at [238, 221] on span "Inbound: I can see small flies in my apartment" at bounding box center [264, 223] width 121 height 10
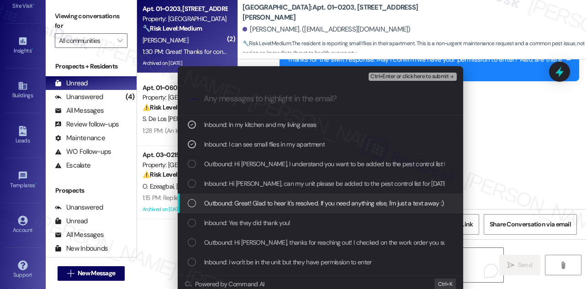
scroll to position [83, 0]
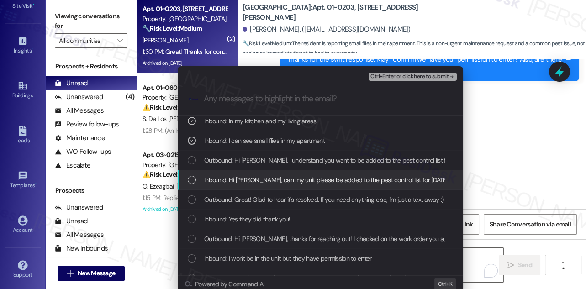
click at [265, 181] on span "Inbound: Hi Sara, can my unit please be added to the pest control list for tomo…" at bounding box center [326, 180] width 244 height 10
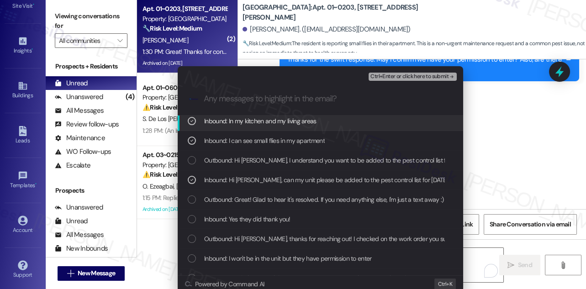
click at [414, 76] on span "Ctrl+Enter or click here to submit" at bounding box center [409, 77] width 78 height 6
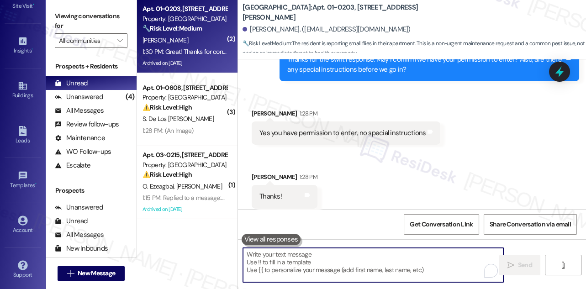
scroll to position [0, 0]
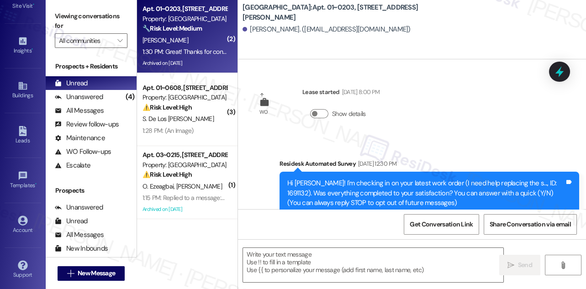
type textarea "Fetching suggested responses. Please feel free to read through the conversation…"
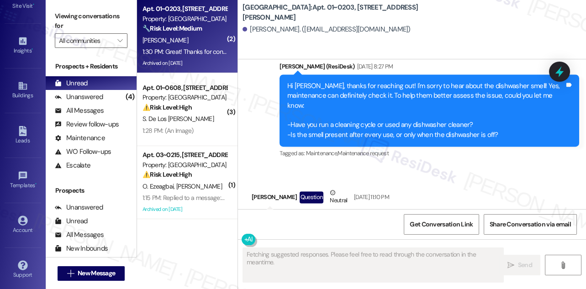
scroll to position [12607, 0]
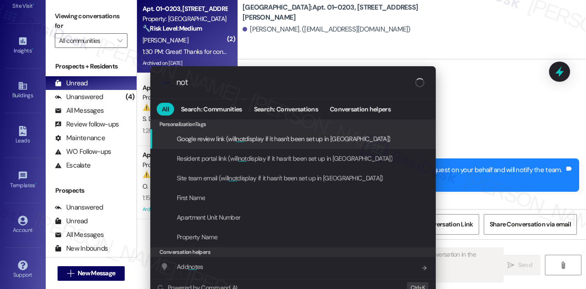
type input "note"
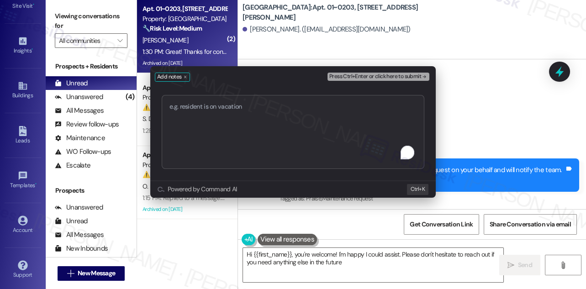
type textarea "Hi {{first_name}}, you're welcome! I'm happy I could assist. Please don't hesit…"
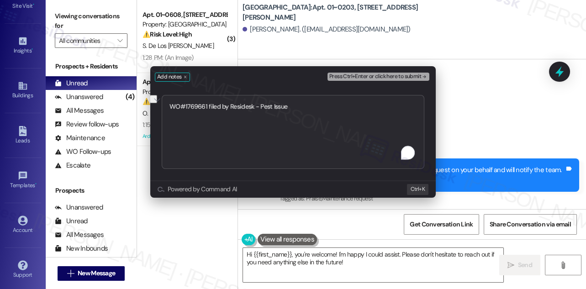
drag, startPoint x: 336, startPoint y: 105, endPoint x: 207, endPoint y: 105, distance: 129.2
click at [207, 105] on textarea "WO#1769661 filed by Residesk - Pest Issue" at bounding box center [293, 132] width 263 height 74
type textarea "WO#1769661 submittted"
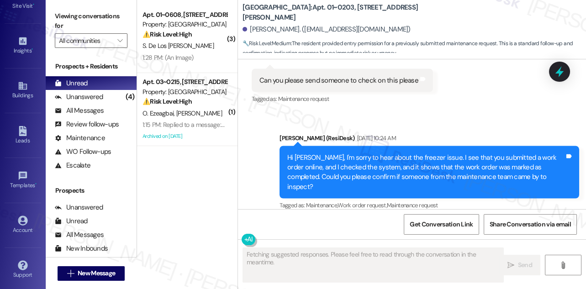
scroll to position [12693, 0]
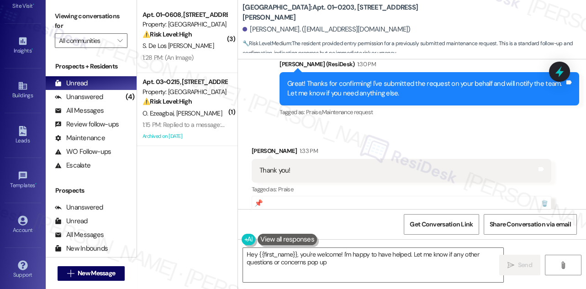
type textarea "Hey {{first_name}}, you're welcome! I'm happy to have helped. Let me know if an…"
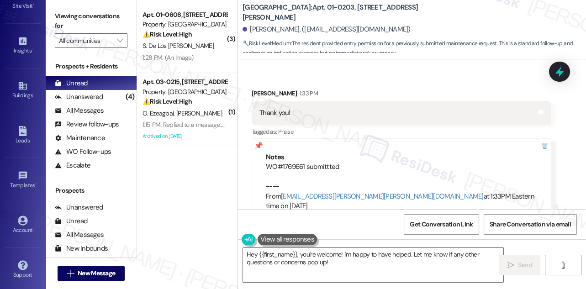
scroll to position [12817, 0]
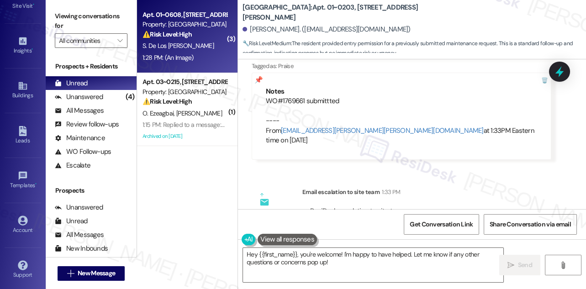
click at [186, 60] on div "1:28 PM: (An Image) 1:28 PM: (An Image)" at bounding box center [167, 57] width 51 height 8
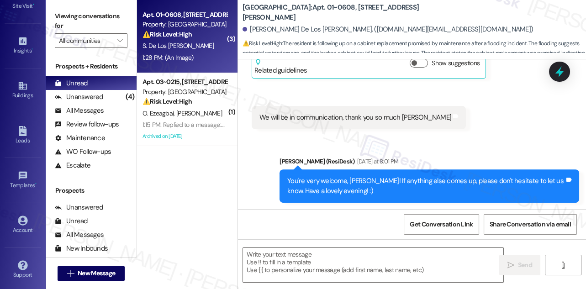
type textarea "Fetching suggested responses. Please feel free to read through the conversation…"
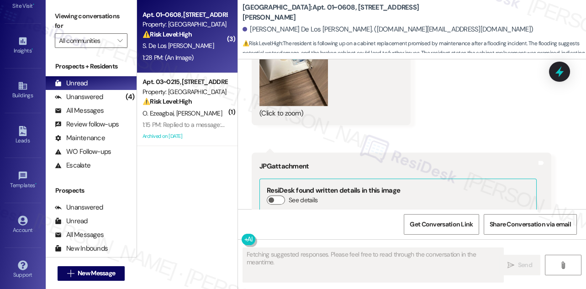
scroll to position [1743, 0]
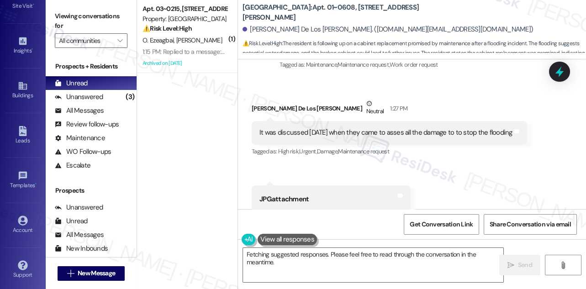
scroll to position [1286, 0]
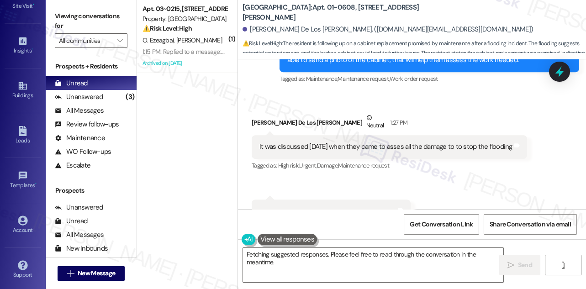
click at [313, 135] on div "It was discussed [DATE] when they came to asses all the damage to to stop the f…" at bounding box center [389, 146] width 275 height 23
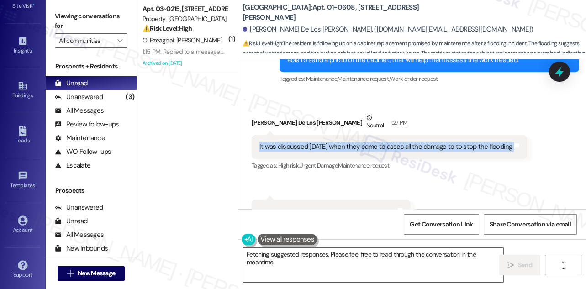
click at [313, 135] on div "It was discussed [DATE] when they came to asses all the damage to to stop the f…" at bounding box center [389, 146] width 275 height 23
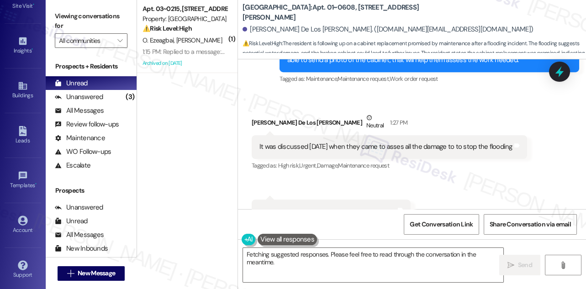
click at [413, 113] on div "[PERSON_NAME] Los [PERSON_NAME] Neutral 1:27 PM" at bounding box center [389, 124] width 275 height 22
drag, startPoint x: 364, startPoint y: 11, endPoint x: 318, endPoint y: 9, distance: 46.2
click at [319, 9] on b "[GEOGRAPHIC_DATA]: Apt. 01~0608, [STREET_ADDRESS][PERSON_NAME]" at bounding box center [333, 13] width 183 height 20
click at [392, 142] on div "It was discussed [DATE] when they came to asses all the damage to to stop the f…" at bounding box center [385, 147] width 253 height 10
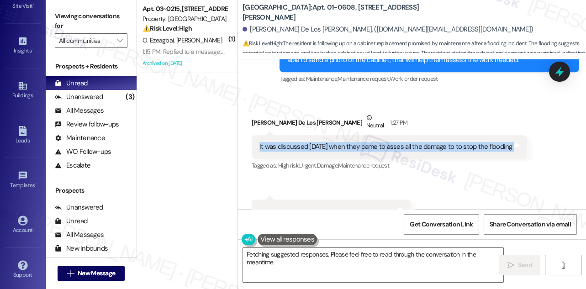
click at [392, 142] on div "It was discussed [DATE] when they came to asses all the damage to to stop the f…" at bounding box center [385, 147] width 253 height 10
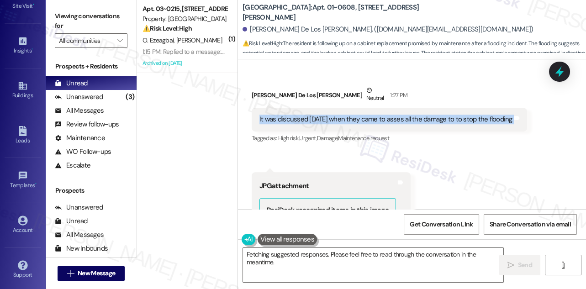
scroll to position [1328, 0]
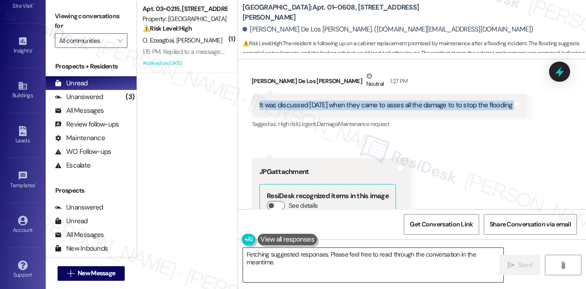
click at [322, 259] on textarea "Hi {{first_name}}, I understand the cabinet under the sink needs replacing due …" at bounding box center [373, 265] width 260 height 34
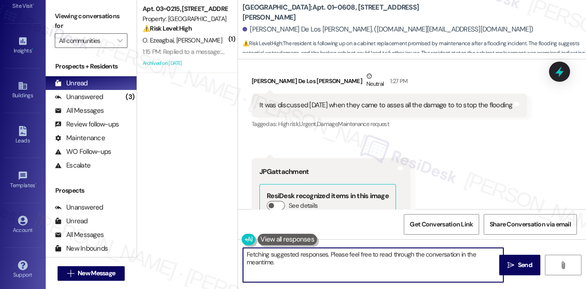
click at [322, 259] on textarea "Hi {{first_name}}, I understand the cabinet under the sink needs replacing due …" at bounding box center [373, 265] width 260 height 34
click at [367, 256] on textarea "Hi {{first_name}}, I understand the cabinet under the sink needs replacing due …" at bounding box center [373, 265] width 260 height 34
click at [375, 261] on textarea "Hi {{first_name}}, I understand the cabinet under the sink needs replacing due …" at bounding box center [373, 265] width 260 height 34
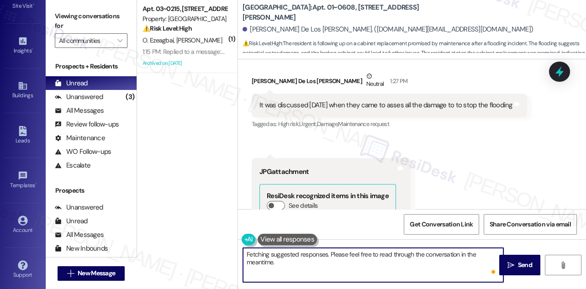
click at [360, 264] on textarea "Hi {{first_name}}, I understand the cabinet under the sink needs replacing due …" at bounding box center [373, 265] width 260 height 34
type textarea "G"
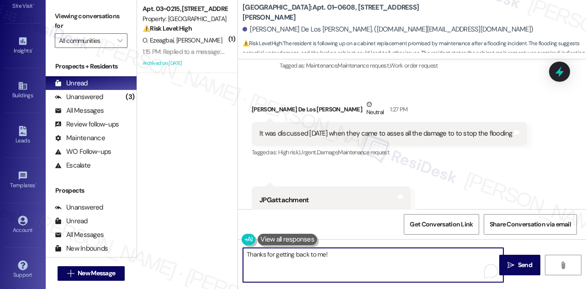
scroll to position [1286, 0]
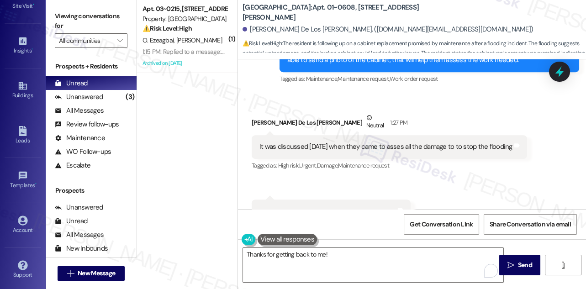
click at [342, 142] on div "It was discussed [DATE] when they came to asses all the damage to to stop the f…" at bounding box center [385, 147] width 253 height 10
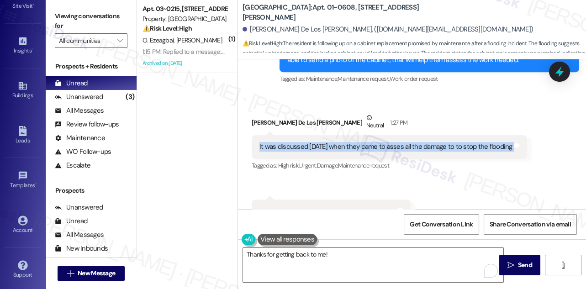
click at [342, 142] on div "It was discussed [DATE] when they came to asses all the damage to to stop the f…" at bounding box center [385, 147] width 253 height 10
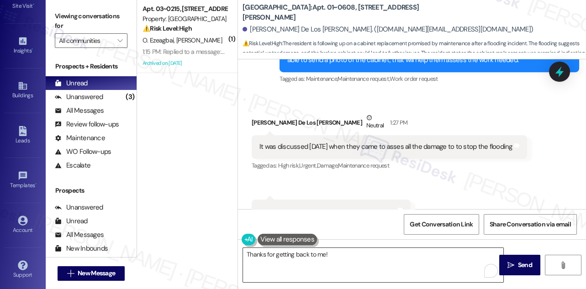
click at [342, 257] on textarea "Thanks for getting back to me!" at bounding box center [373, 265] width 260 height 34
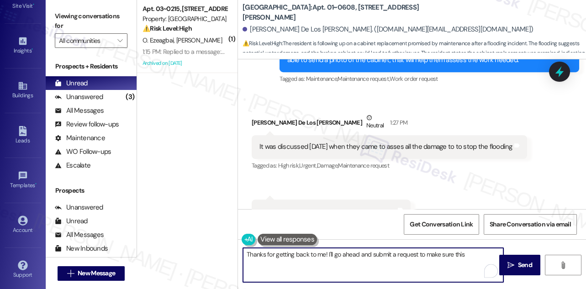
type textarea "Thanks for getting back to me! I'll go ahead and submit a request to make sure …"
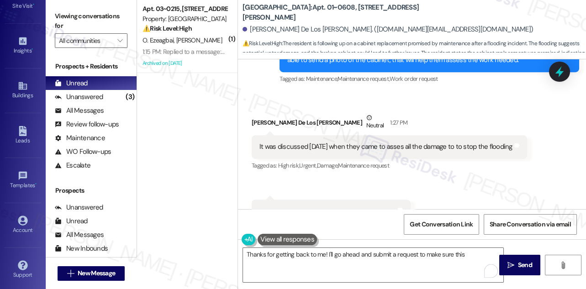
click at [363, 142] on div "It was discussed [DATE] when they came to asses all the damage to to stop the f…" at bounding box center [385, 147] width 253 height 10
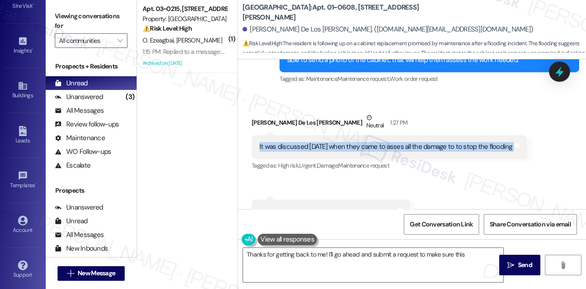
click at [363, 142] on div "It was discussed [DATE] when they came to asses all the damage to to stop the f…" at bounding box center [385, 147] width 253 height 10
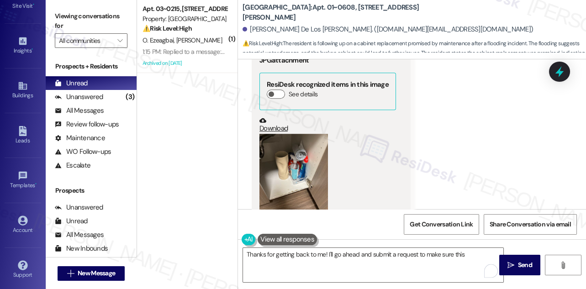
scroll to position [1494, 0]
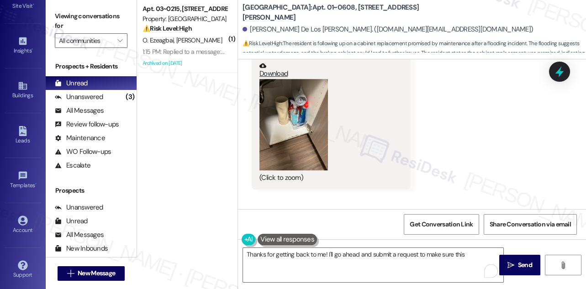
click at [296, 127] on button "Zoom image" at bounding box center [293, 124] width 68 height 91
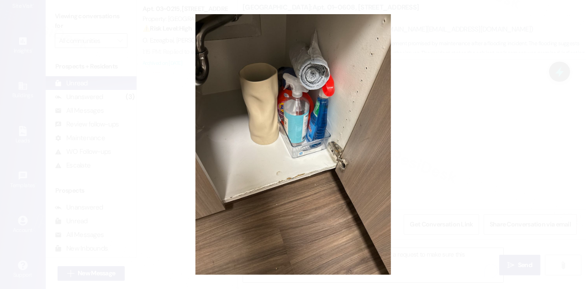
click at [495, 150] on button "Unzoom image" at bounding box center [293, 144] width 586 height 289
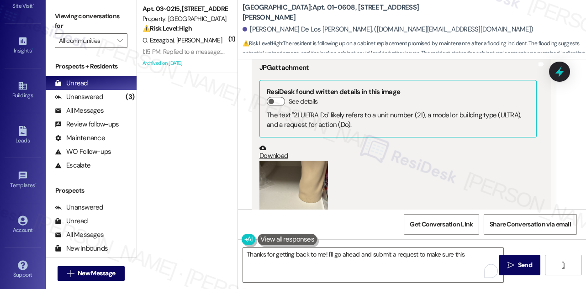
scroll to position [1743, 0]
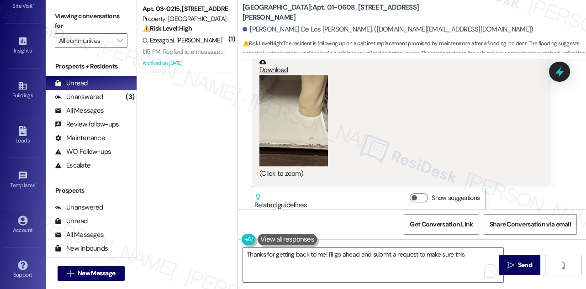
click at [316, 119] on button "Zoom image" at bounding box center [293, 120] width 68 height 91
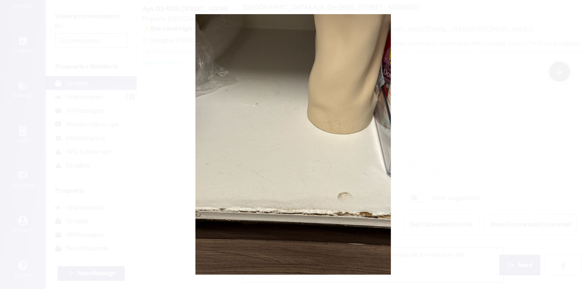
click at [477, 138] on button "Unzoom image" at bounding box center [293, 144] width 586 height 289
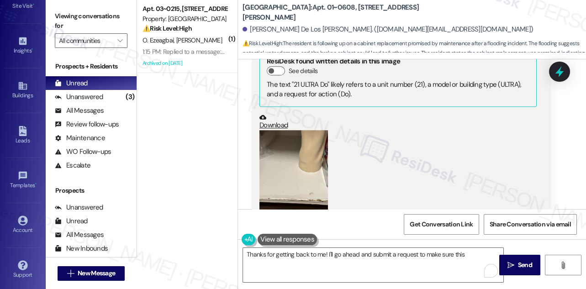
scroll to position [1618, 0]
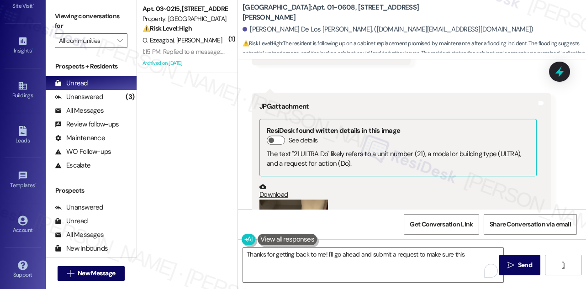
click at [69, 11] on label "Viewing conversations for" at bounding box center [91, 21] width 73 height 24
click at [79, 7] on div "Viewing conversations for All communities " at bounding box center [91, 28] width 91 height 57
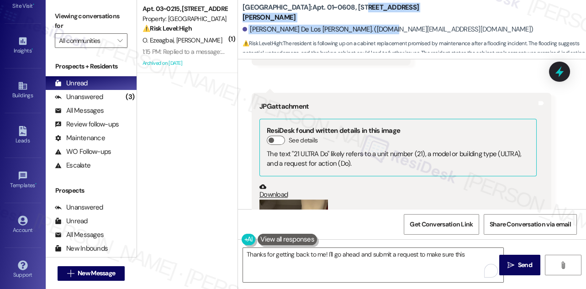
drag, startPoint x: 384, startPoint y: 22, endPoint x: 326, endPoint y: 15, distance: 58.0
click at [326, 15] on div "[GEOGRAPHIC_DATA]: Apt. 01~0608, [STREET_ADDRESS][PERSON_NAME][PERSON_NAME]. ([…" at bounding box center [413, 27] width 343 height 50
drag, startPoint x: 331, startPoint y: 13, endPoint x: 371, endPoint y: 13, distance: 40.2
click at [331, 13] on b "[GEOGRAPHIC_DATA]: Apt. 01~0608, [STREET_ADDRESS][PERSON_NAME]" at bounding box center [333, 13] width 183 height 20
click at [373, 10] on div "[GEOGRAPHIC_DATA]: Apt. 01~0608, [STREET_ADDRESS][PERSON_NAME]" at bounding box center [333, 12] width 183 height 11
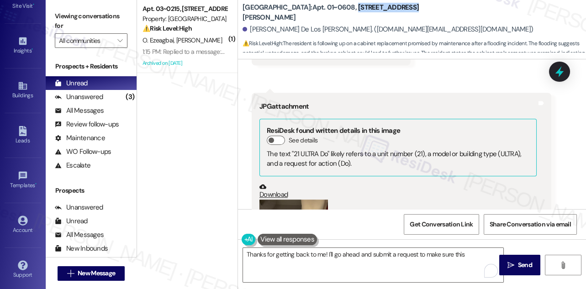
drag, startPoint x: 376, startPoint y: 9, endPoint x: 321, endPoint y: 13, distance: 55.8
click at [321, 13] on div "[GEOGRAPHIC_DATA]: Apt. 01~0608, [STREET_ADDRESS][PERSON_NAME]" at bounding box center [333, 12] width 183 height 11
copy b "[STREET_ADDRESS][PERSON_NAME]"
drag, startPoint x: 68, startPoint y: 14, endPoint x: 130, endPoint y: 11, distance: 61.7
click at [68, 14] on label "Viewing conversations for" at bounding box center [91, 21] width 73 height 24
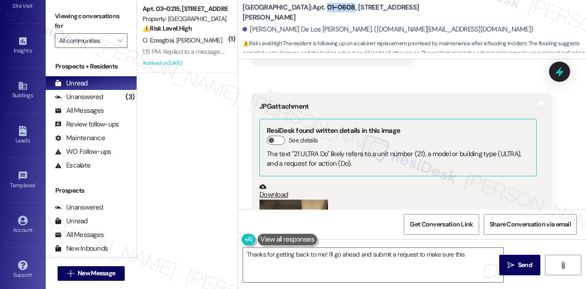
drag, startPoint x: 292, startPoint y: 12, endPoint x: 315, endPoint y: 9, distance: 23.9
click at [315, 9] on b "[GEOGRAPHIC_DATA]: Apt. 01~0608, [STREET_ADDRESS][PERSON_NAME]" at bounding box center [333, 13] width 183 height 20
copy b "01~0608"
click at [71, 20] on label "Viewing conversations for" at bounding box center [91, 21] width 73 height 24
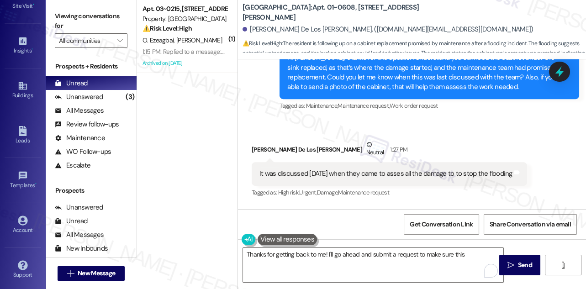
scroll to position [1245, 0]
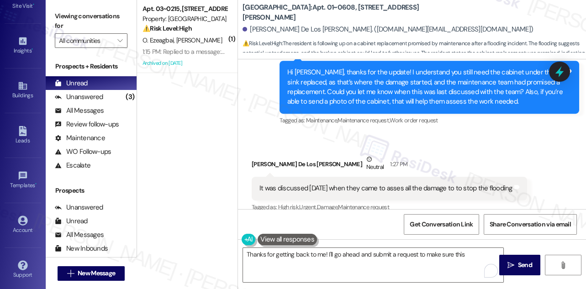
click at [462, 184] on div "It was discussed [DATE] when they came to asses all the damage to to stop the f…" at bounding box center [385, 189] width 253 height 10
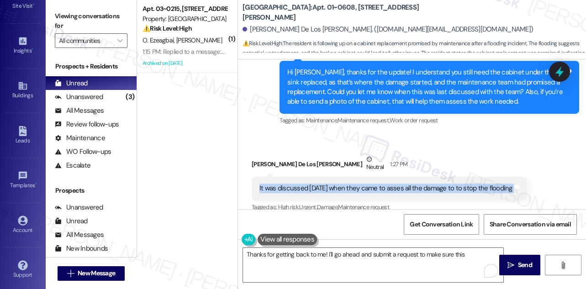
click at [462, 184] on div "It was discussed [DATE] when they came to asses all the damage to to stop the f…" at bounding box center [385, 189] width 253 height 10
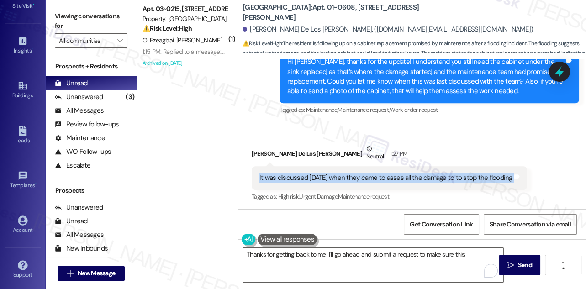
scroll to position [1286, 0]
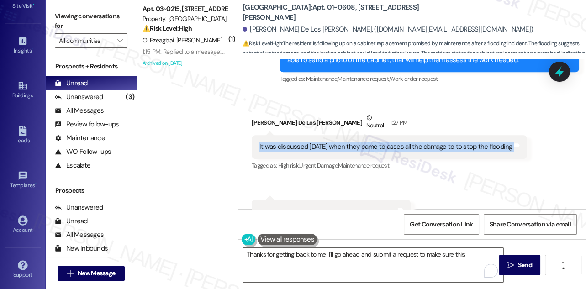
click at [399, 142] on div "It was discussed [DATE] when they came to asses all the damage to to stop the f…" at bounding box center [389, 146] width 275 height 23
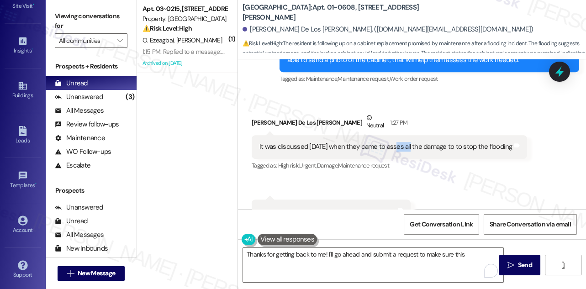
click at [399, 142] on div "It was discussed [DATE] when they came to asses all the damage to to stop the f…" at bounding box center [389, 146] width 275 height 23
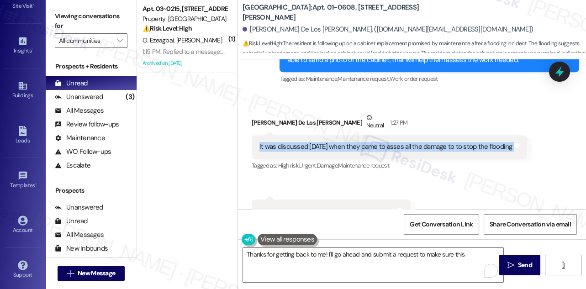
click at [399, 142] on div "It was discussed [DATE] when they came to asses all the damage to to stop the f…" at bounding box center [389, 146] width 275 height 23
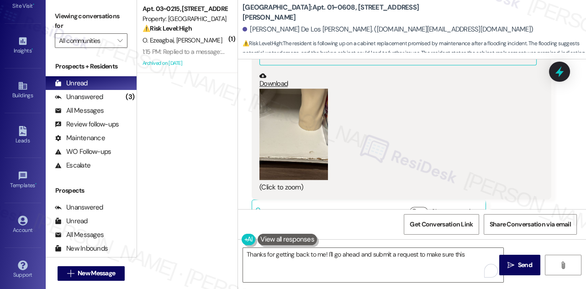
scroll to position [1743, 0]
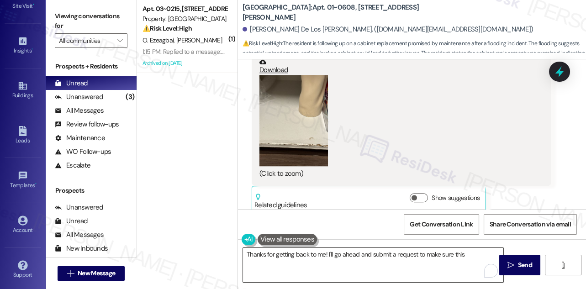
click at [315, 254] on textarea "Thanks for getting back to me! I'll go ahead and submit a request to make sure …" at bounding box center [373, 265] width 260 height 34
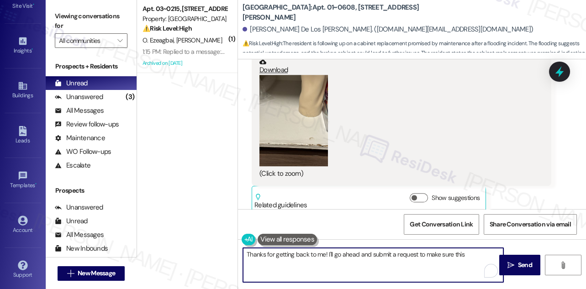
click at [315, 254] on textarea "Thanks for getting back to me! I'll go ahead and submit a request to make sure …" at bounding box center [373, 265] width 260 height 34
click at [367, 253] on textarea "Thanks for getting back to me! I'll go ahead and submit a request to make sure …" at bounding box center [373, 265] width 260 height 34
drag, startPoint x: 478, startPoint y: 253, endPoint x: 327, endPoint y: 252, distance: 151.1
click at [327, 252] on textarea "Thanks for getting back to me! I'll go ahead and submit a request to make sure …" at bounding box center [373, 265] width 260 height 34
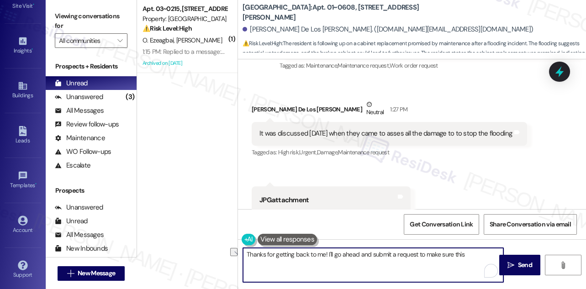
scroll to position [1286, 0]
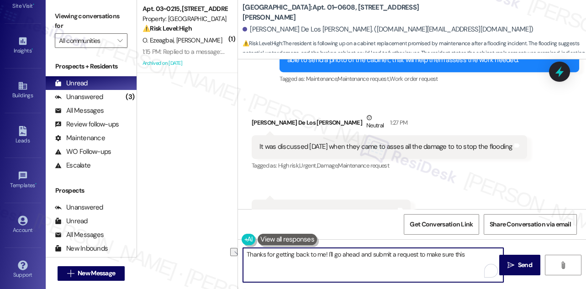
click at [340, 142] on div "It was discussed [DATE] when they came to asses all the damage to to stop the f…" at bounding box center [385, 147] width 253 height 10
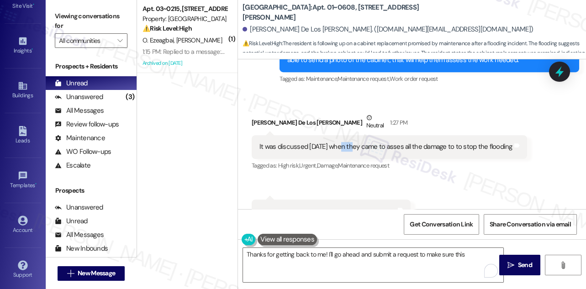
click at [340, 142] on div "It was discussed [DATE] when they came to asses all the damage to to stop the f…" at bounding box center [385, 147] width 253 height 10
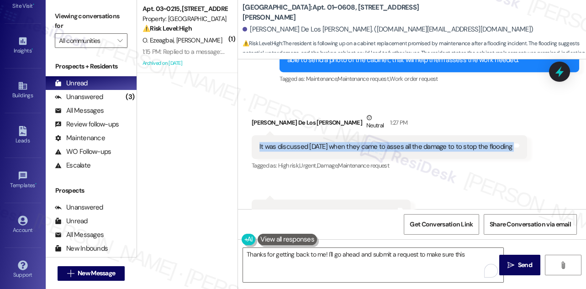
click at [340, 142] on div "It was discussed [DATE] when they came to asses all the damage to to stop the f…" at bounding box center [385, 147] width 253 height 10
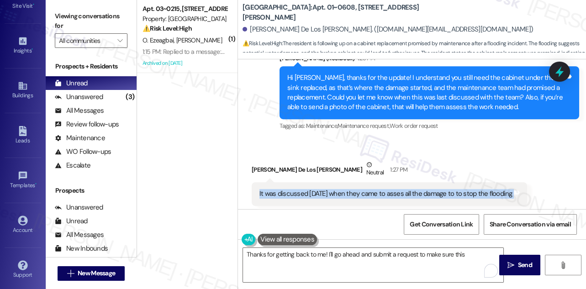
scroll to position [1162, 0]
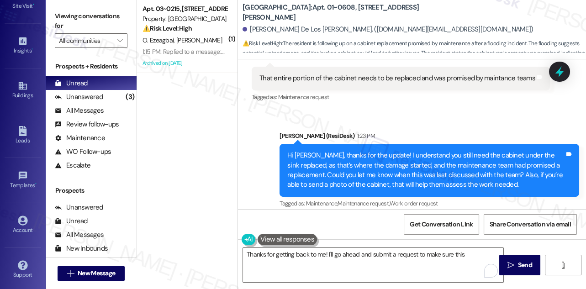
click at [341, 151] on div "Hi [PERSON_NAME], thanks for the update! I understand you still need the cabine…" at bounding box center [425, 170] width 277 height 39
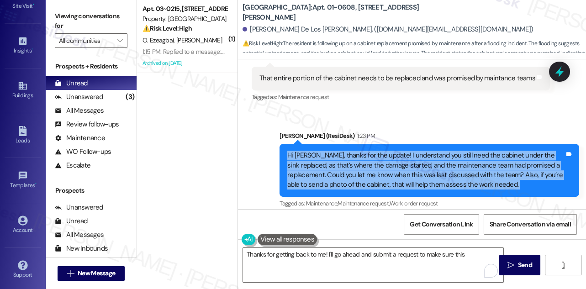
click at [341, 151] on div "Hi [PERSON_NAME], thanks for the update! I understand you still need the cabine…" at bounding box center [425, 170] width 277 height 39
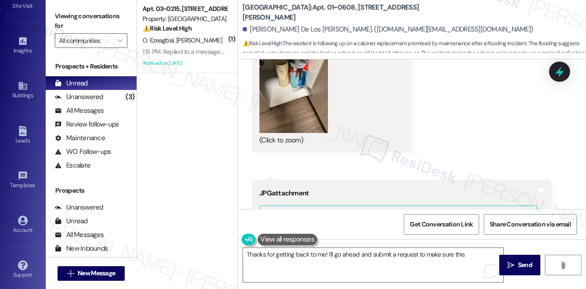
scroll to position [1535, 0]
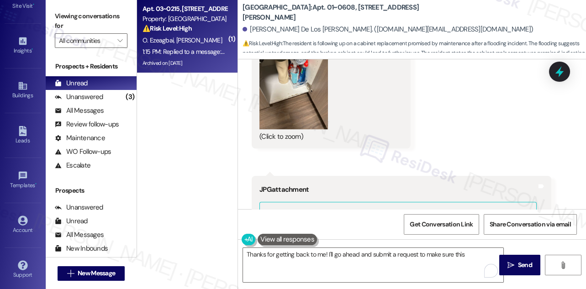
click at [202, 42] on span "[PERSON_NAME]" at bounding box center [199, 40] width 46 height 8
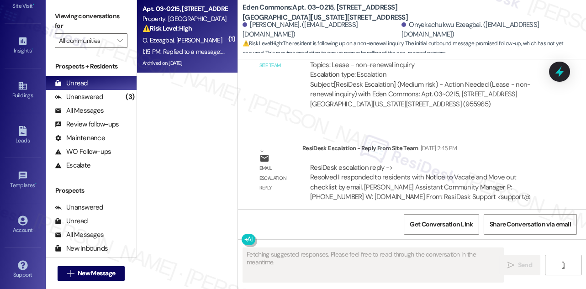
scroll to position [17877, 0]
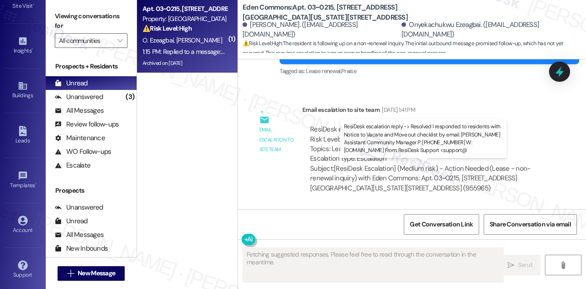
drag, startPoint x: 402, startPoint y: 175, endPoint x: 486, endPoint y: 179, distance: 84.5
click at [486, 247] on div "ResiDesk escalation reply -> Resolved I responded to residents with Notice to V…" at bounding box center [420, 266] width 220 height 38
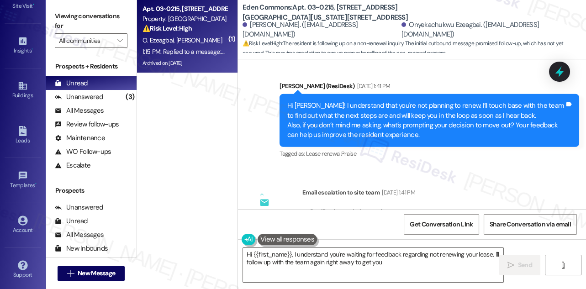
scroll to position [17794, 0]
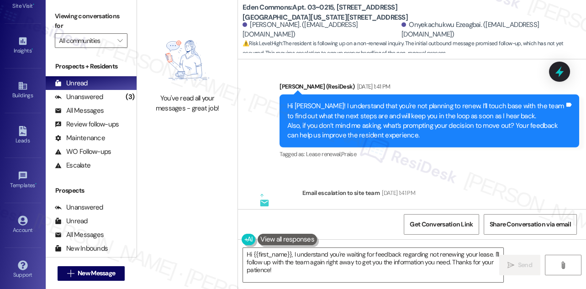
drag, startPoint x: 339, startPoint y: 144, endPoint x: 430, endPoint y: 144, distance: 91.3
click at [430, 208] on div "ResiDesk escalation to site team -> Risk Level: Medium risk Topics: Lease - non…" at bounding box center [426, 227] width 233 height 39
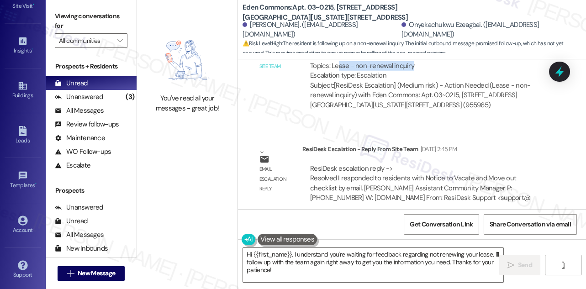
scroll to position [17961, 0]
drag, startPoint x: 332, startPoint y: 177, endPoint x: 424, endPoint y: 175, distance: 91.3
click at [424, 256] on div "Replied to a message:Hello I didn't receive any feedback on this" at bounding box center [350, 261] width 182 height 10
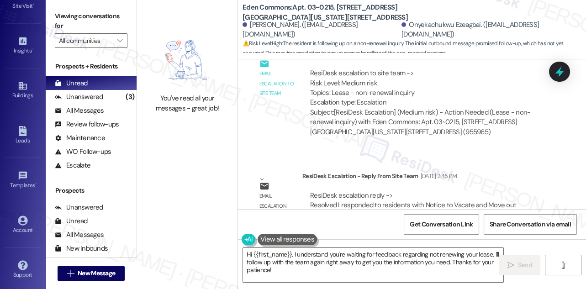
scroll to position [17920, 0]
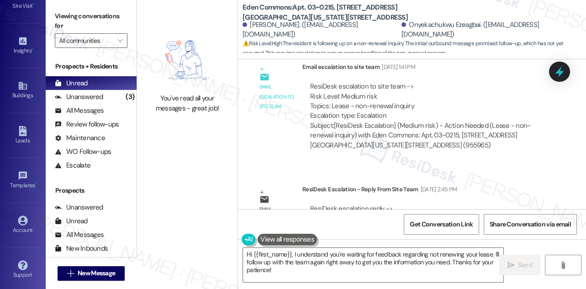
drag, startPoint x: 425, startPoint y: 102, endPoint x: 466, endPoint y: 101, distance: 40.6
click at [457, 184] on div "[DATE] 2:45 PM" at bounding box center [437, 189] width 39 height 10
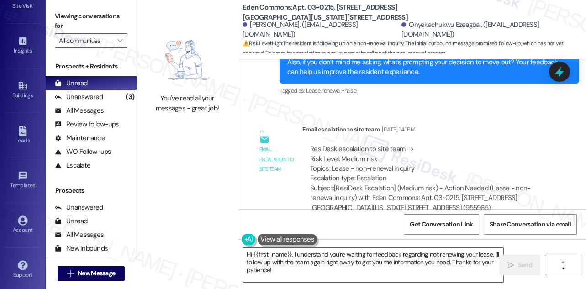
scroll to position [17795, 0]
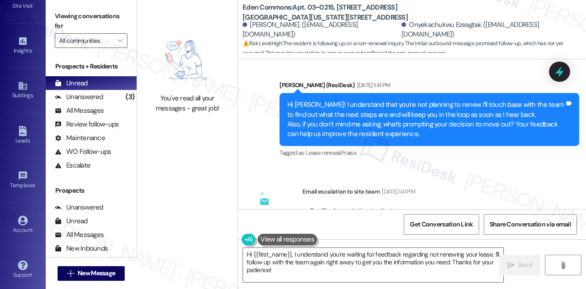
drag, startPoint x: 330, startPoint y: 146, endPoint x: 421, endPoint y: 144, distance: 91.3
click at [421, 206] on div "ResiDesk escalation to site team -> Risk Level: Medium risk Topics: Lease - non…" at bounding box center [426, 225] width 233 height 39
copy div "Lease - non-renewal inquiry"
drag, startPoint x: 81, startPoint y: 18, endPoint x: 87, endPoint y: 19, distance: 6.0
click at [81, 18] on label "Viewing conversations for" at bounding box center [91, 21] width 73 height 24
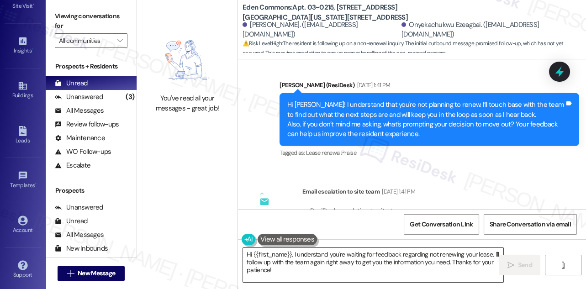
click at [300, 257] on textarea "Hi {{first_name}}, I understand you're waiting for feedback regarding not renew…" at bounding box center [373, 265] width 260 height 34
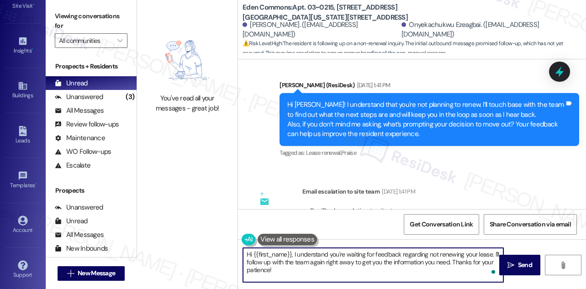
scroll to position [17961, 0]
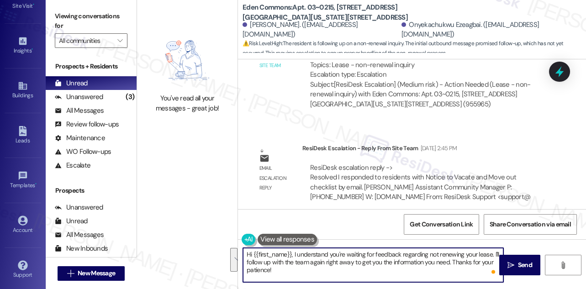
drag, startPoint x: 310, startPoint y: 273, endPoint x: 492, endPoint y: 257, distance: 182.9
click at [492, 257] on textarea "Hi {{first_name}}, I understand you're waiting for feedback regarding not renew…" at bounding box center [373, 265] width 260 height 34
paste textarea "Resolved I responded to residents with Notice to Vacate and Move out checklist …"
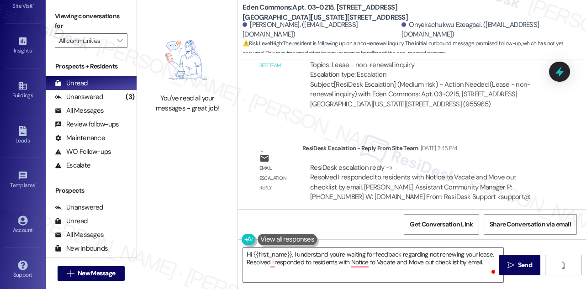
click at [258, 237] on div "Onyekachukwu Ezeagbai 1:15 PM" at bounding box center [354, 243] width 205 height 13
copy div "Onyekachukwu"
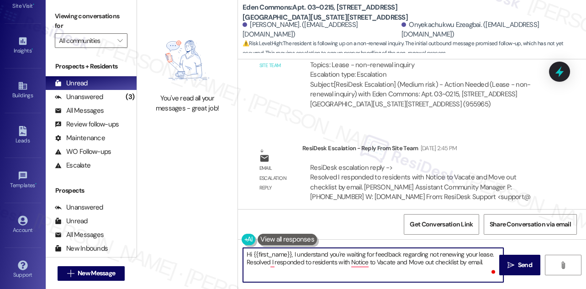
drag, startPoint x: 253, startPoint y: 252, endPoint x: 291, endPoint y: 246, distance: 38.8
click at [291, 247] on div "Hi {{first_name}}, I understand you're waiting for feedback regarding not renew…" at bounding box center [368, 264] width 261 height 35
paste textarea "Onyekachukwu"
click at [341, 268] on textarea "Hi [PERSON_NAME], I understand you're waiting for feedback regarding not renewi…" at bounding box center [373, 265] width 260 height 34
click at [254, 262] on textarea "Hi [PERSON_NAME], I understand you're waiting for feedback regarding not renewi…" at bounding box center [373, 265] width 260 height 34
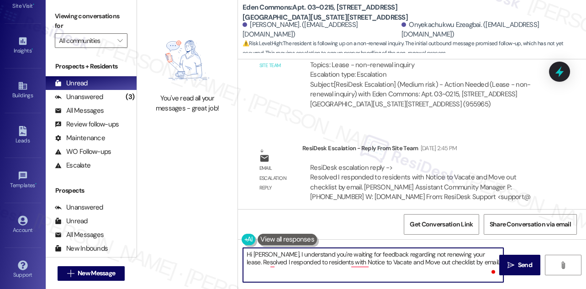
click at [253, 262] on textarea "Hi [PERSON_NAME], I understand you're waiting for feedback regarding not renewi…" at bounding box center [373, 265] width 260 height 34
click at [380, 260] on textarea "Hi [PERSON_NAME], I understand you're waiting for feedback regarding not renewi…" at bounding box center [373, 265] width 260 height 34
click at [304, 269] on textarea "Hi [PERSON_NAME], I understand you're waiting for feedback regarding not renewi…" at bounding box center [373, 265] width 260 height 34
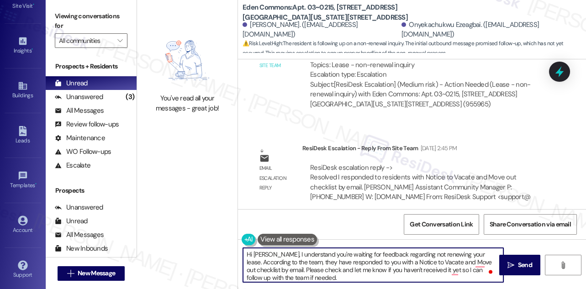
click at [308, 271] on textarea "Hi [PERSON_NAME], I understand you're waiting for feedback regarding not renewi…" at bounding box center [373, 265] width 260 height 34
click at [349, 275] on textarea "Hi [PERSON_NAME], I understand you're waiting for feedback regarding not renewi…" at bounding box center [373, 265] width 260 height 34
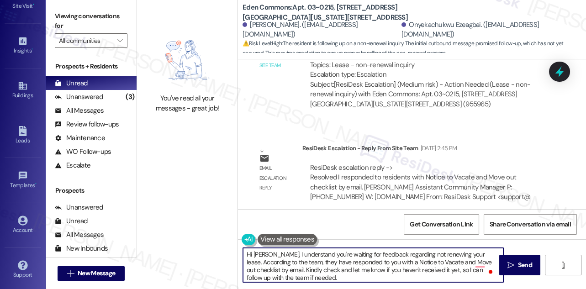
click at [349, 275] on textarea "Hi [PERSON_NAME], I understand you're waiting for feedback regarding not renewi…" at bounding box center [373, 265] width 260 height 34
click at [299, 264] on textarea "Hi [PERSON_NAME], I understand you're waiting for feedback regarding not renewi…" at bounding box center [373, 265] width 260 height 34
click at [369, 270] on textarea "Hi [PERSON_NAME], I understand you're waiting for feedback regarding not renewi…" at bounding box center [373, 265] width 260 height 34
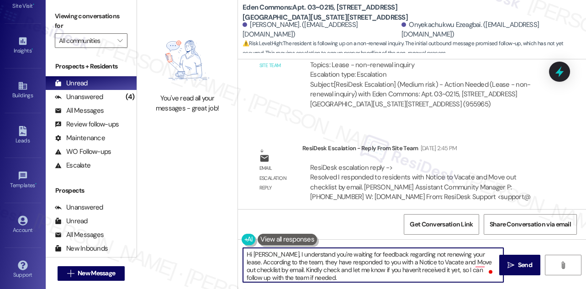
click at [369, 270] on textarea "Hi [PERSON_NAME], I understand you're waiting for feedback regarding not renewi…" at bounding box center [373, 265] width 260 height 34
click at [401, 268] on textarea "Hi [PERSON_NAME], I understand you're waiting for feedback regarding not renewi…" at bounding box center [373, 265] width 260 height 34
type textarea "Hi [PERSON_NAME], I understand you're waiting for feedback regarding not renewi…"
click at [516, 268] on span "Send" at bounding box center [525, 265] width 18 height 10
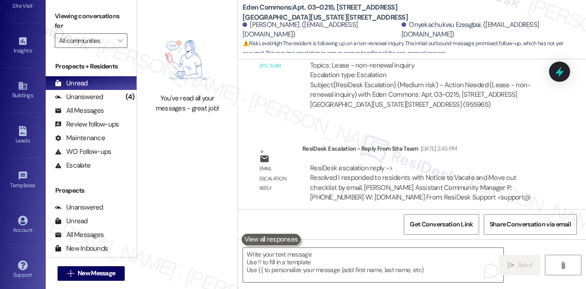
scroll to position [18054, 0]
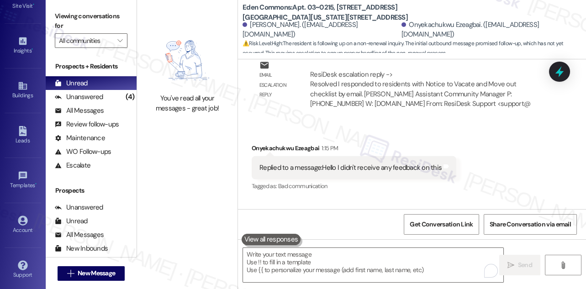
click at [369, 240] on div "Hi [PERSON_NAME], I understand you're waiting for feedback regarding not renewi…" at bounding box center [425, 259] width 277 height 39
click at [318, 240] on div "Hi [PERSON_NAME], I understand you're waiting for feedback regarding not renewi…" at bounding box center [425, 259] width 277 height 39
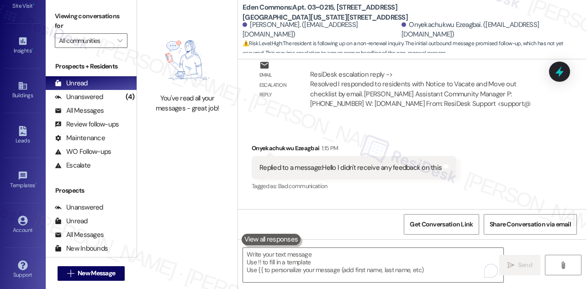
click at [318, 240] on div "Hi [PERSON_NAME], I understand you're waiting for feedback regarding not renewi…" at bounding box center [425, 259] width 277 height 39
click at [399, 233] on div "Hi [PERSON_NAME], I understand you're waiting for feedback regarding not renewi…" at bounding box center [429, 259] width 300 height 53
click at [397, 240] on div "Hi [PERSON_NAME], I understand you're waiting for feedback regarding not renewi…" at bounding box center [425, 259] width 277 height 39
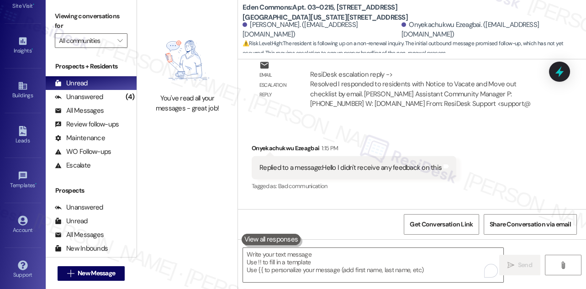
click at [367, 240] on div "Hi [PERSON_NAME], I understand you're waiting for feedback regarding not renewi…" at bounding box center [425, 259] width 277 height 39
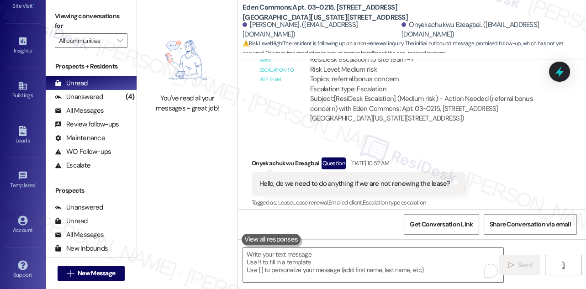
scroll to position [17639, 0]
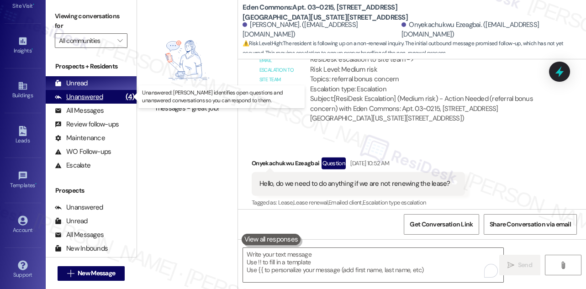
click at [105, 95] on div "Unanswered (4)" at bounding box center [91, 97] width 91 height 14
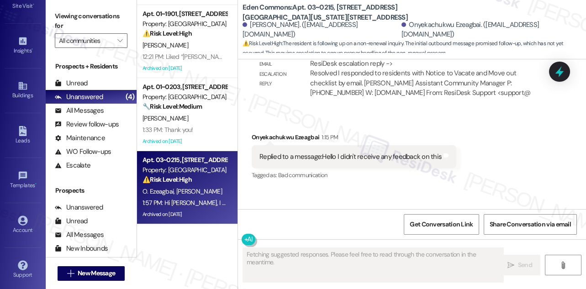
scroll to position [17960, 0]
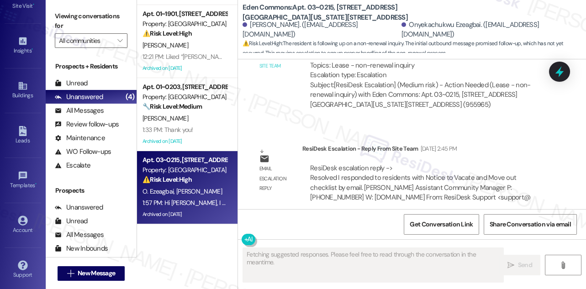
drag, startPoint x: 341, startPoint y: 179, endPoint x: 416, endPoint y: 177, distance: 75.8
click at [416, 257] on div "Replied to a message:Hello I didn't receive any feedback on this" at bounding box center [350, 262] width 182 height 10
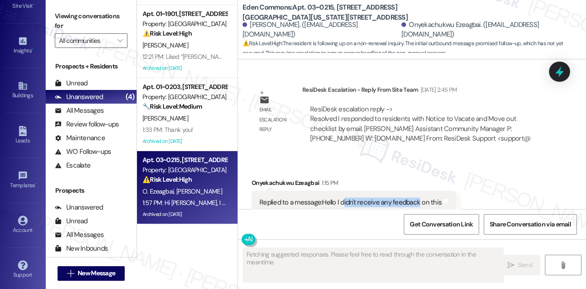
scroll to position [18068, 0]
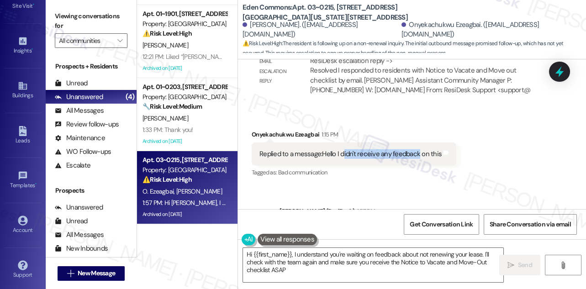
type textarea "Hi {{first_name}}, I understand you're waiting on feedback about not renewing y…"
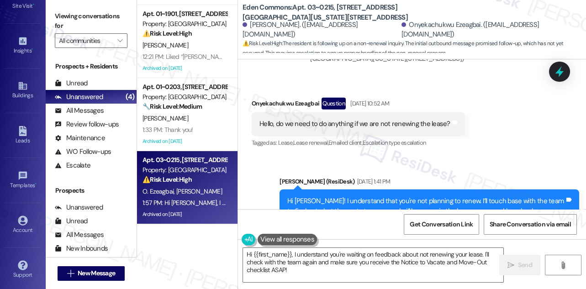
scroll to position [17694, 0]
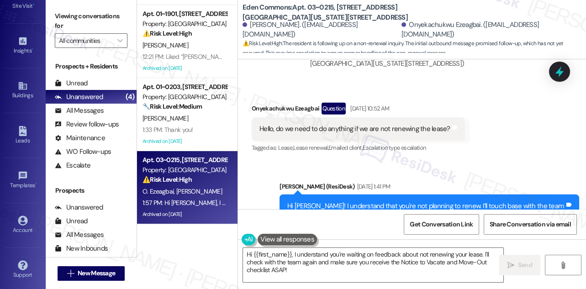
click at [354, 201] on div "Hi [PERSON_NAME]! I understand that you're not planning to renew. I’ll touch ba…" at bounding box center [425, 220] width 277 height 39
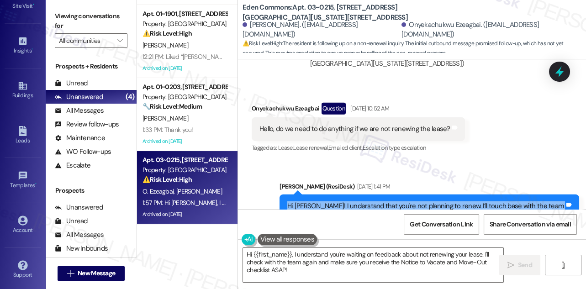
click at [354, 201] on div "Hi [PERSON_NAME]! I understand that you're not planning to renew. I’ll touch ba…" at bounding box center [425, 220] width 277 height 39
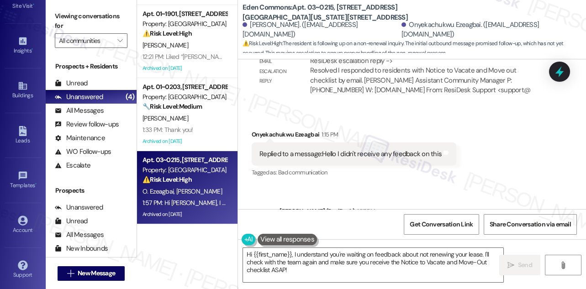
scroll to position [0, 0]
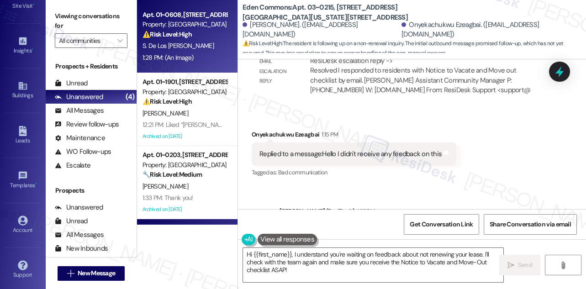
click at [186, 54] on div "1:28 PM: (An Image) 1:28 PM: (An Image)" at bounding box center [167, 57] width 51 height 8
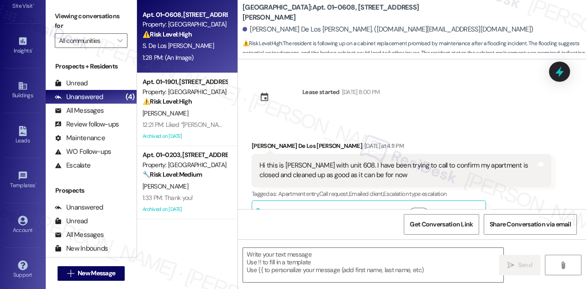
scroll to position [1742, 0]
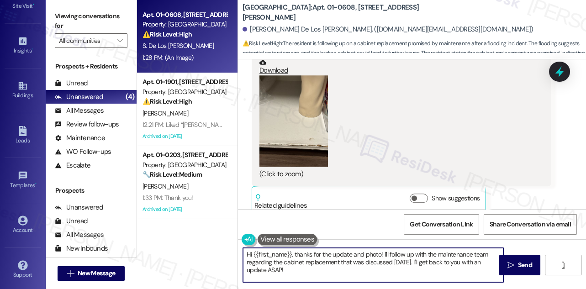
drag, startPoint x: 295, startPoint y: 255, endPoint x: 178, endPoint y: 254, distance: 117.3
click at [178, 254] on div "Apt. 01~0608, [STREET_ADDRESS][PERSON_NAME] Property: [GEOGRAPHIC_DATA] ⚠️ Risk…" at bounding box center [361, 144] width 449 height 289
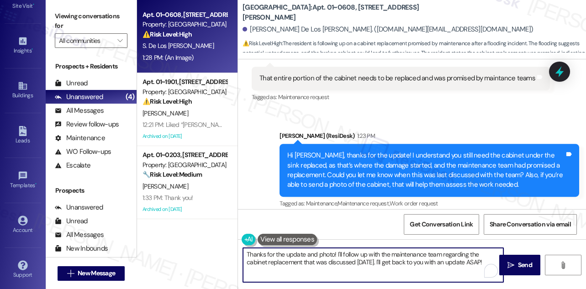
scroll to position [1162, 0]
drag, startPoint x: 319, startPoint y: 253, endPoint x: 271, endPoint y: 254, distance: 47.5
click at [271, 254] on textarea "Thanks for the update and photo! I'll follow up with the maintenance team regar…" at bounding box center [373, 265] width 260 height 34
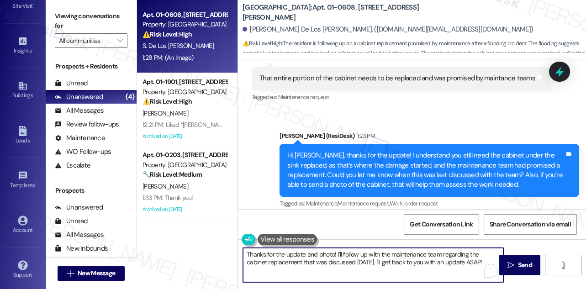
click at [271, 254] on textarea "Thanks for the update and photo! I'll follow up with the maintenance team regar…" at bounding box center [373, 265] width 260 height 34
click at [295, 249] on textarea "Thanks for the update and photo! I'll follow up with the maintenance team regar…" at bounding box center [373, 265] width 260 height 34
drag, startPoint x: 317, startPoint y: 252, endPoint x: 243, endPoint y: 253, distance: 73.5
click at [243, 253] on textarea "Thanks for the update and photo! I'll follow up with the maintenance team regar…" at bounding box center [373, 265] width 260 height 34
click at [326, 266] on textarea "Got it, and I appreciate you sending the photos! I'll follow up with the mainte…" at bounding box center [373, 265] width 260 height 34
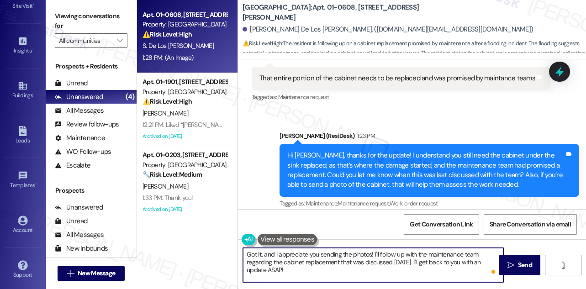
click at [326, 266] on textarea "Got it, and I appreciate you sending the photos! I'll follow up with the mainte…" at bounding box center [373, 265] width 260 height 34
click at [406, 258] on textarea "Got it, and I appreciate you sending the photos! I'll follow up with the mainte…" at bounding box center [373, 265] width 260 height 34
drag, startPoint x: 378, startPoint y: 253, endPoint x: 409, endPoint y: 269, distance: 34.5
click at [409, 269] on textarea "Got it, and I appreciate you sending the photos! I'll follow up with the mainte…" at bounding box center [373, 265] width 260 height 34
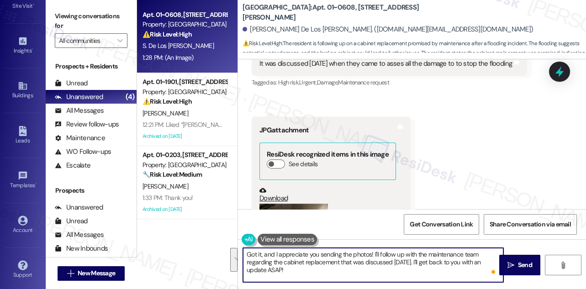
scroll to position [1286, 0]
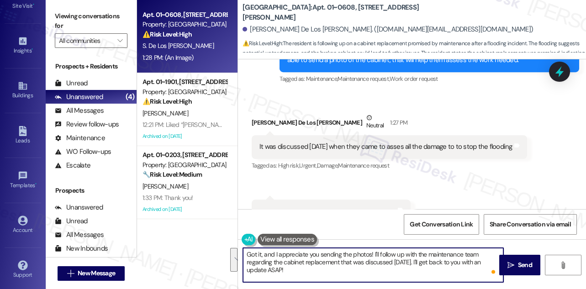
type textarea "Got it, and I appreciate you sending the photos! I'll follow up with the mainte…"
click at [311, 142] on div "It was discussed [DATE] when they came to asses all the damage to to stop the f…" at bounding box center [385, 147] width 253 height 10
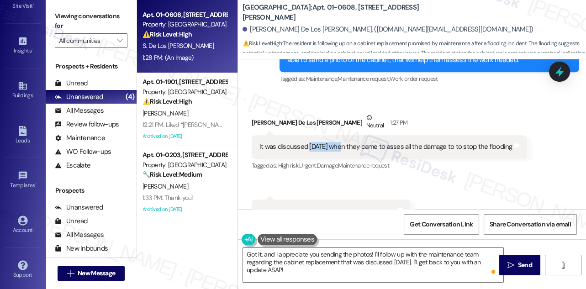
click at [311, 142] on div "It was discussed [DATE] when they came to asses all the damage to to stop the f…" at bounding box center [385, 147] width 253 height 10
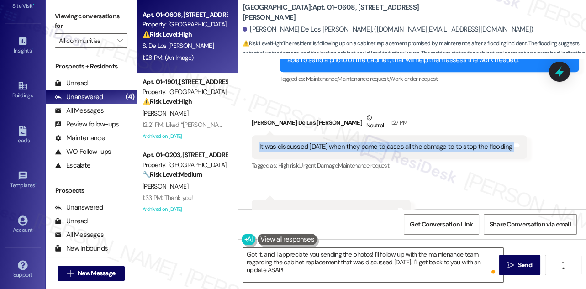
click at [311, 142] on div "It was discussed [DATE] when they came to asses all the damage to to stop the f…" at bounding box center [385, 147] width 253 height 10
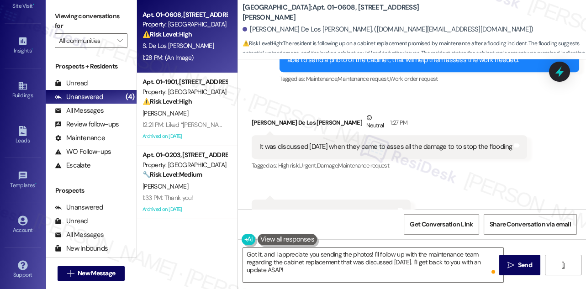
click at [434, 115] on div "[PERSON_NAME] Los [PERSON_NAME] Neutral 1:27 PM" at bounding box center [389, 124] width 275 height 22
click at [434, 135] on div "It was discussed [DATE] when they came to asses all the damage to to stop the f…" at bounding box center [389, 146] width 275 height 23
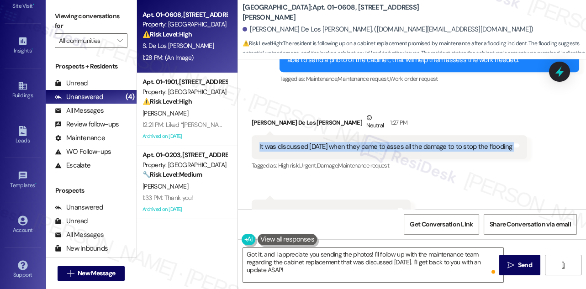
click at [435, 135] on div "It was discussed [DATE] when they came to asses all the damage to to stop the f…" at bounding box center [389, 146] width 275 height 23
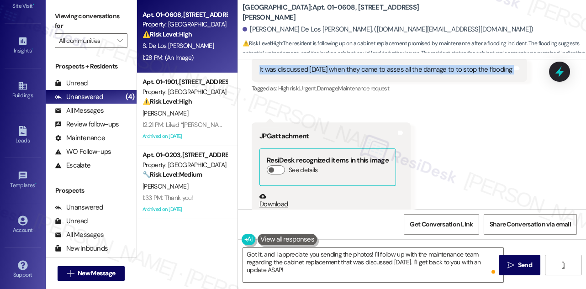
scroll to position [1328, 0]
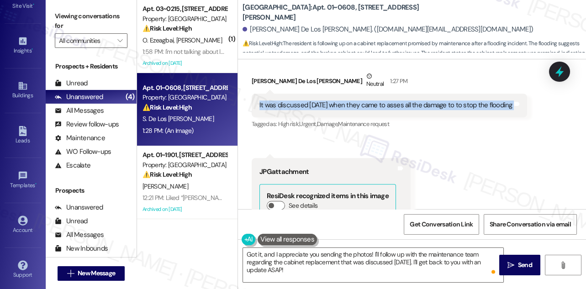
click at [373, 100] on div "It was discussed [DATE] when they came to asses all the damage to to stop the f…" at bounding box center [385, 105] width 253 height 10
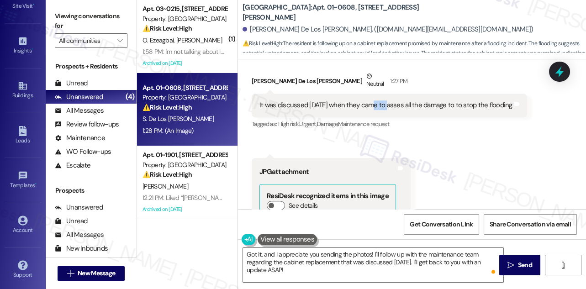
click at [373, 100] on div "It was discussed [DATE] when they came to asses all the damage to to stop the f…" at bounding box center [385, 105] width 253 height 10
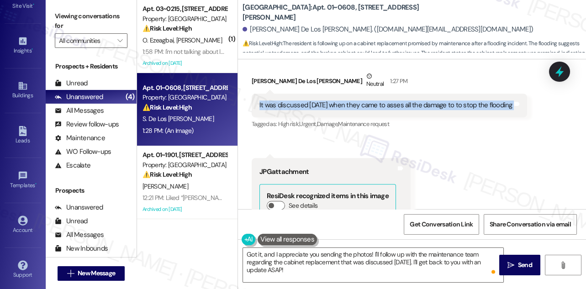
click at [373, 100] on div "It was discussed [DATE] when they came to asses all the damage to to stop the f…" at bounding box center [385, 105] width 253 height 10
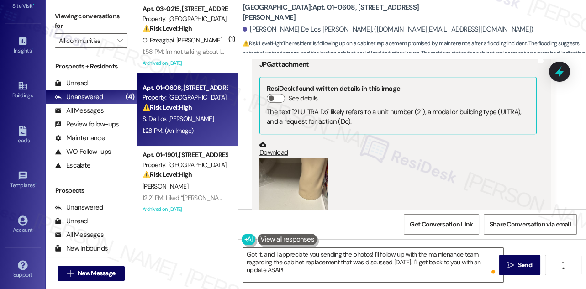
scroll to position [1743, 0]
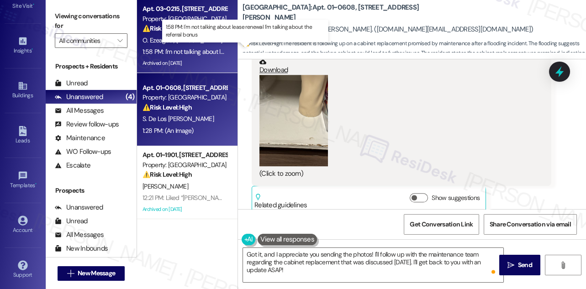
click at [195, 49] on div "1:58 PM: I'm not talking about lease renewal I'm talking about the referral bon…" at bounding box center [245, 51] width 206 height 8
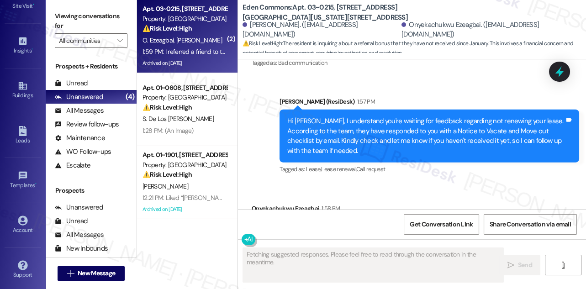
scroll to position [18172, 0]
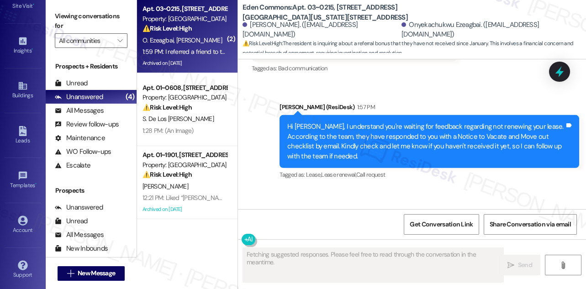
click at [303, 228] on div "I'm not talking about lease renewal I'm talking about the referral bonus" at bounding box center [309, 238] width 100 height 20
click at [299, 228] on div "I'm not talking about lease renewal I'm talking about the referral bonus" at bounding box center [309, 238] width 100 height 20
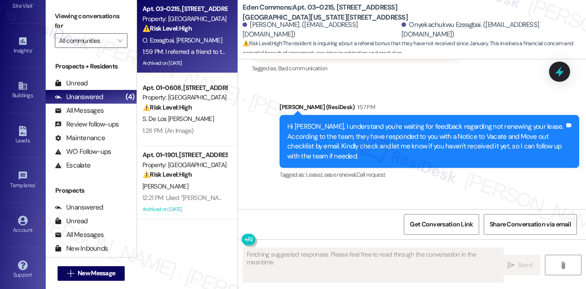
click at [299, 228] on div "I'm not talking about lease renewal I'm talking about the referral bonus" at bounding box center [309, 238] width 100 height 20
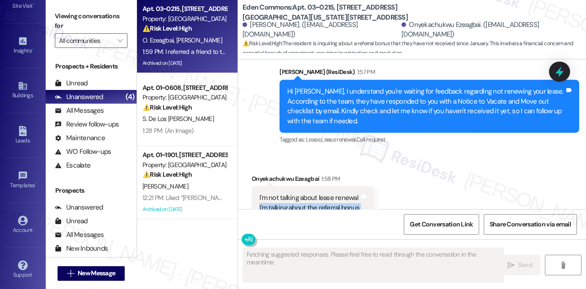
scroll to position [18255, 0]
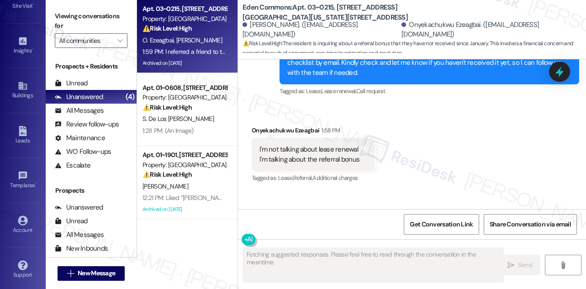
click at [302, 219] on div "I referred a friend to the apartment and they moved in since January but I have…" at bounding box center [397, 229] width 277 height 20
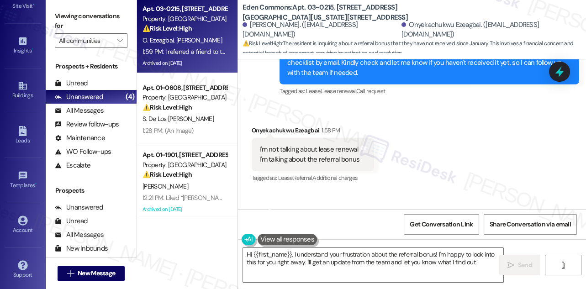
click at [416, 219] on div "I referred a friend to the apartment and they moved in since January but I have…" at bounding box center [397, 229] width 277 height 20
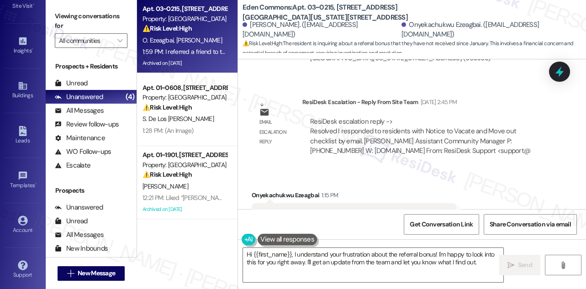
scroll to position [18048, 0]
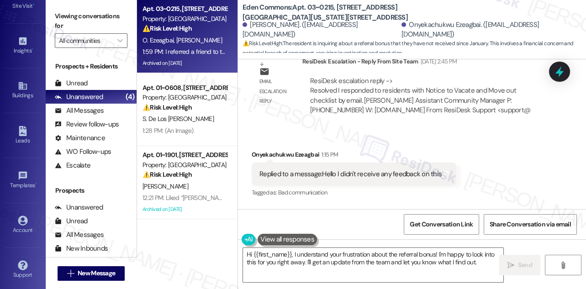
click at [329, 246] on div "Hi [PERSON_NAME], I understand you're waiting for feedback regarding not renewi…" at bounding box center [425, 265] width 277 height 39
click at [353, 246] on div "Hi [PERSON_NAME], I understand you're waiting for feedback regarding not renewi…" at bounding box center [425, 265] width 277 height 39
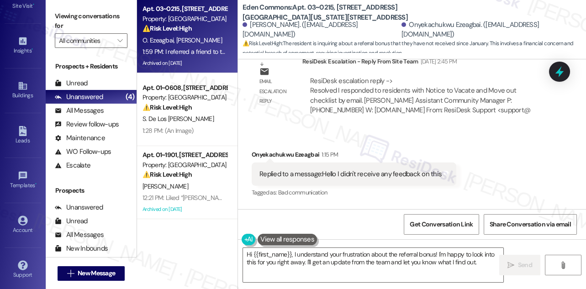
click at [353, 246] on div "Hi [PERSON_NAME], I understand you're waiting for feedback regarding not renewi…" at bounding box center [425, 265] width 277 height 39
click at [300, 246] on div "Hi [PERSON_NAME], I understand you're waiting for feedback regarding not renewi…" at bounding box center [425, 265] width 277 height 39
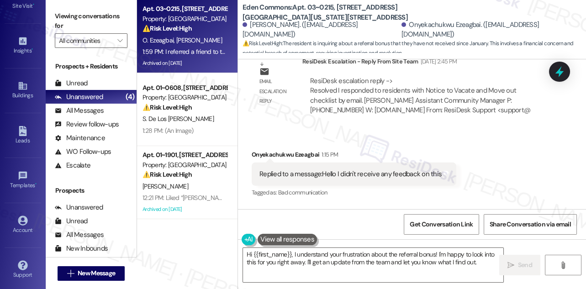
click at [324, 246] on div "Hi [PERSON_NAME], I understand you're waiting for feedback regarding not renewi…" at bounding box center [425, 265] width 277 height 39
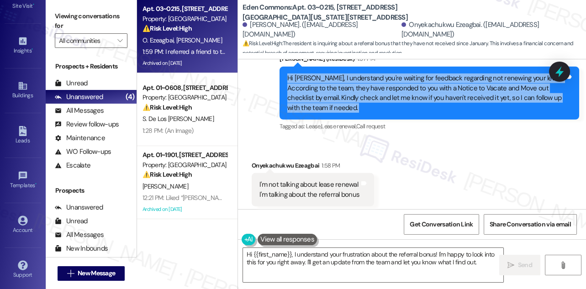
scroll to position [18255, 0]
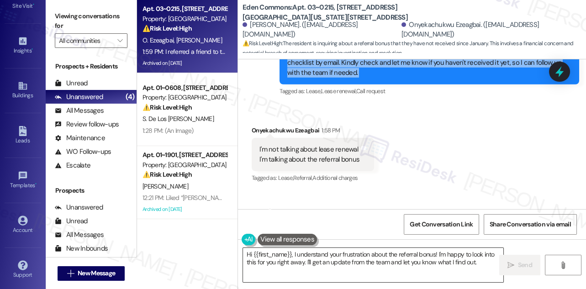
click at [339, 250] on textarea "Hi {{first_name}}, I understand your frustration about the referral bonus! I'm …" at bounding box center [373, 265] width 260 height 34
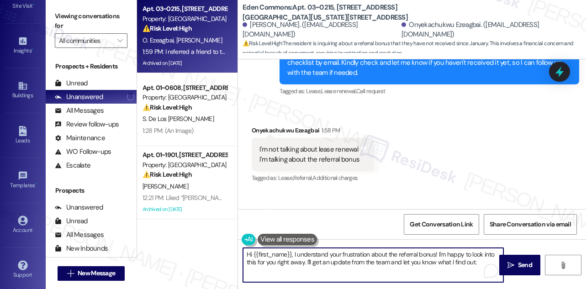
click at [340, 250] on textarea "Hi {{first_name}}, I understand your frustration about the referral bonus! I'm …" at bounding box center [373, 265] width 260 height 34
click at [342, 248] on textarea "Hi {{first_name}}, I understand your frustration about the referral bonus! I'm …" at bounding box center [373, 265] width 260 height 34
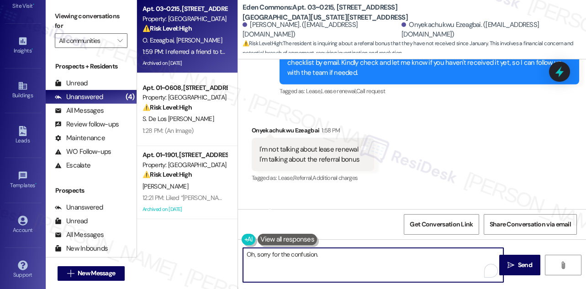
type textarea "Oh, sorry for the confusion."
